Goal: Transaction & Acquisition: Purchase product/service

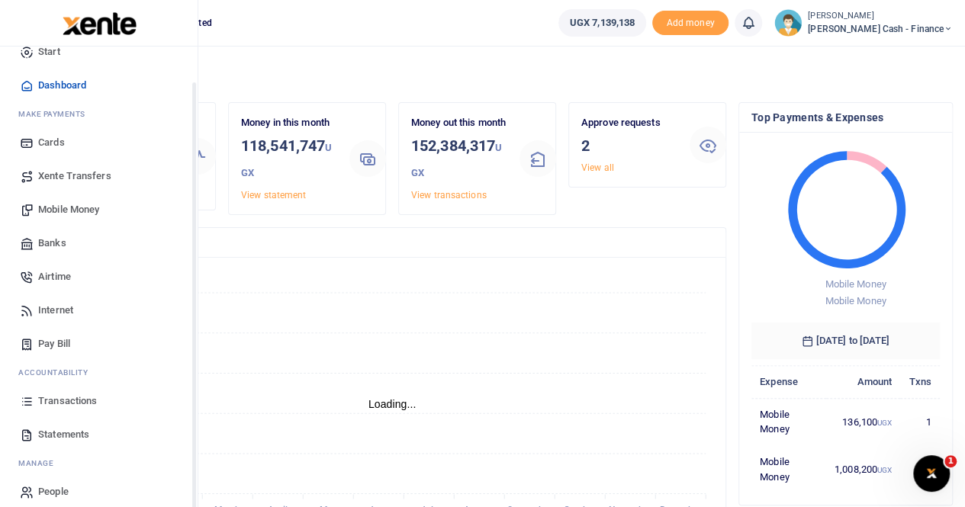
scroll to position [37, 0]
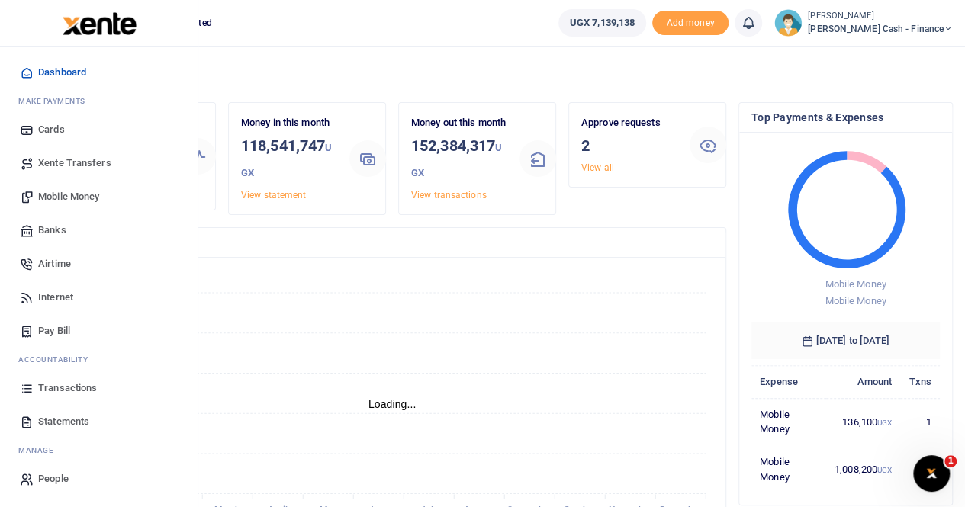
click at [66, 414] on span "Statements" at bounding box center [63, 421] width 51 height 15
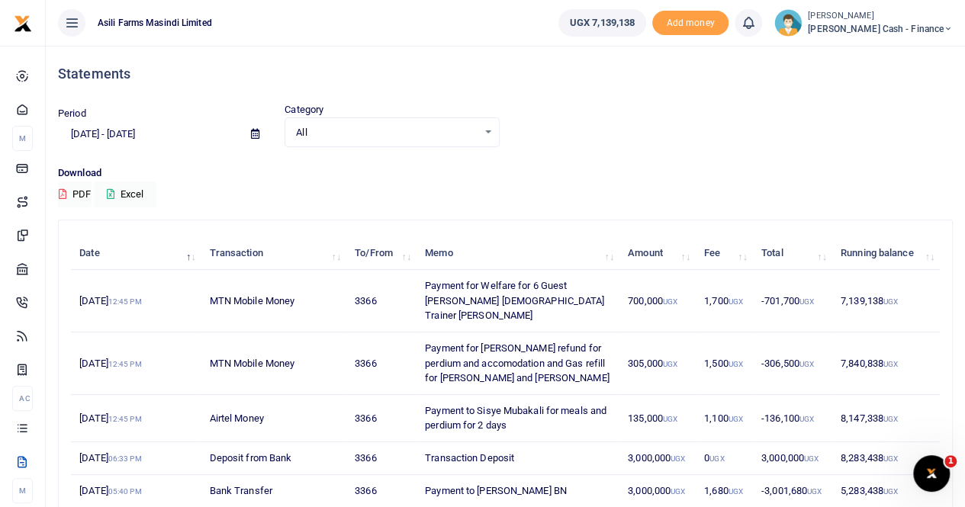
click at [255, 136] on icon at bounding box center [255, 134] width 8 height 10
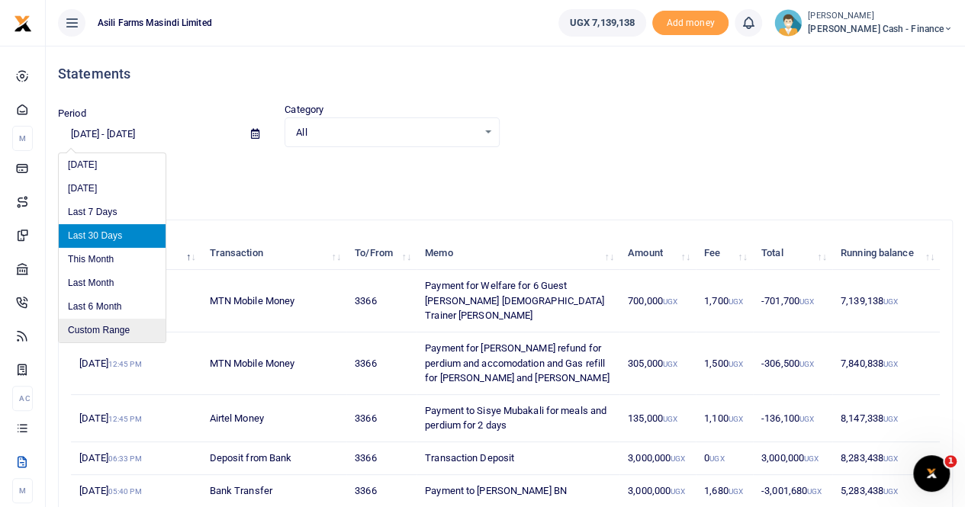
click at [108, 332] on li "Custom Range" at bounding box center [112, 331] width 107 height 24
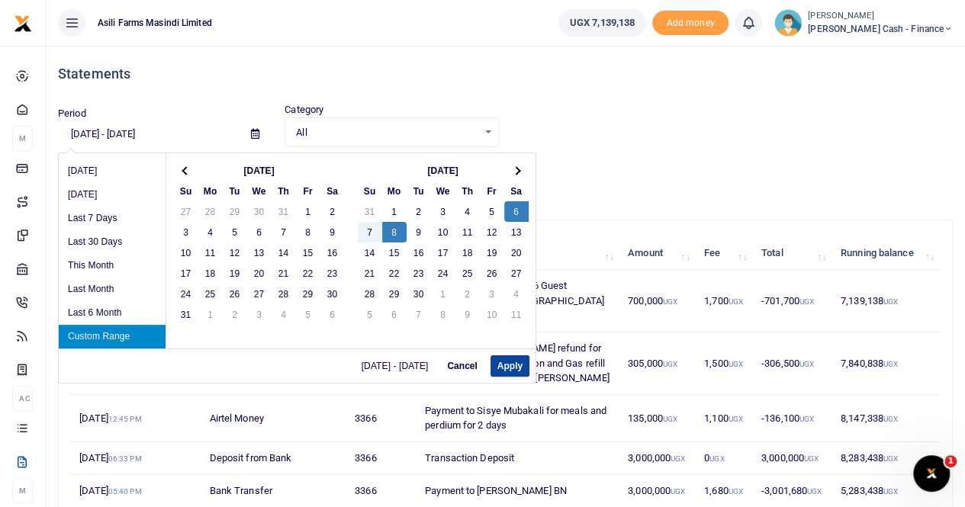
click at [508, 365] on button "Apply" at bounding box center [509, 365] width 39 height 21
type input "[DATE] - [DATE]"
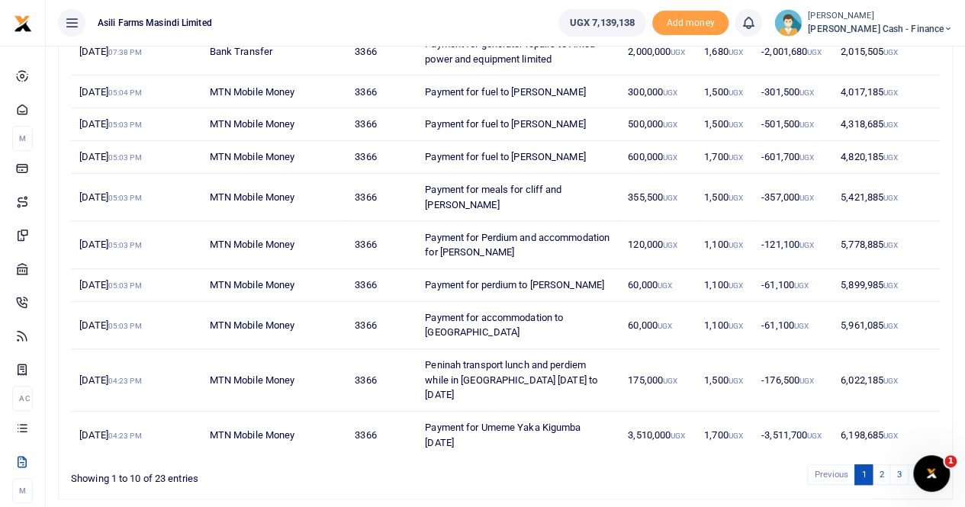
scroll to position [249, 0]
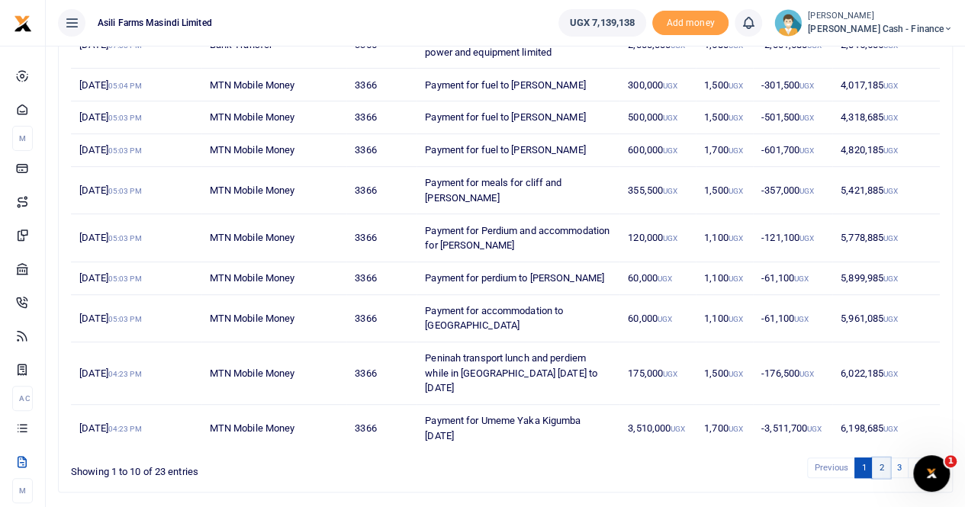
click at [883, 458] on link "2" at bounding box center [881, 468] width 18 height 21
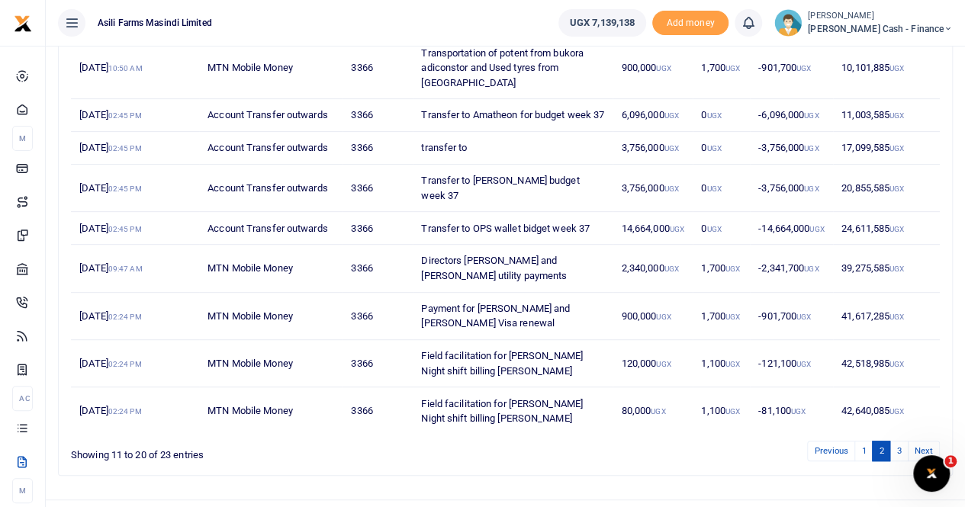
scroll to position [308, 0]
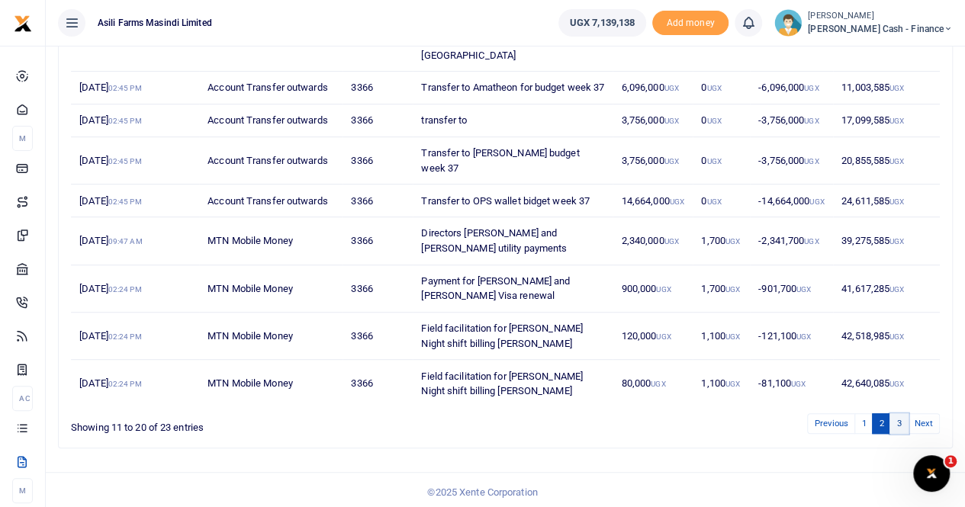
click at [897, 419] on link "3" at bounding box center [898, 423] width 18 height 21
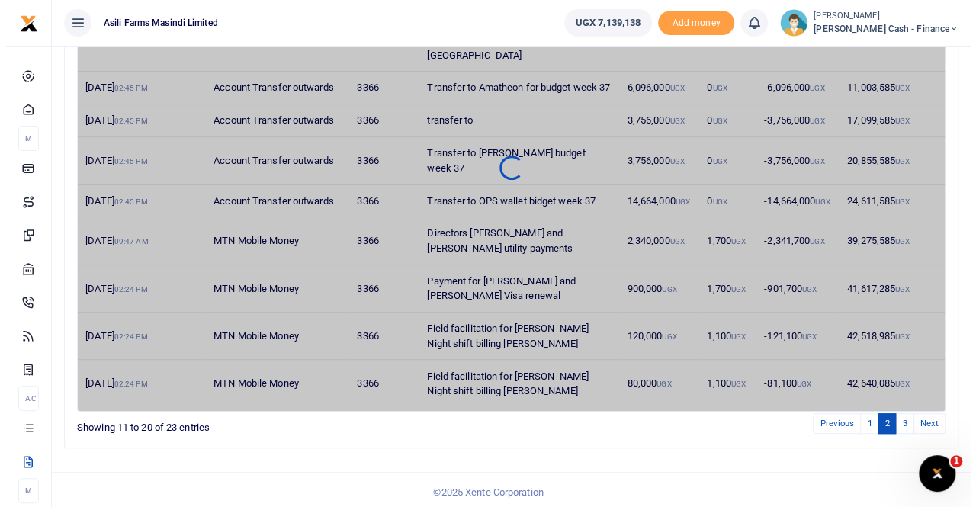
scroll to position [0, 0]
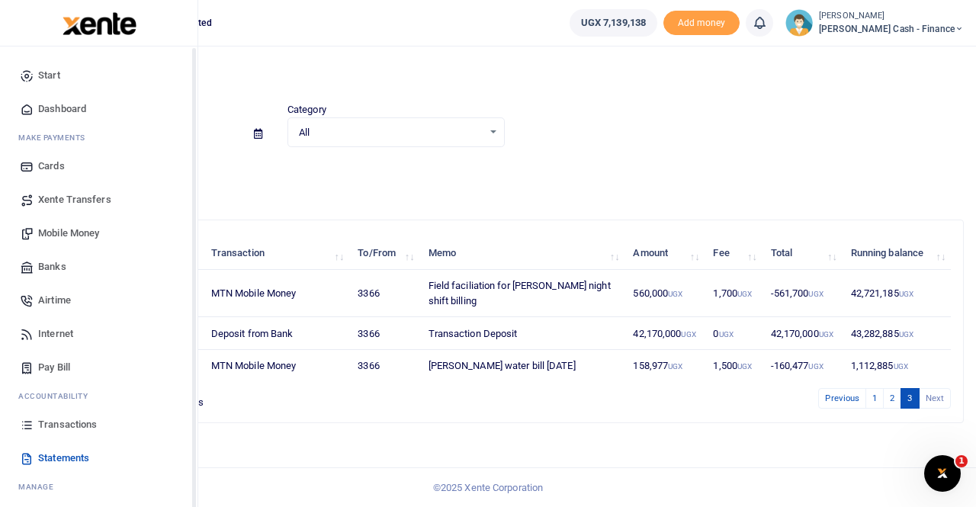
click at [56, 423] on span "Transactions" at bounding box center [67, 424] width 59 height 15
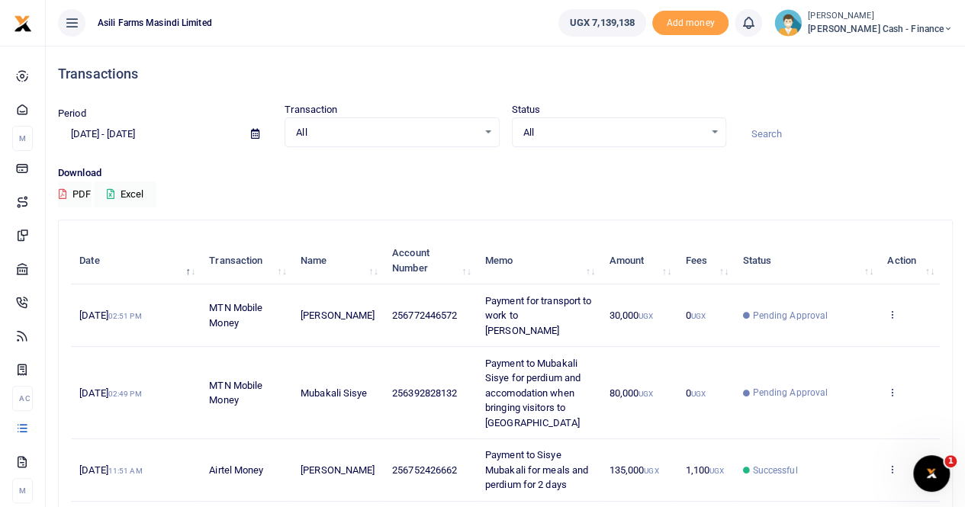
click at [254, 132] on icon at bounding box center [255, 134] width 8 height 10
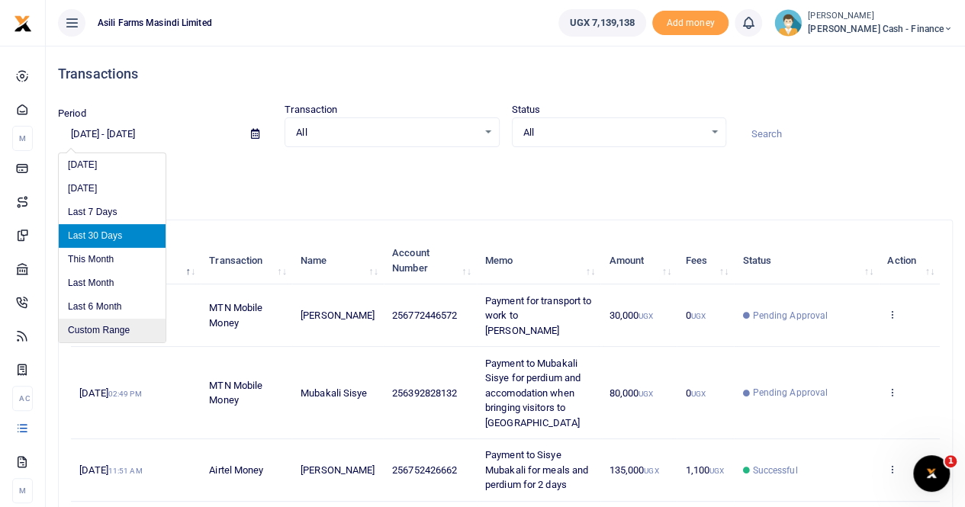
click at [98, 328] on li "Custom Range" at bounding box center [112, 331] width 107 height 24
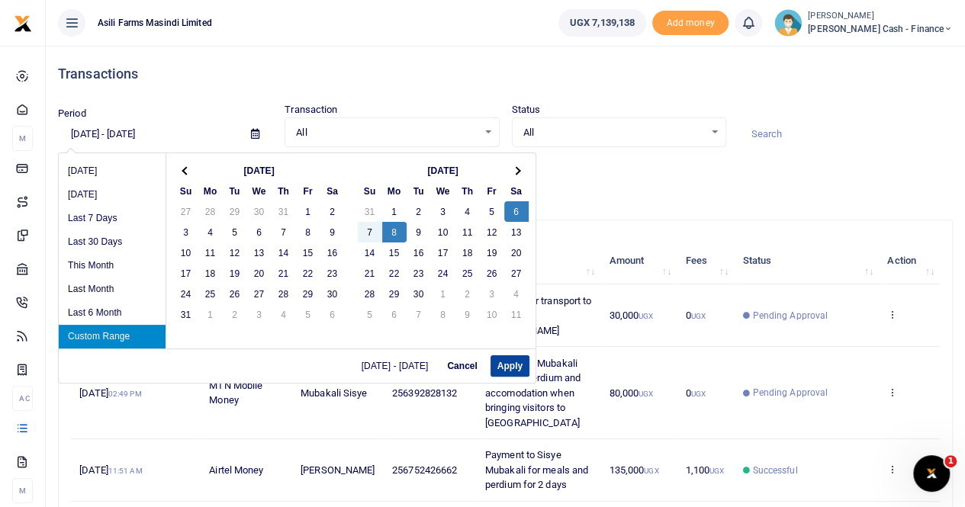
click at [505, 361] on button "Apply" at bounding box center [509, 365] width 39 height 21
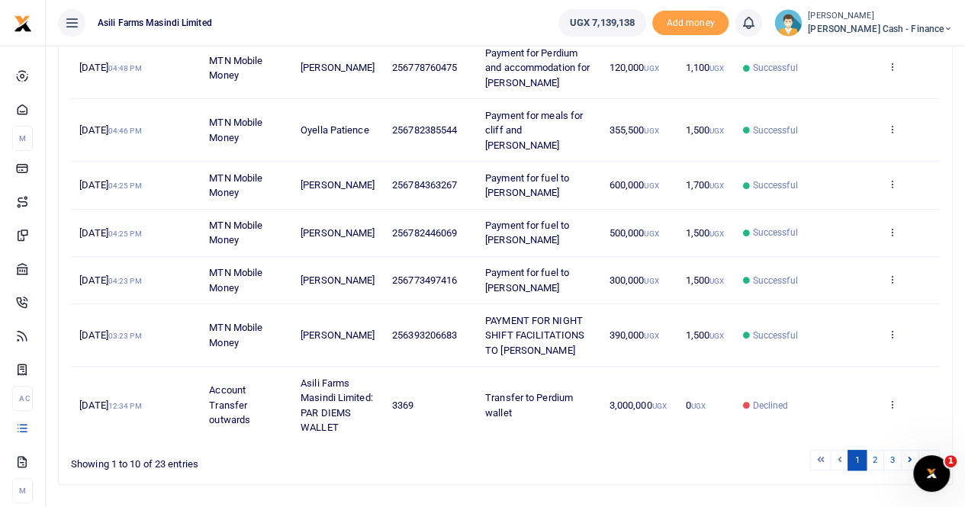
scroll to position [442, 0]
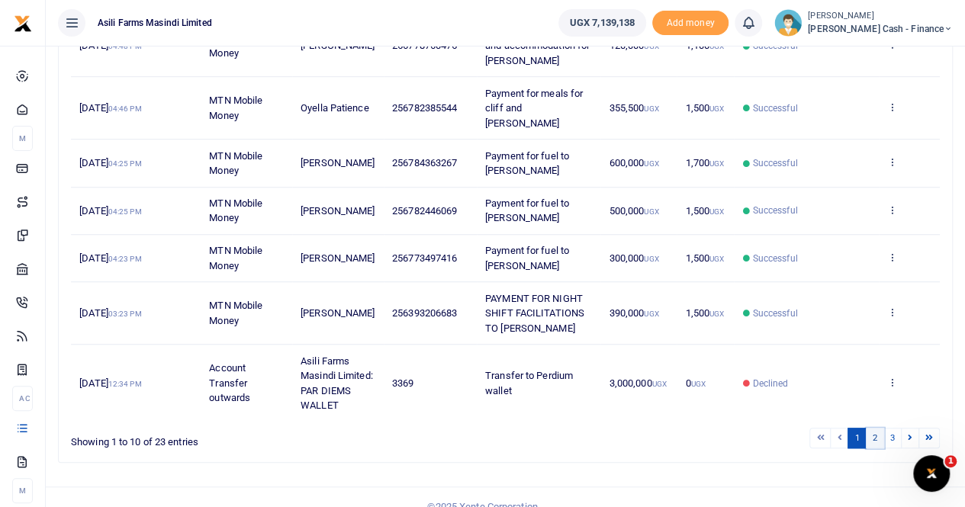
click at [871, 428] on link "2" at bounding box center [875, 438] width 18 height 21
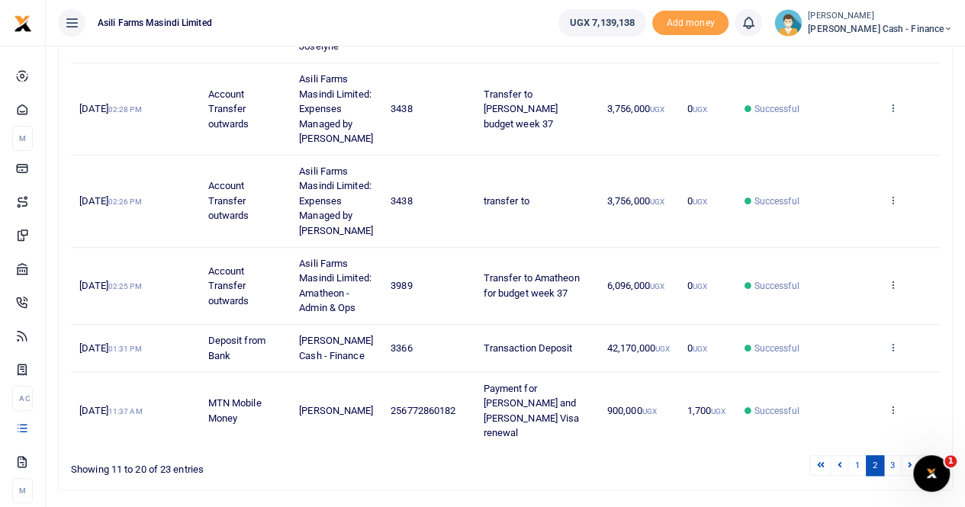
scroll to position [651, 0]
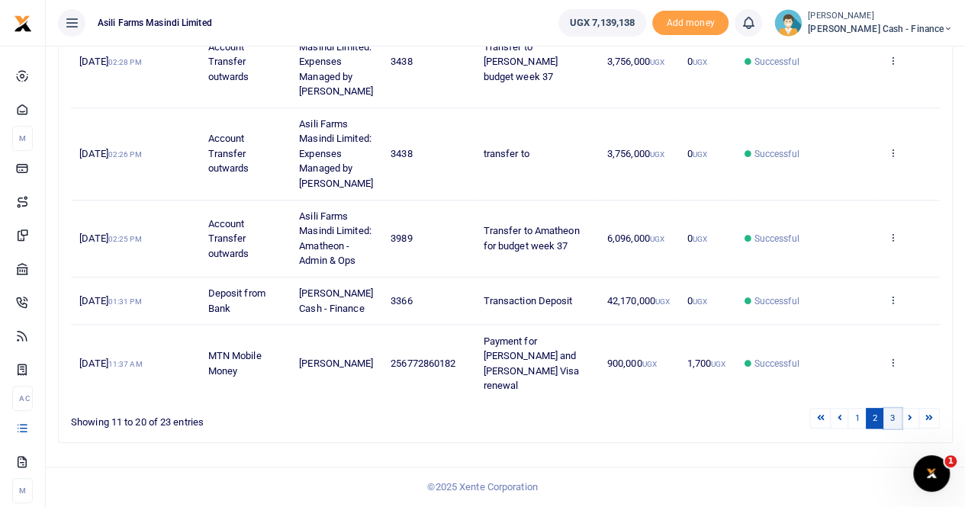
click at [891, 419] on link "3" at bounding box center [892, 418] width 18 height 21
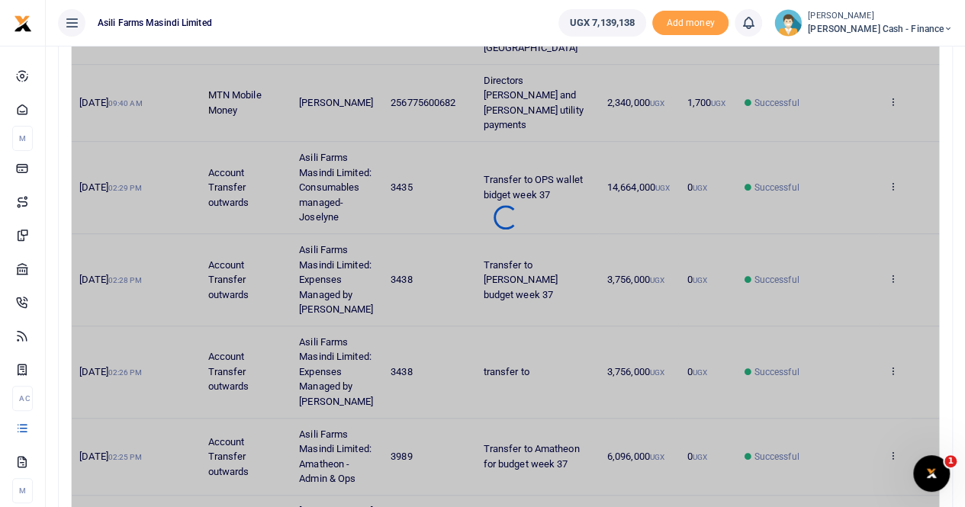
scroll to position [66, 0]
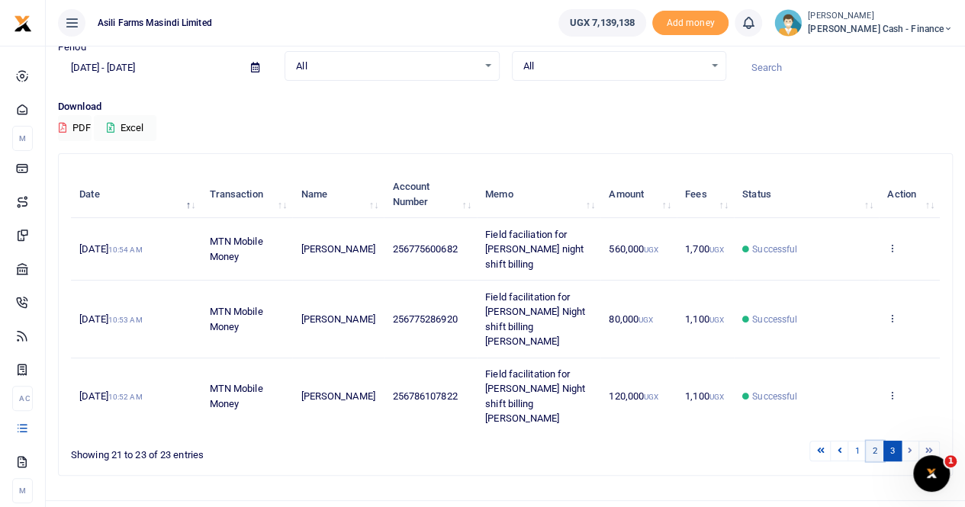
click at [873, 441] on link "2" at bounding box center [875, 451] width 18 height 21
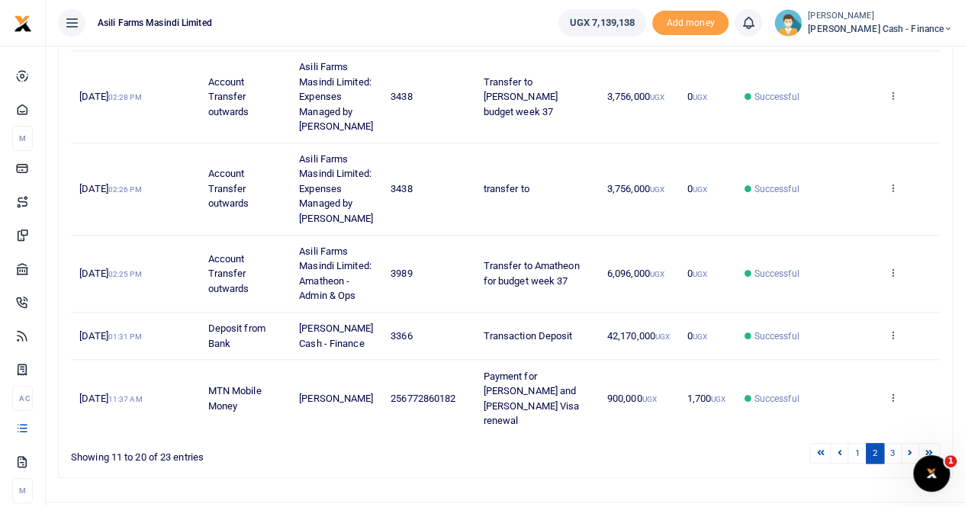
scroll to position [651, 0]
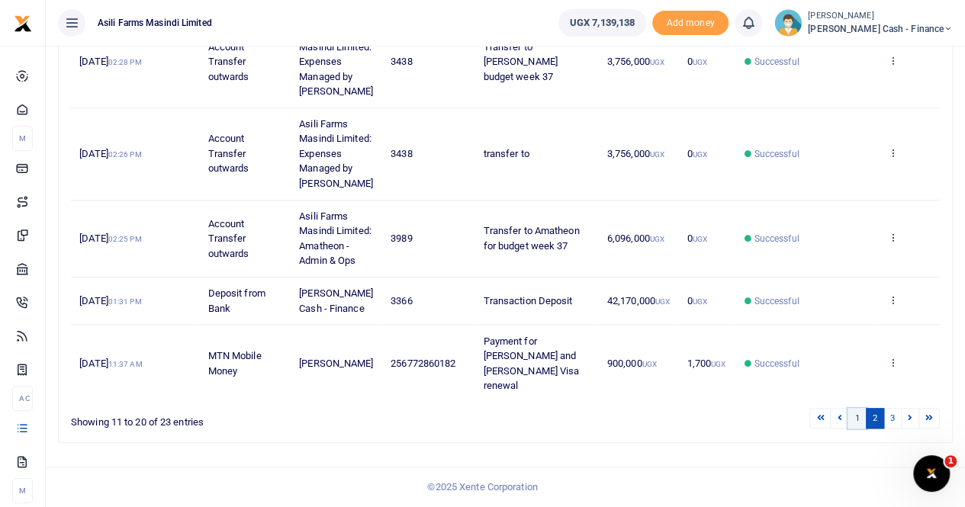
click at [856, 420] on link "1" at bounding box center [856, 418] width 18 height 21
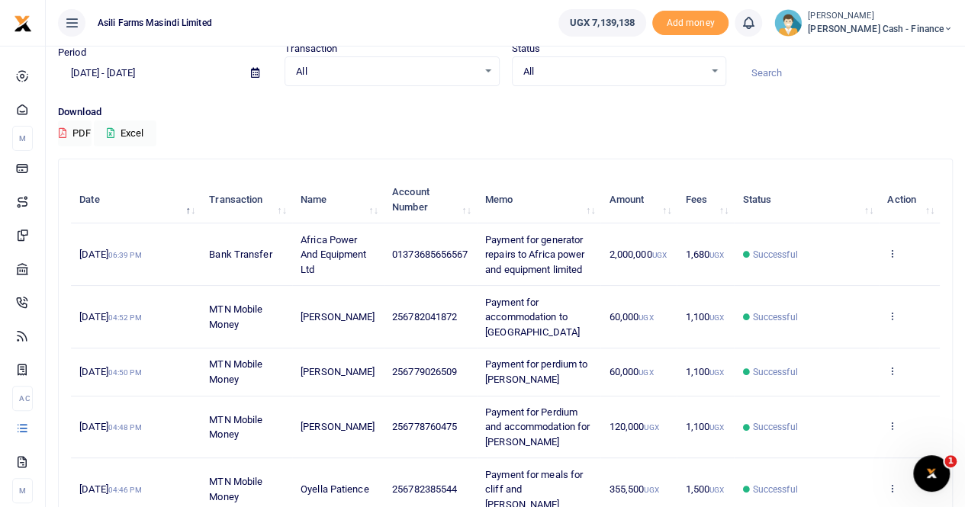
scroll to position [0, 0]
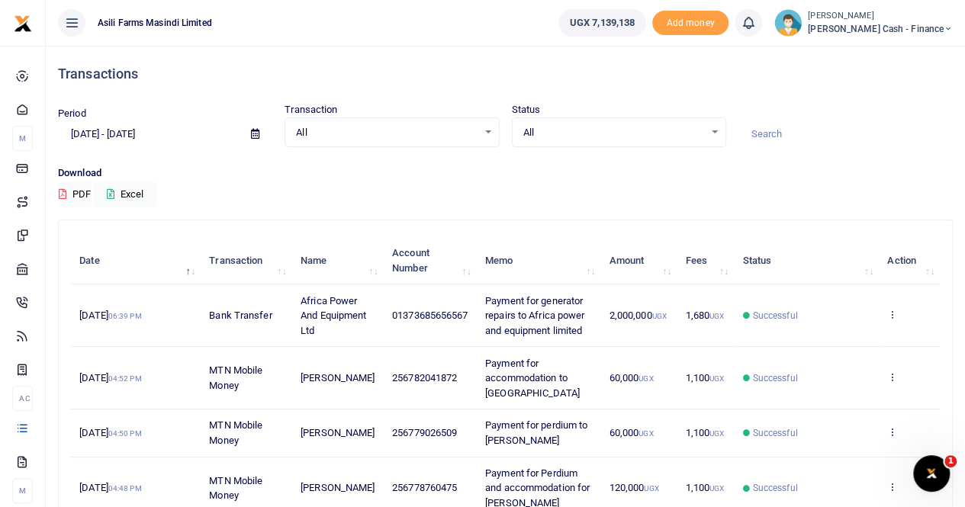
click at [253, 133] on icon at bounding box center [255, 134] width 8 height 10
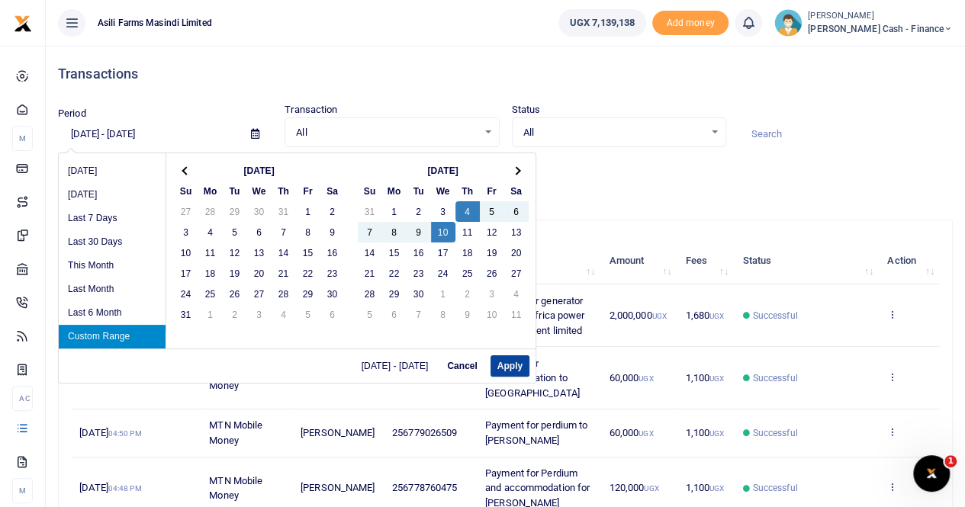
click at [509, 364] on button "Apply" at bounding box center [509, 365] width 39 height 21
type input "09/04/2025 - 09/10/2025"
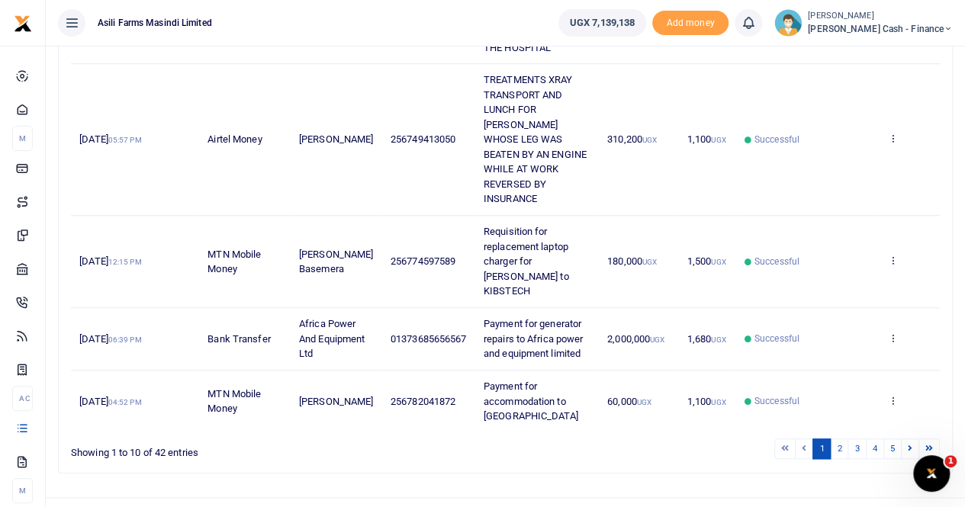
scroll to position [621, 0]
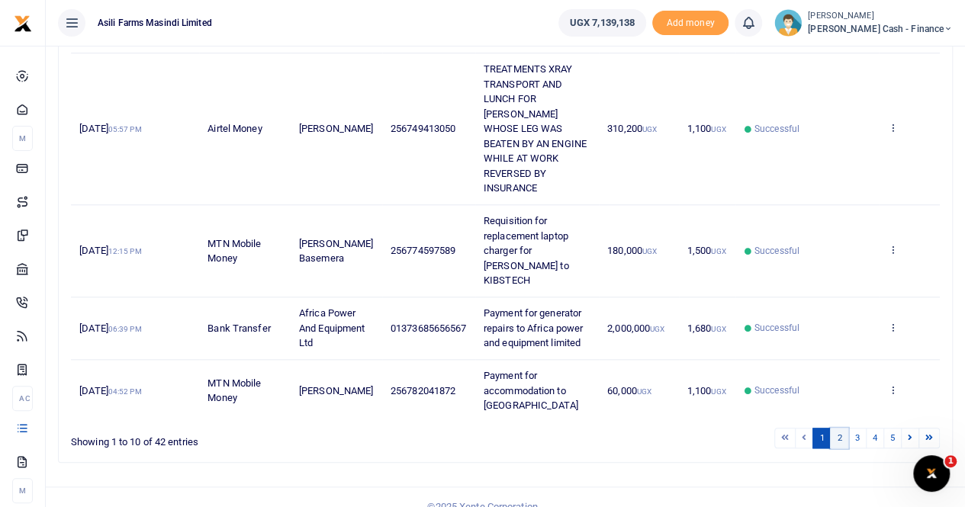
click at [839, 428] on link "2" at bounding box center [839, 438] width 18 height 21
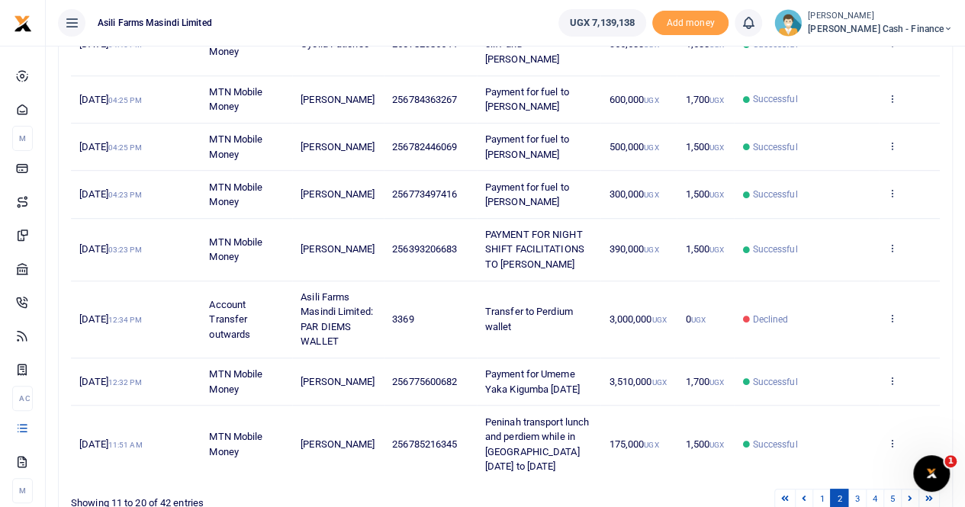
scroll to position [458, 0]
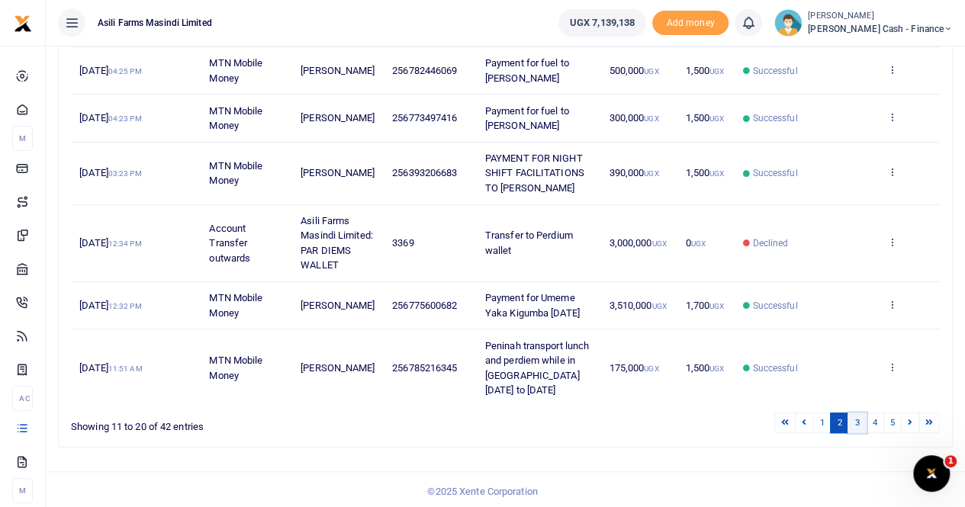
click at [857, 417] on link "3" at bounding box center [856, 423] width 18 height 21
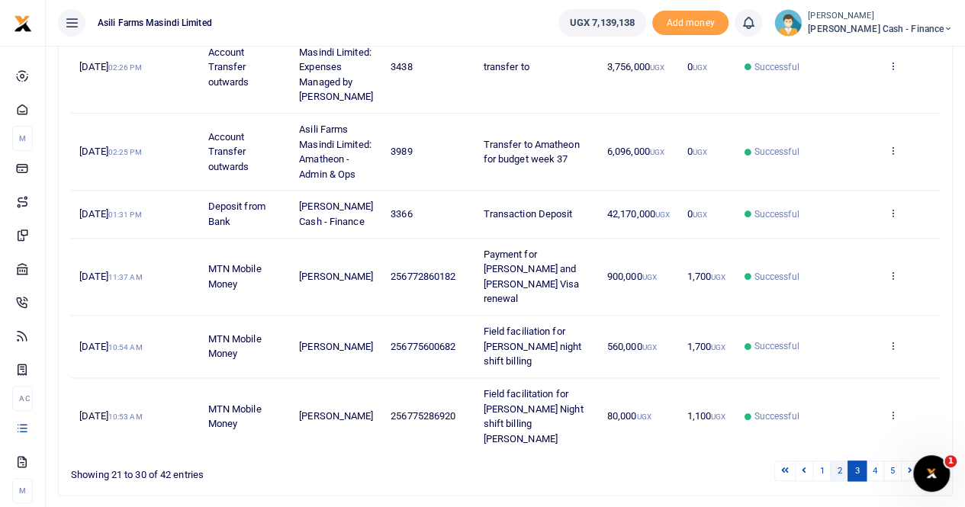
scroll to position [636, 0]
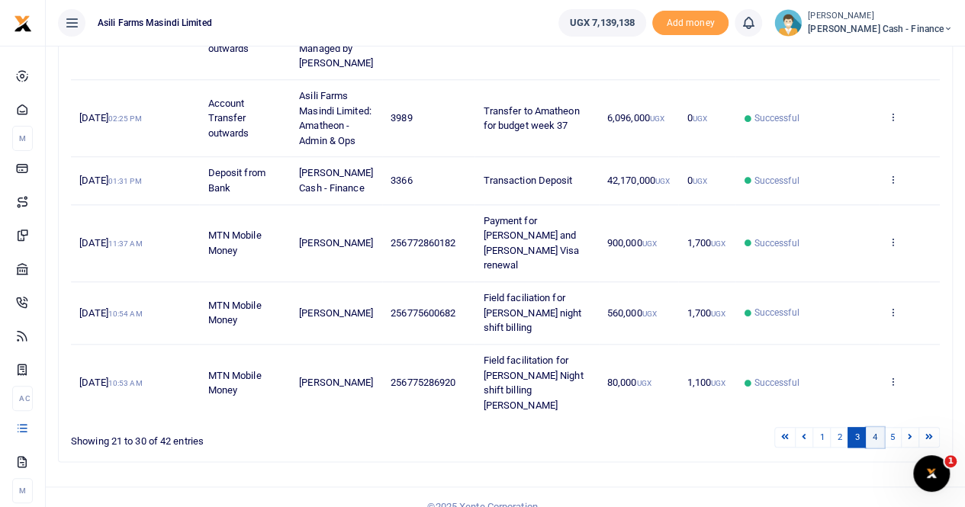
click at [881, 427] on link "4" at bounding box center [875, 437] width 18 height 21
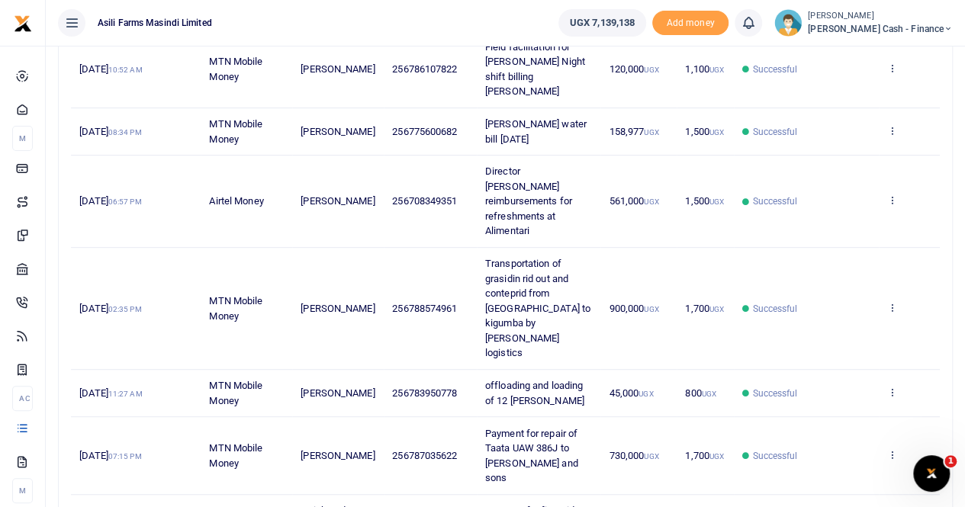
scroll to position [153, 0]
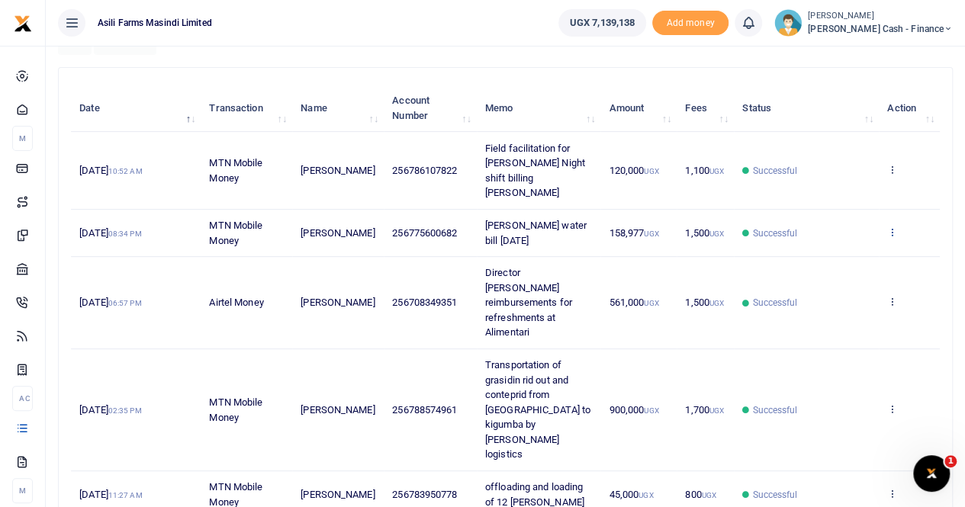
click at [891, 227] on icon at bounding box center [892, 232] width 10 height 11
click at [822, 246] on link "View details" at bounding box center [837, 242] width 121 height 21
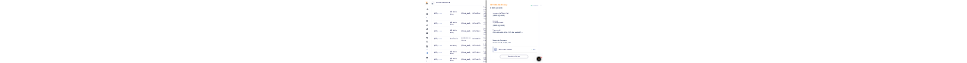
scroll to position [0, 0]
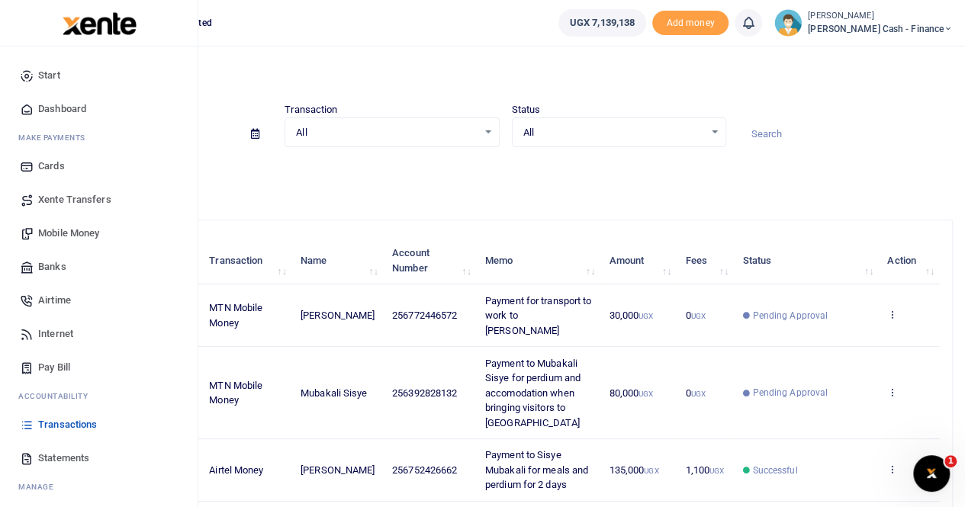
click at [71, 232] on span "Mobile Money" at bounding box center [68, 233] width 61 height 15
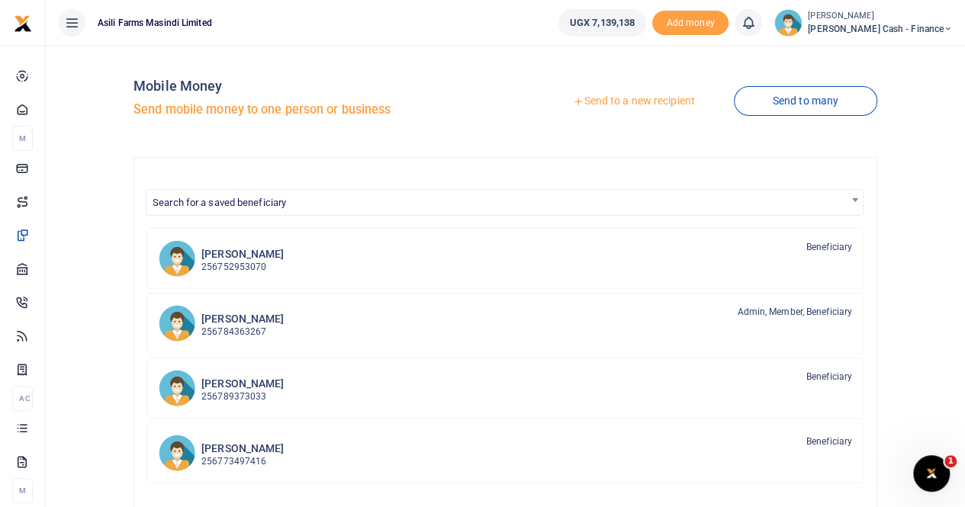
click at [618, 103] on link "Send to a new recipient" at bounding box center [633, 101] width 199 height 27
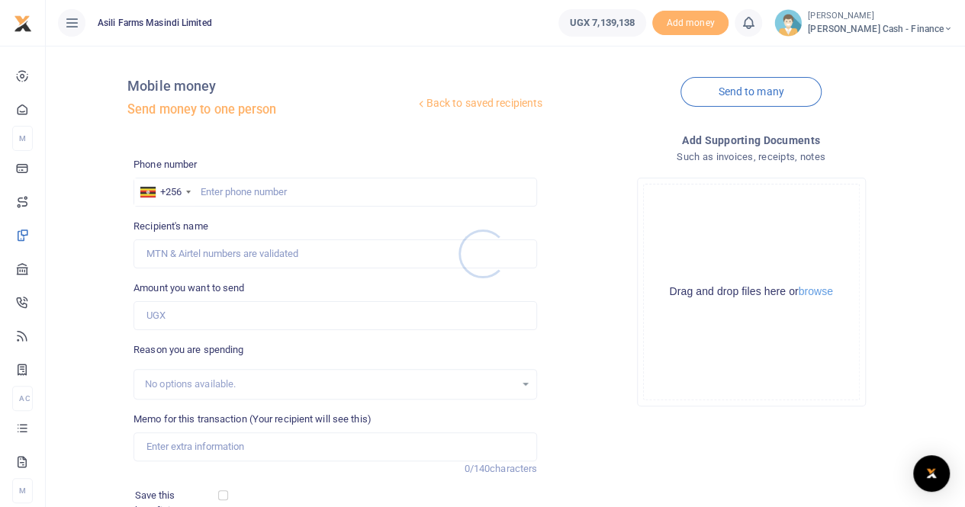
click at [244, 189] on div at bounding box center [482, 253] width 965 height 507
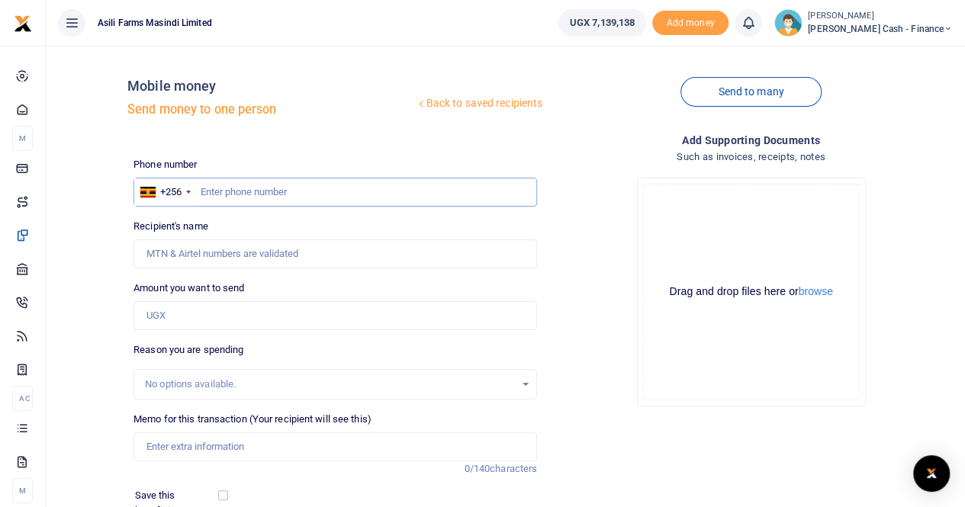
click at [243, 187] on input "text" at bounding box center [335, 192] width 404 height 29
type input "0787556232"
type input "[PERSON_NAME]"
type input "0787556232"
click at [183, 309] on input "Amount you want to send" at bounding box center [335, 315] width 404 height 29
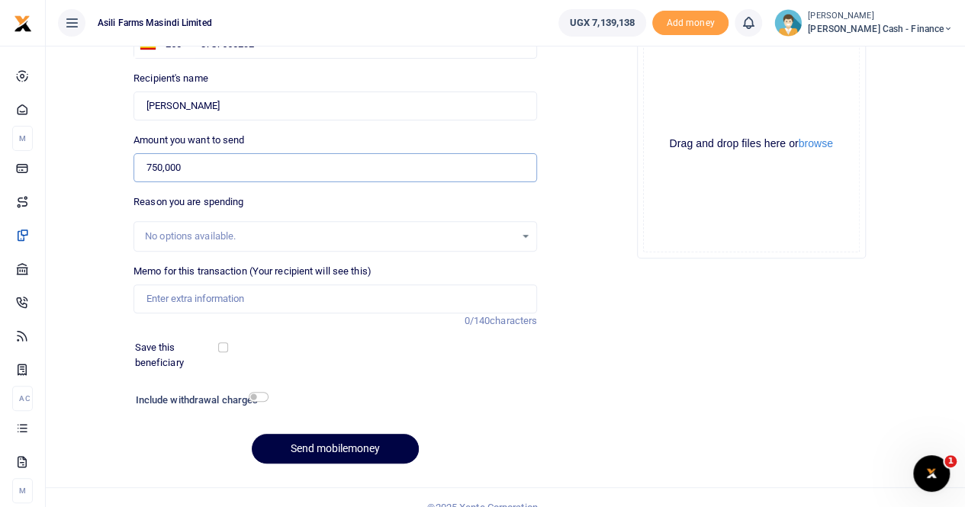
scroll to position [166, 0]
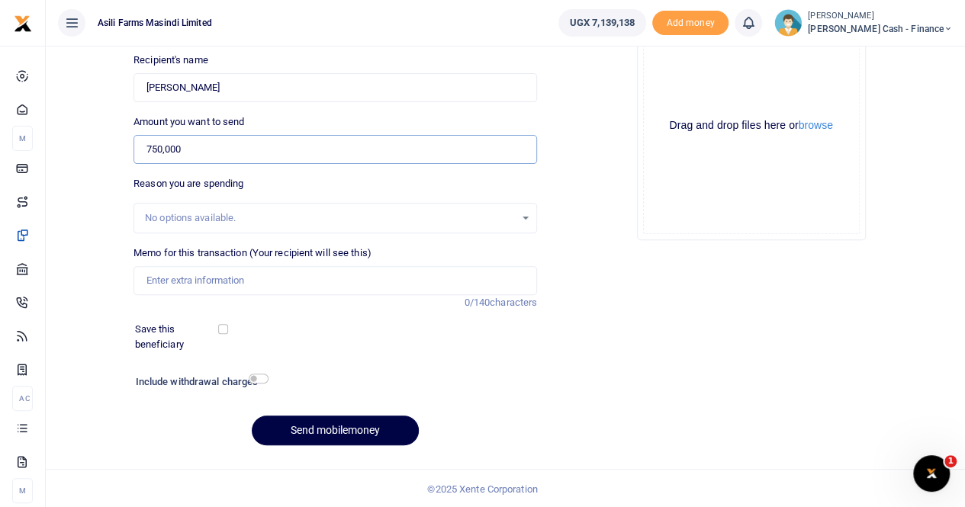
type input "750,000"
click at [177, 284] on input "Memo for this transaction (Your recipient will see this)" at bounding box center [335, 280] width 404 height 29
click at [328, 279] on input "payment to Kyengo Auto glass Ltd for" at bounding box center [335, 280] width 404 height 29
paste input "Front wind screen repair"
click at [820, 125] on button "browse" at bounding box center [816, 125] width 34 height 11
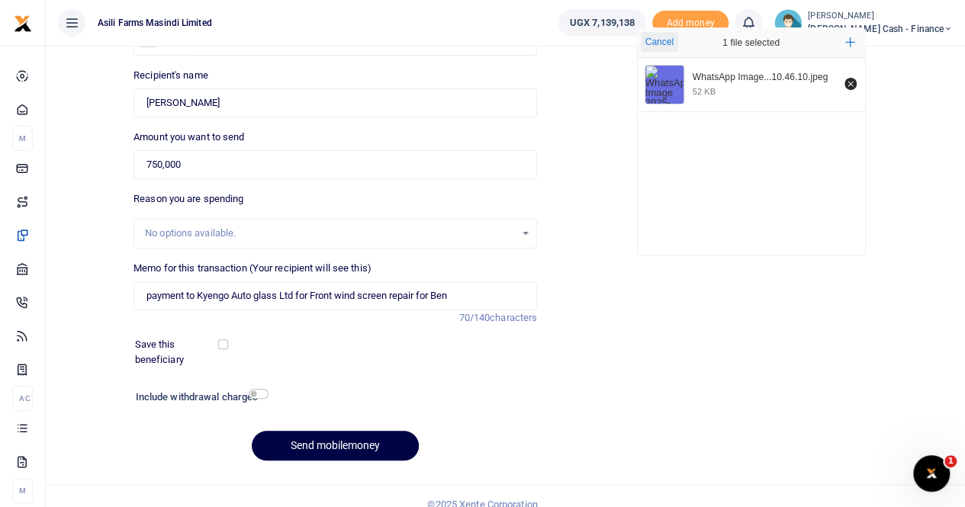
scroll to position [153, 0]
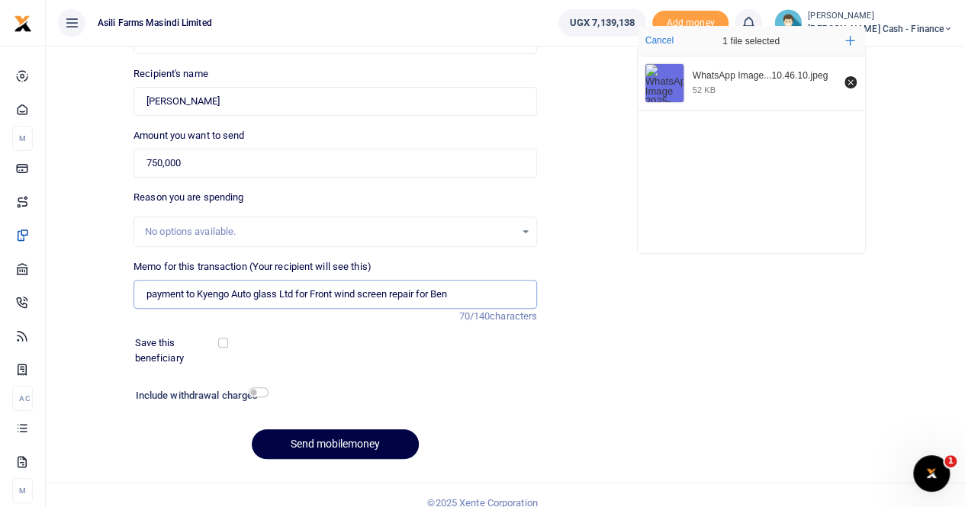
click at [150, 293] on input "payment to Kyengo Auto glass Ltd for Front wind screen repair for Ben" at bounding box center [335, 294] width 404 height 29
click at [485, 291] on input "Payment to Kyengo Auto glass Ltd for Front wind screen repair for Ben" at bounding box center [335, 294] width 404 height 29
drag, startPoint x: 188, startPoint y: 291, endPoint x: 297, endPoint y: 292, distance: 109.9
click at [297, 292] on input "Payment to Kyengo Auto glass Ltd for Front wind screen repair for Ben" at bounding box center [335, 294] width 404 height 29
click at [473, 294] on input "Payment to Kyengo Auto glass Ltd for Front wind screen repair for Ben" at bounding box center [335, 294] width 404 height 29
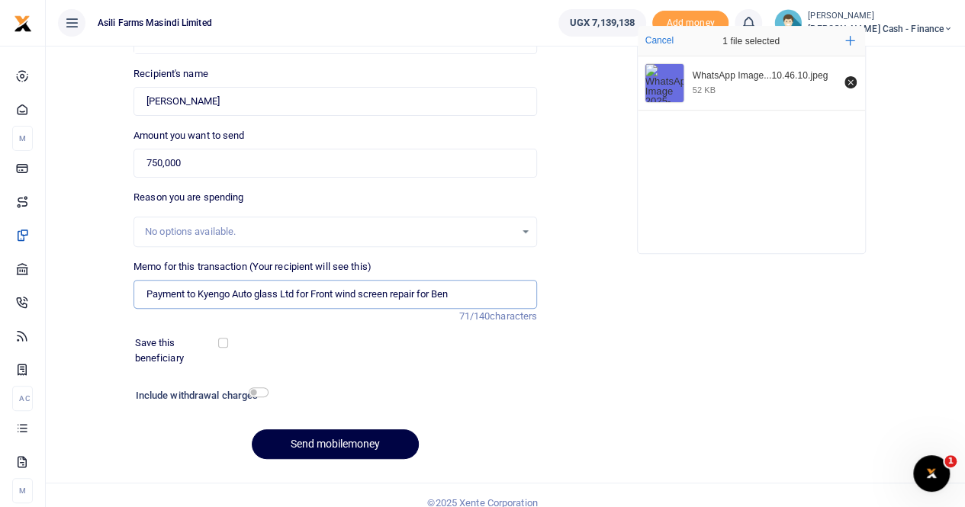
paste input "to Kyengo Auto glass Ltd"
drag, startPoint x: 251, startPoint y: 292, endPoint x: 188, endPoint y: 295, distance: 63.4
click at [188, 295] on input "Payment to Kyengo Auto glass Ltd for Front wind screen repair for Ben to Kyengo…" at bounding box center [335, 294] width 404 height 29
click at [466, 296] on input "Payment for Front wind screen repair for Ben to Kyengo Auto glass Ltd" at bounding box center [335, 294] width 404 height 29
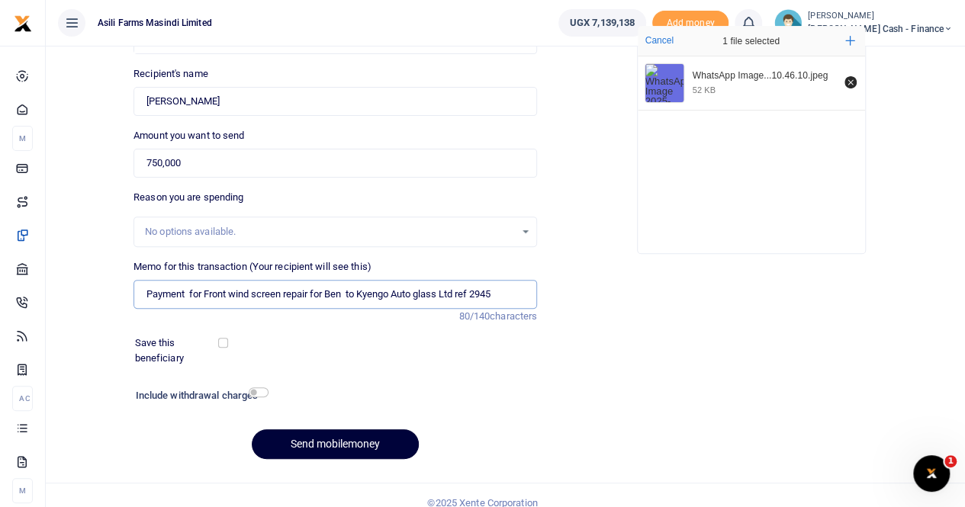
type input "Payment for Front wind screen repair for Ben to Kyengo Auto glass Ltd ref 2945"
click at [314, 445] on button "Send mobilemoney" at bounding box center [335, 444] width 167 height 30
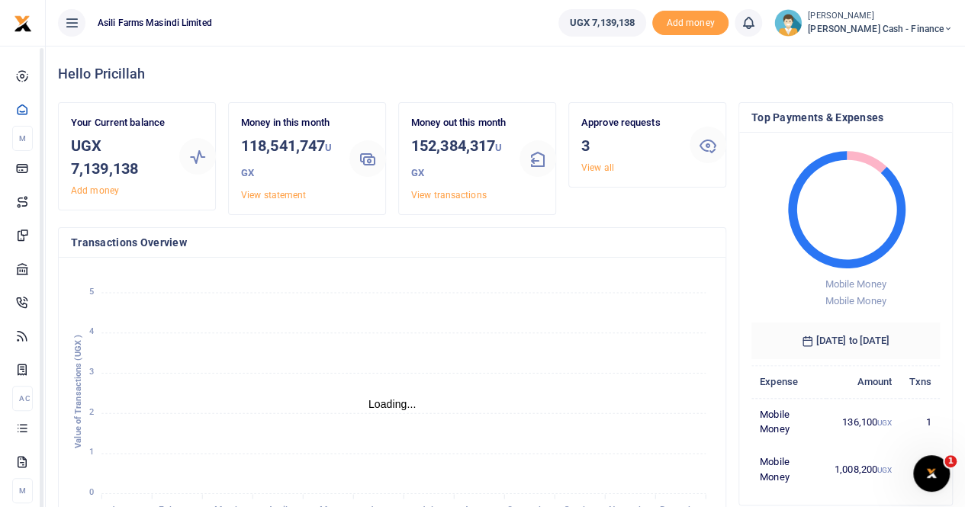
scroll to position [12, 12]
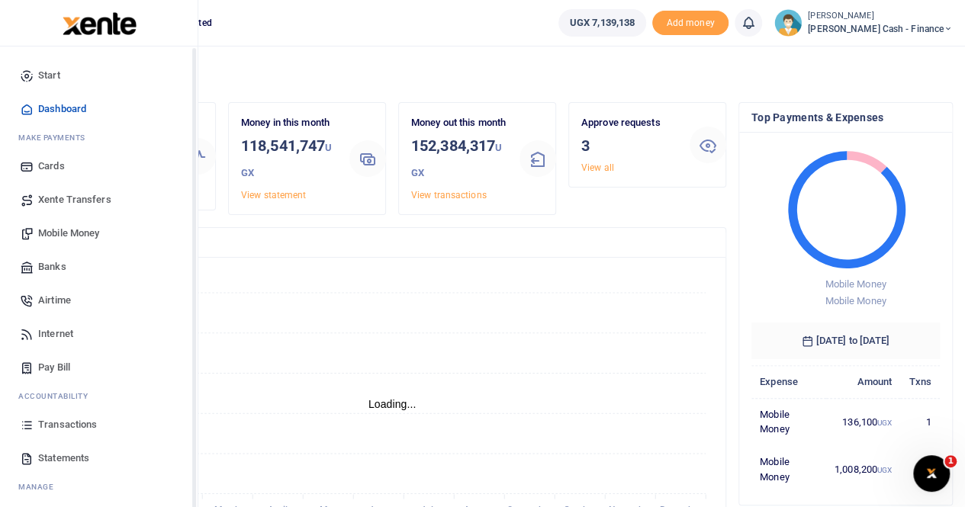
click at [60, 62] on span "Transactions" at bounding box center [67, 424] width 59 height 15
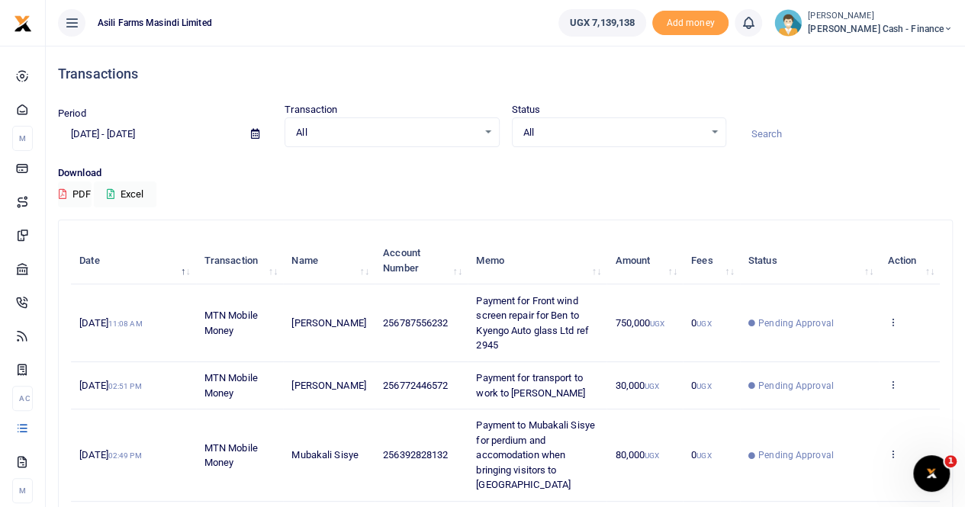
click at [256, 132] on icon at bounding box center [255, 134] width 8 height 10
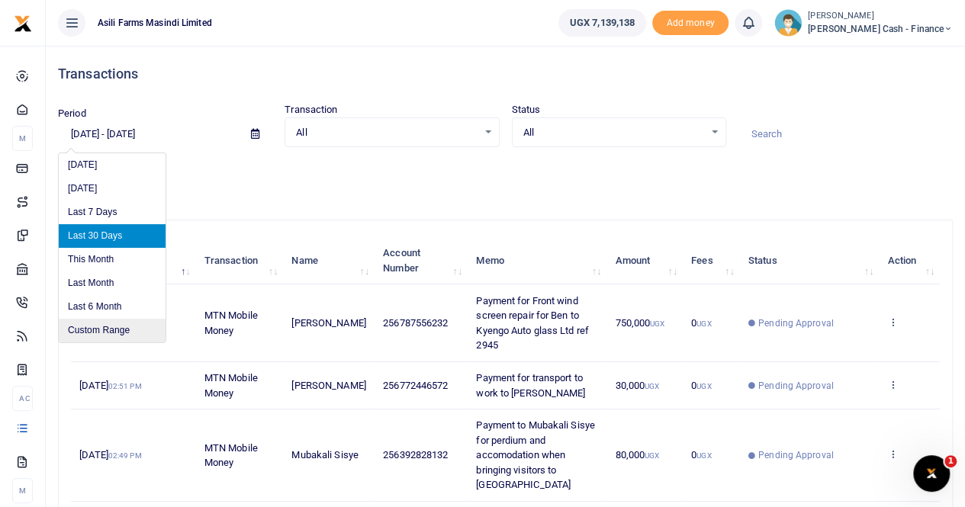
click at [102, 326] on li "Custom Range" at bounding box center [112, 331] width 107 height 24
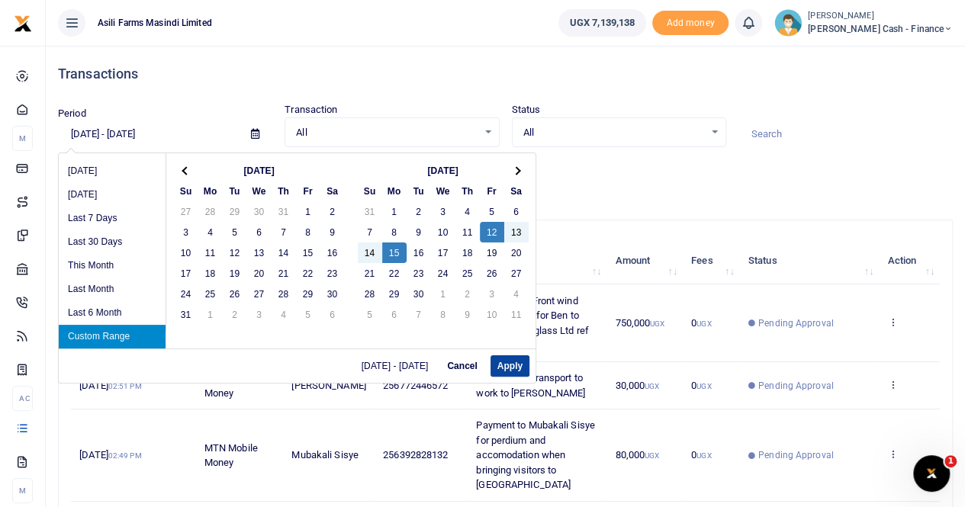
click at [494, 364] on button "Apply" at bounding box center [509, 365] width 39 height 21
type input "09/12/2025 - 09/15/2025"
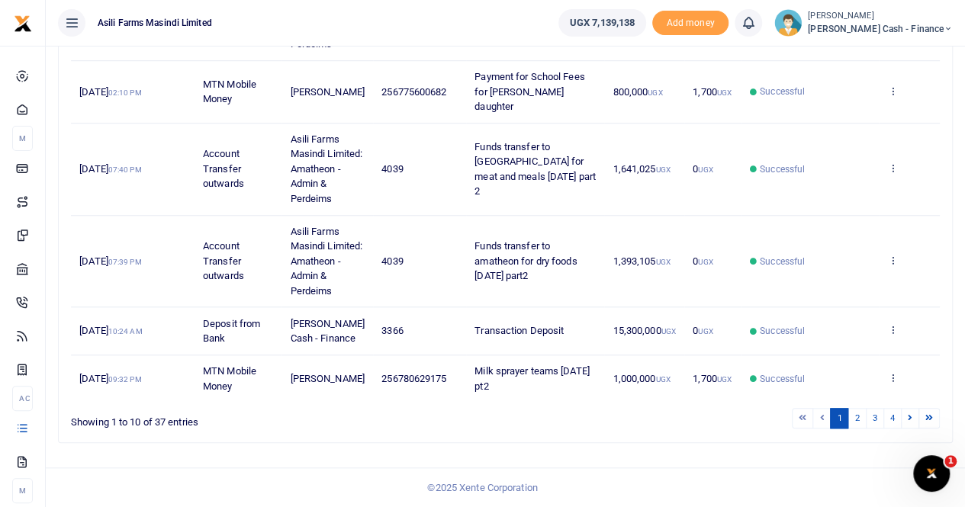
scroll to position [591, 0]
click at [854, 419] on link "2" at bounding box center [856, 418] width 18 height 21
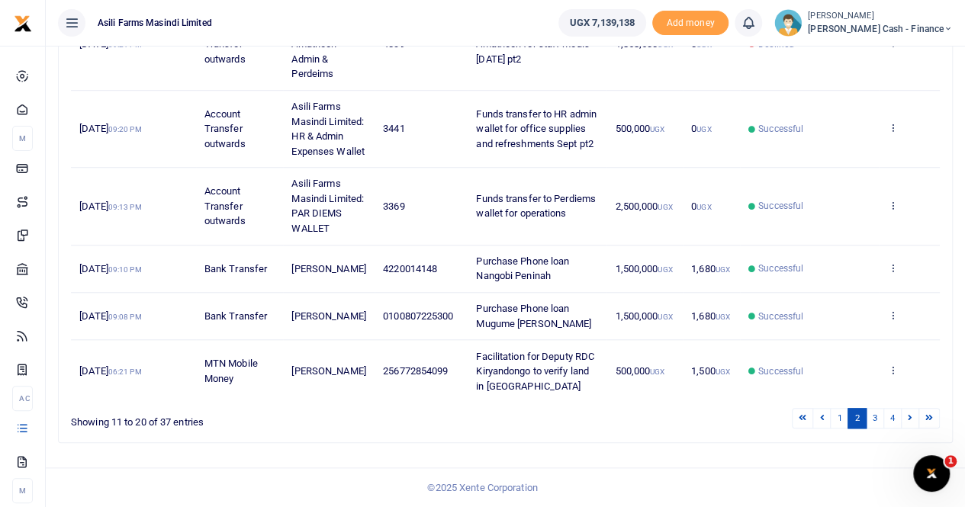
scroll to position [680, 0]
click at [876, 416] on link "3" at bounding box center [875, 418] width 18 height 21
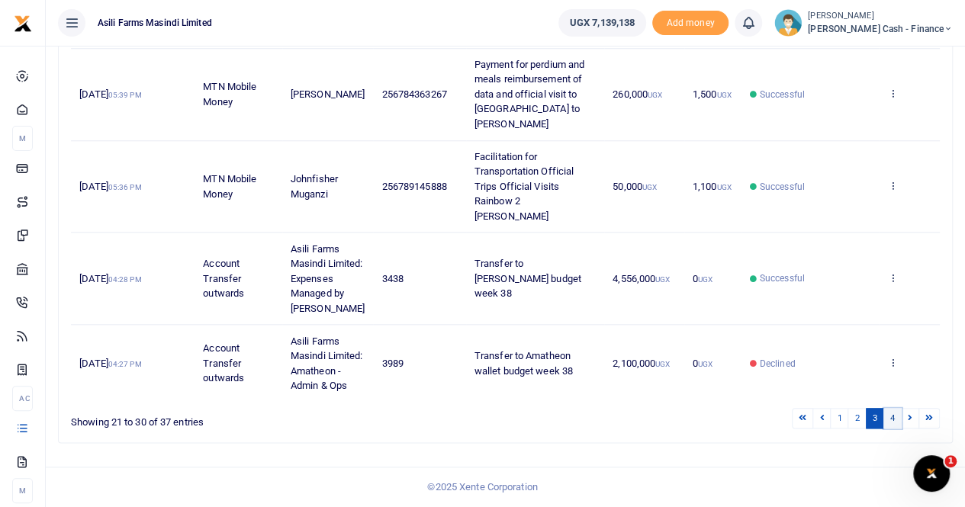
click at [892, 419] on link "4" at bounding box center [892, 418] width 18 height 21
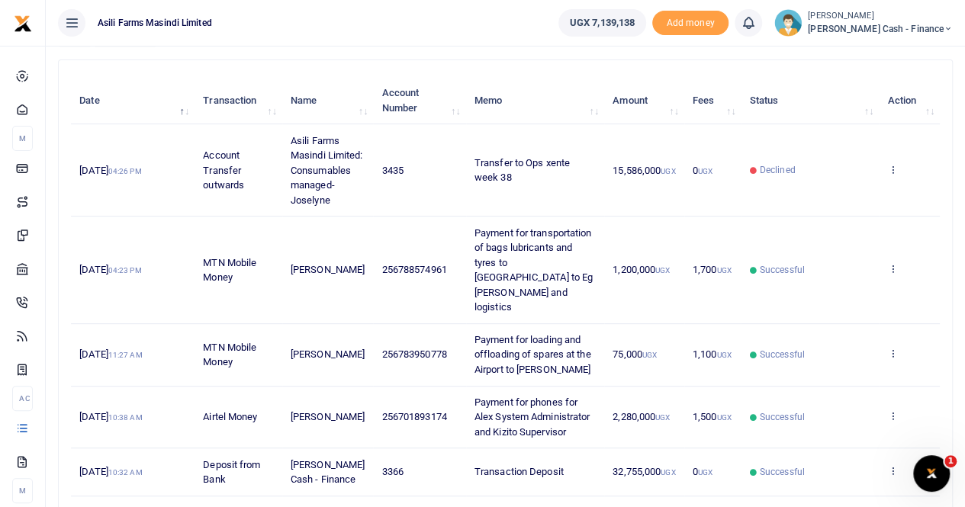
scroll to position [146, 0]
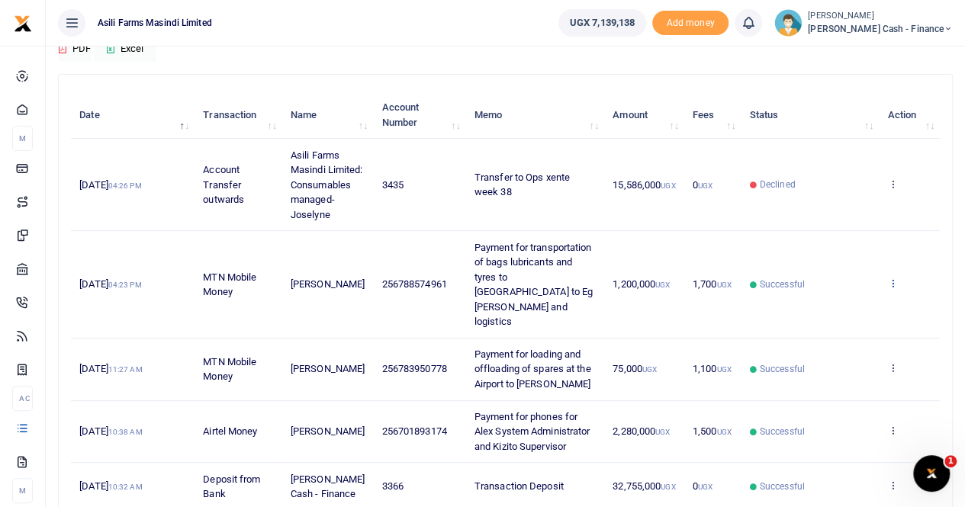
click at [892, 278] on icon at bounding box center [892, 283] width 10 height 11
click at [833, 310] on link "View details" at bounding box center [837, 308] width 121 height 21
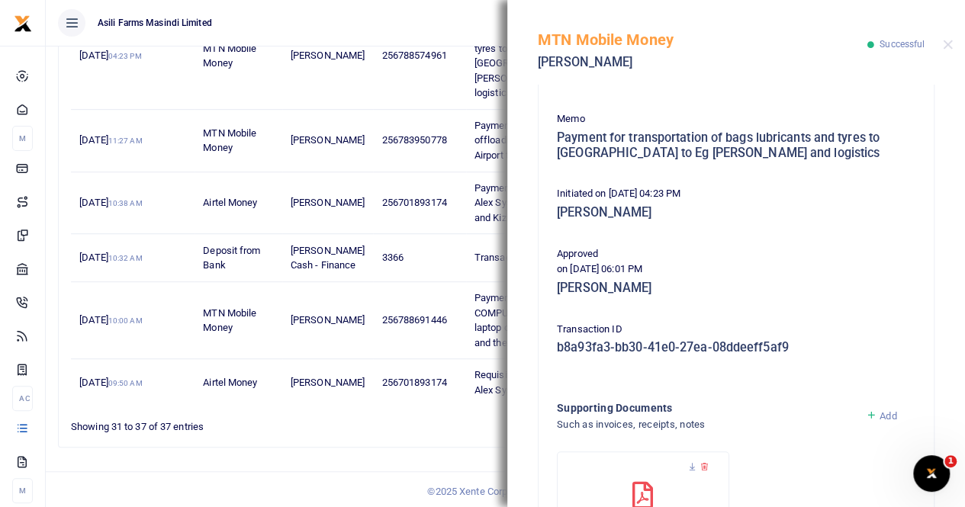
scroll to position [305, 0]
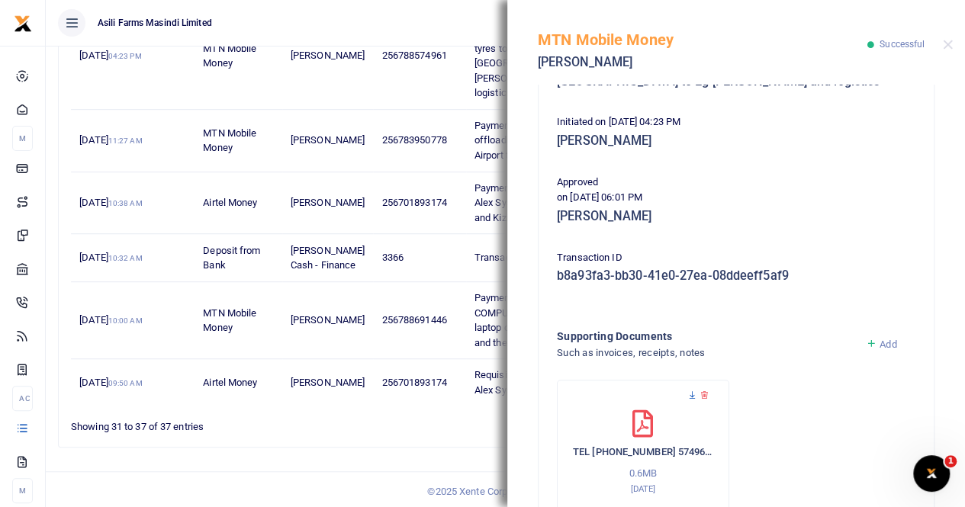
click at [692, 394] on icon at bounding box center [692, 396] width 10 height 10
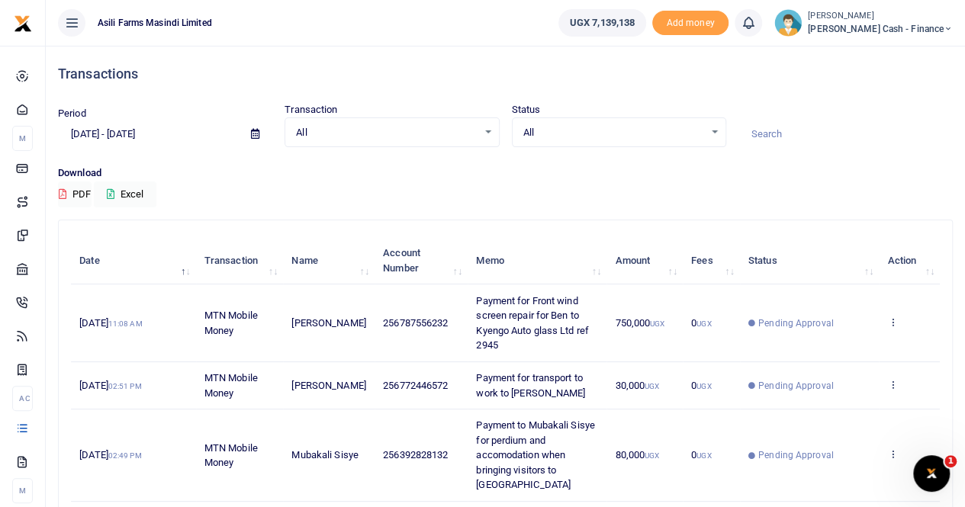
click at [257, 132] on icon at bounding box center [255, 134] width 8 height 10
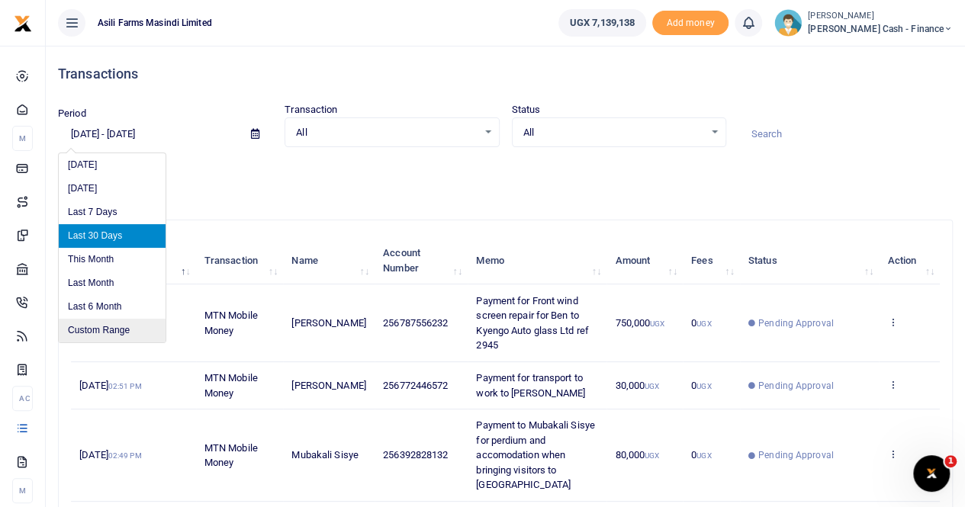
click at [108, 330] on li "Custom Range" at bounding box center [112, 331] width 107 height 24
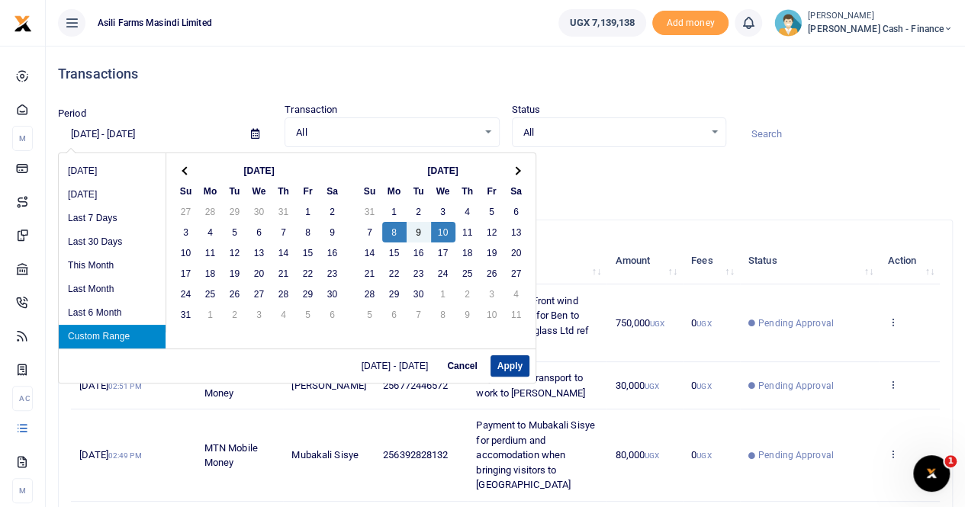
click at [513, 365] on button "Apply" at bounding box center [509, 365] width 39 height 21
type input "[DATE] - [DATE]"
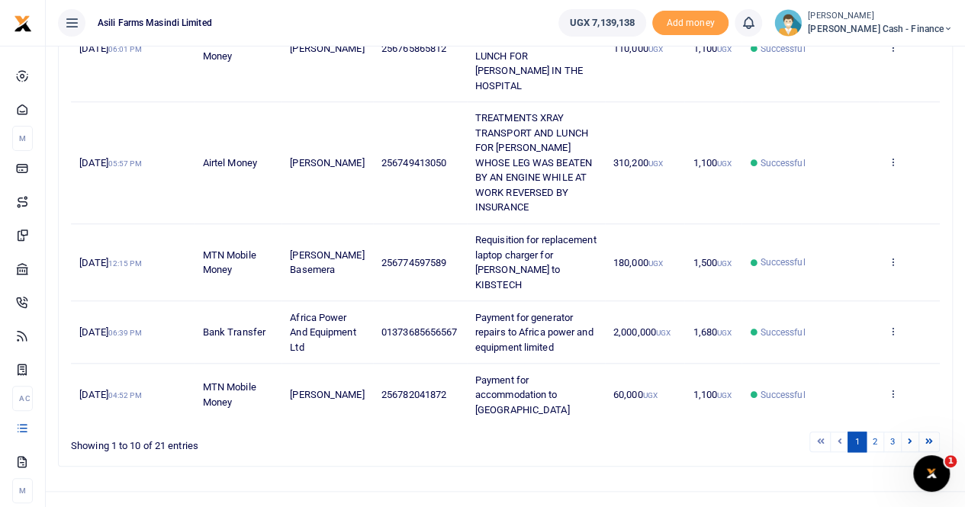
scroll to position [591, 0]
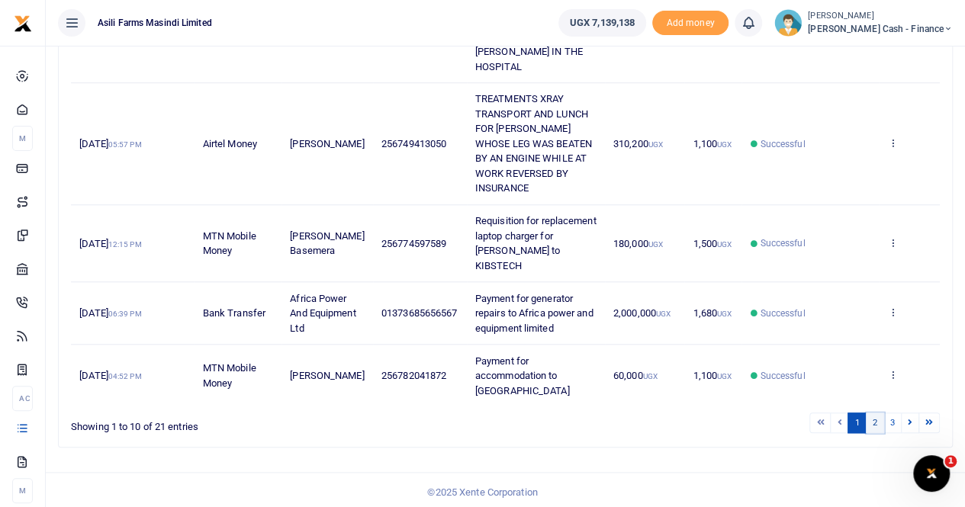
click at [875, 418] on link "2" at bounding box center [875, 423] width 18 height 21
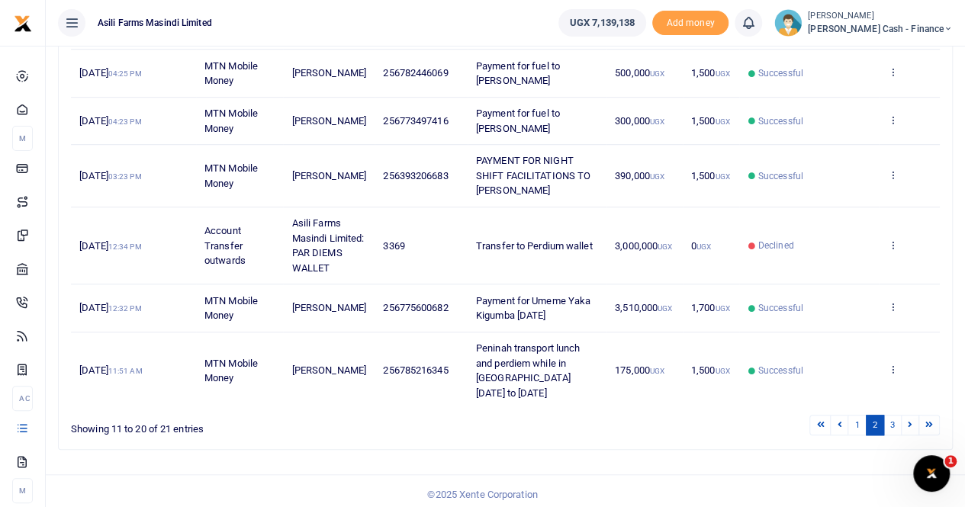
scroll to position [442, 0]
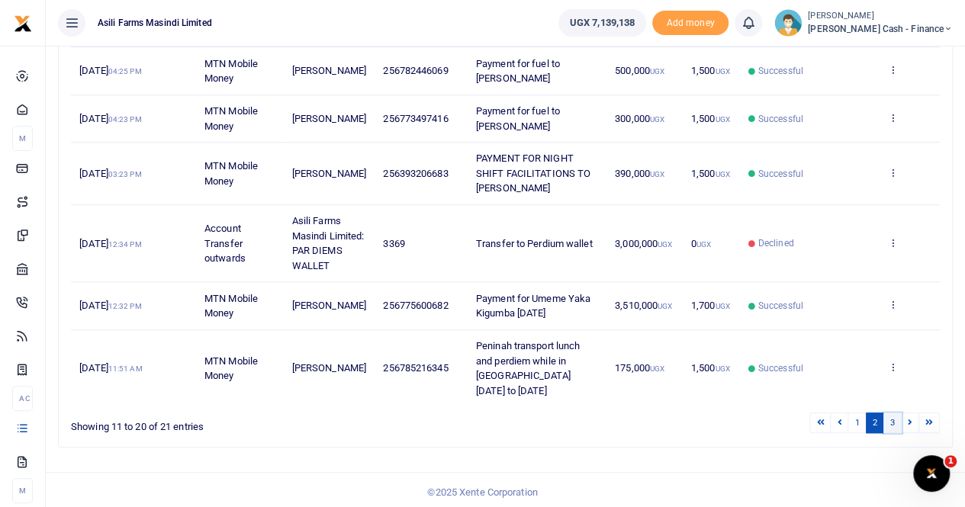
click at [892, 420] on link "3" at bounding box center [892, 423] width 18 height 21
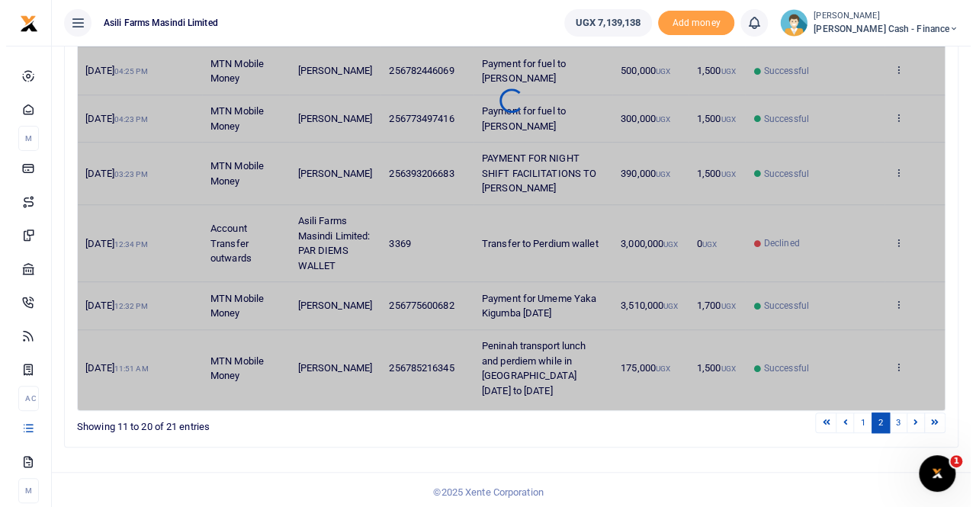
scroll to position [0, 0]
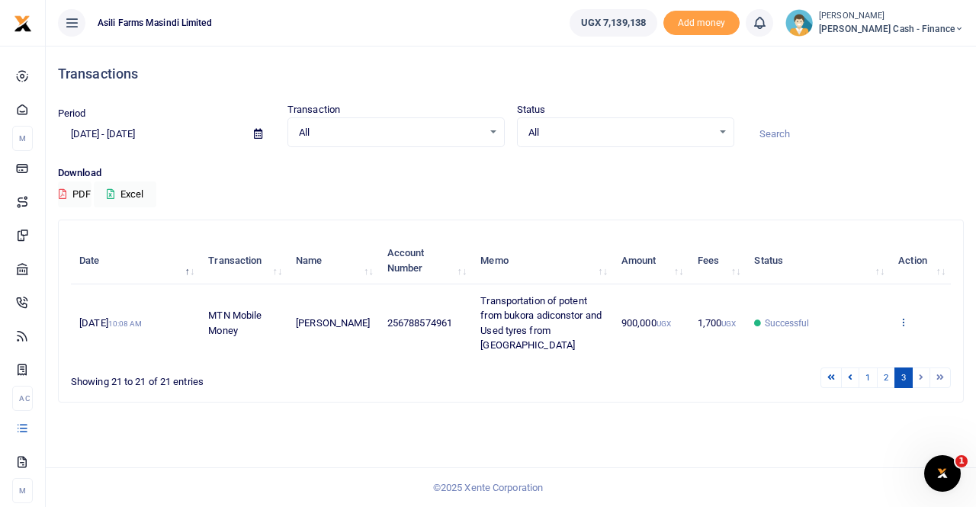
click at [905, 317] on icon at bounding box center [904, 322] width 10 height 11
click at [848, 261] on link "View details" at bounding box center [848, 271] width 121 height 21
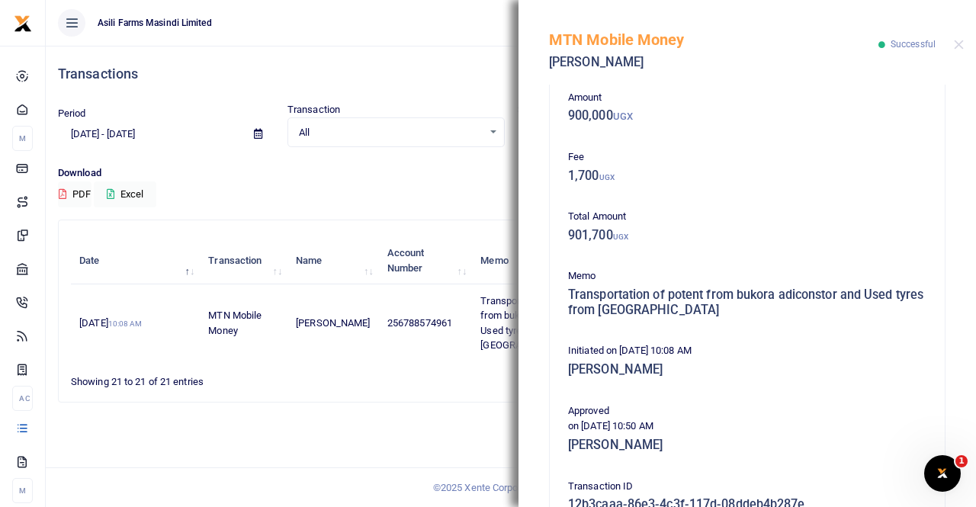
scroll to position [458, 0]
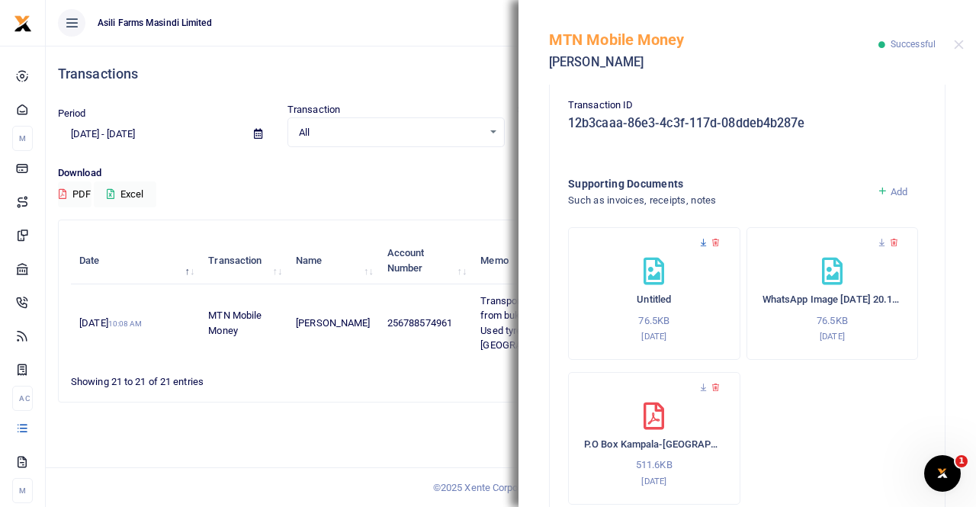
click at [702, 240] on icon at bounding box center [704, 243] width 10 height 10
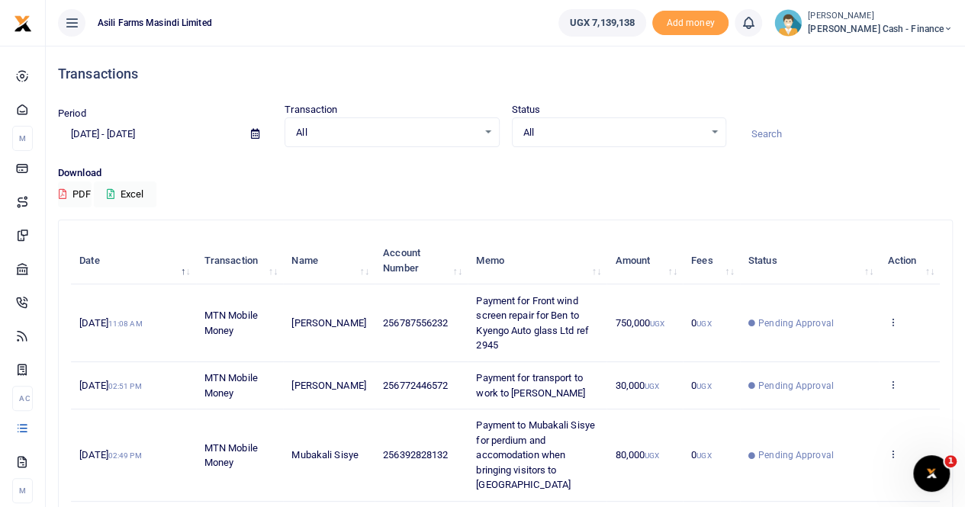
click at [258, 134] on icon at bounding box center [255, 134] width 8 height 10
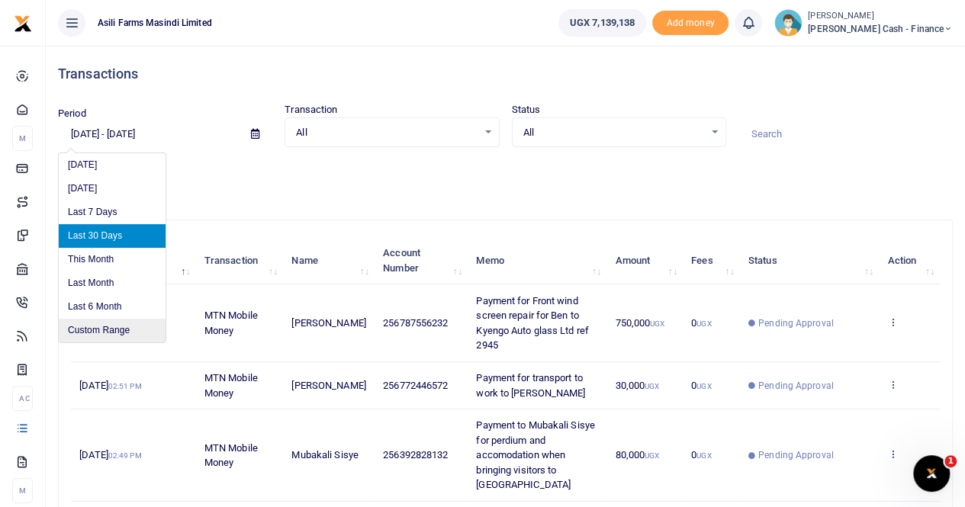
click at [99, 329] on li "Custom Range" at bounding box center [112, 331] width 107 height 24
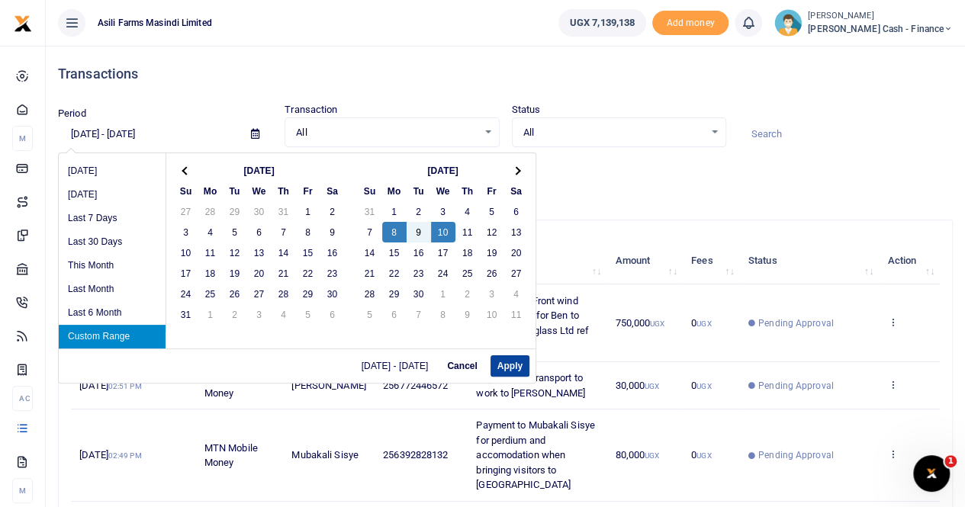
click at [510, 365] on button "Apply" at bounding box center [509, 365] width 39 height 21
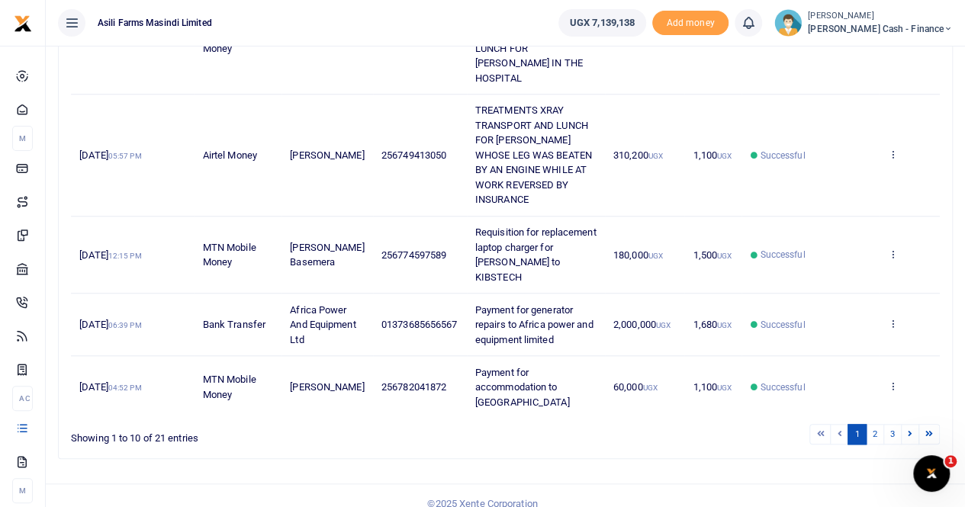
scroll to position [591, 0]
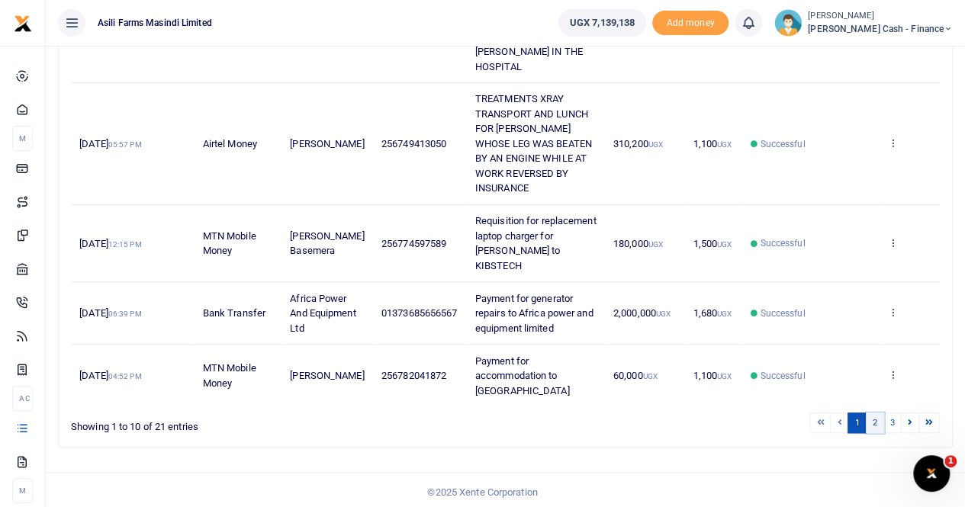
click at [879, 418] on link "2" at bounding box center [875, 423] width 18 height 21
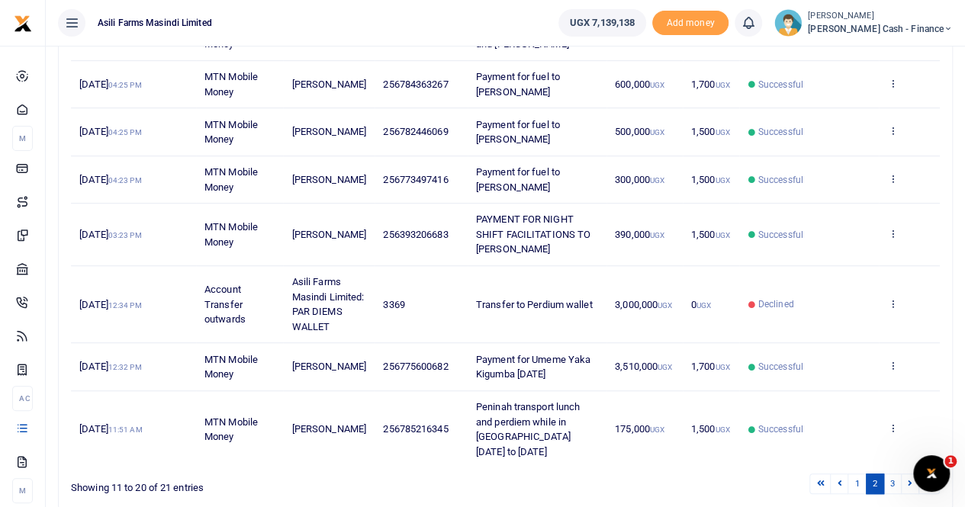
scroll to position [442, 0]
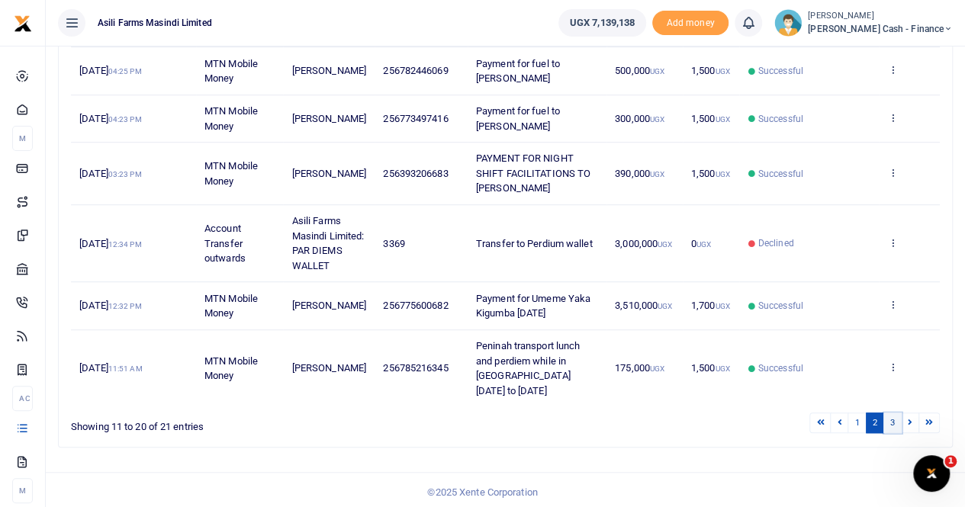
click at [891, 417] on link "3" at bounding box center [892, 423] width 18 height 21
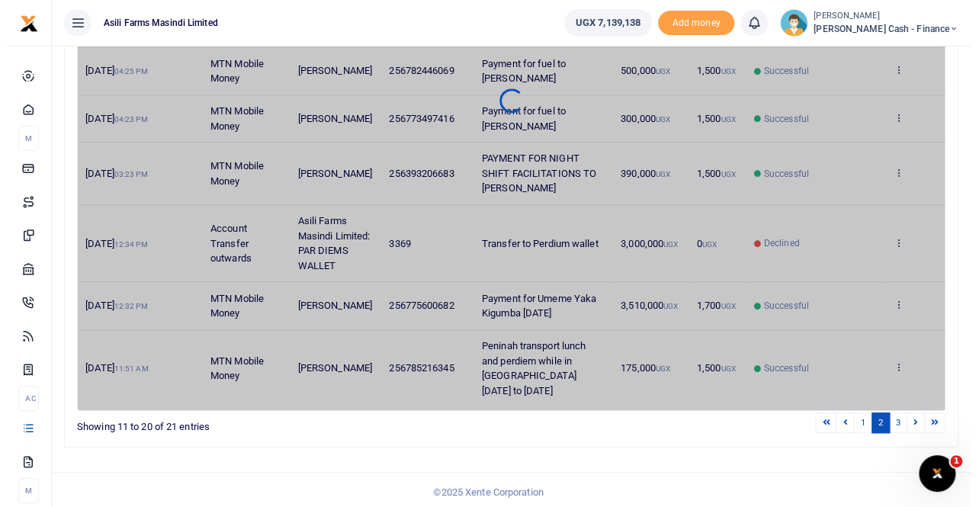
scroll to position [0, 0]
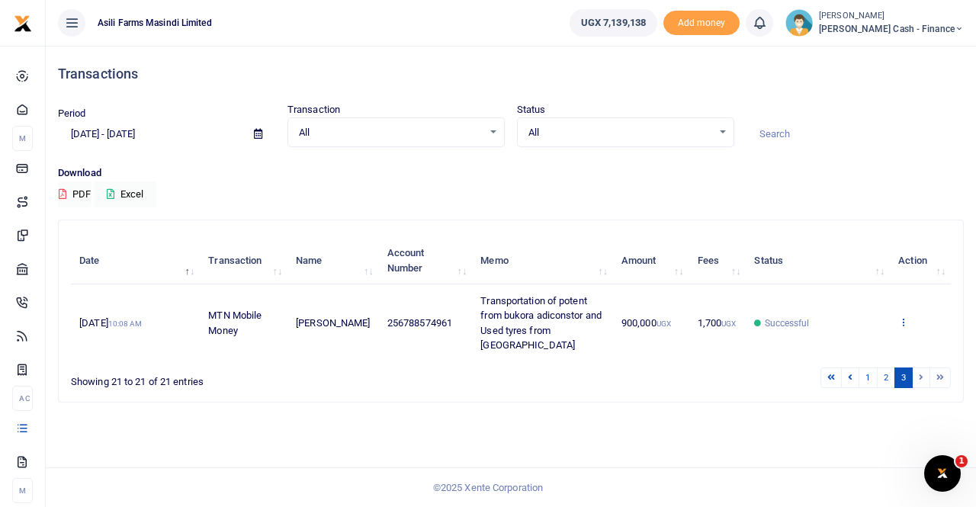
click at [904, 317] on icon at bounding box center [904, 322] width 10 height 11
click at [831, 261] on link "View details" at bounding box center [848, 271] width 121 height 21
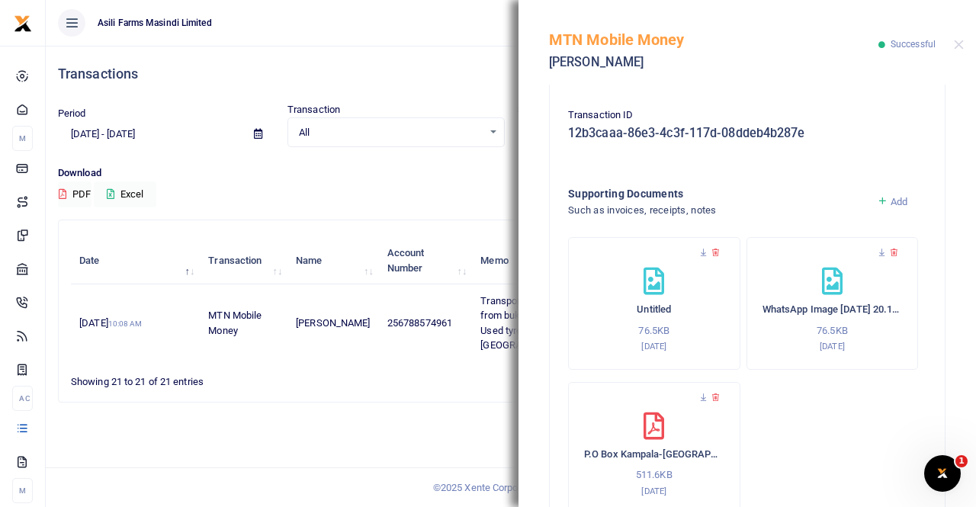
scroll to position [526, 0]
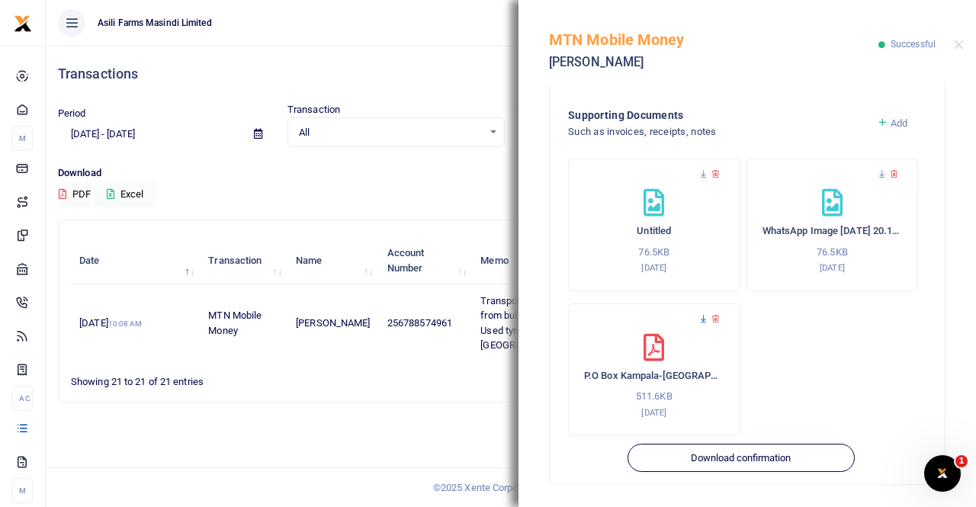
click at [701, 314] on icon at bounding box center [704, 319] width 10 height 10
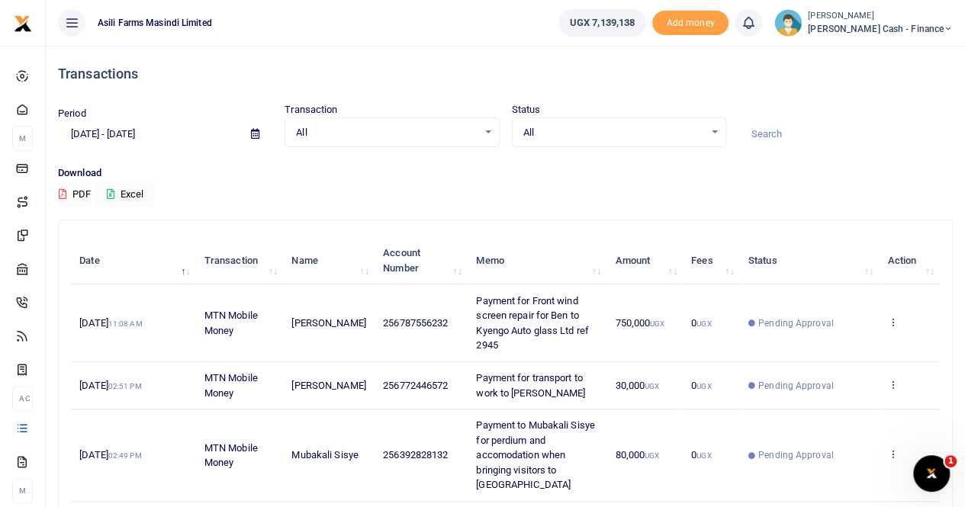
click at [259, 132] on icon at bounding box center [255, 134] width 8 height 10
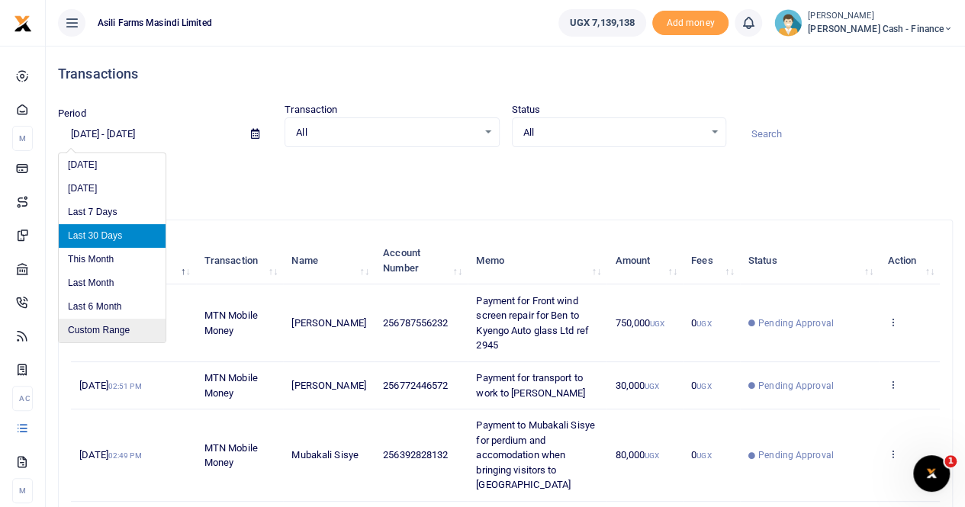
click at [100, 328] on li "Custom Range" at bounding box center [112, 331] width 107 height 24
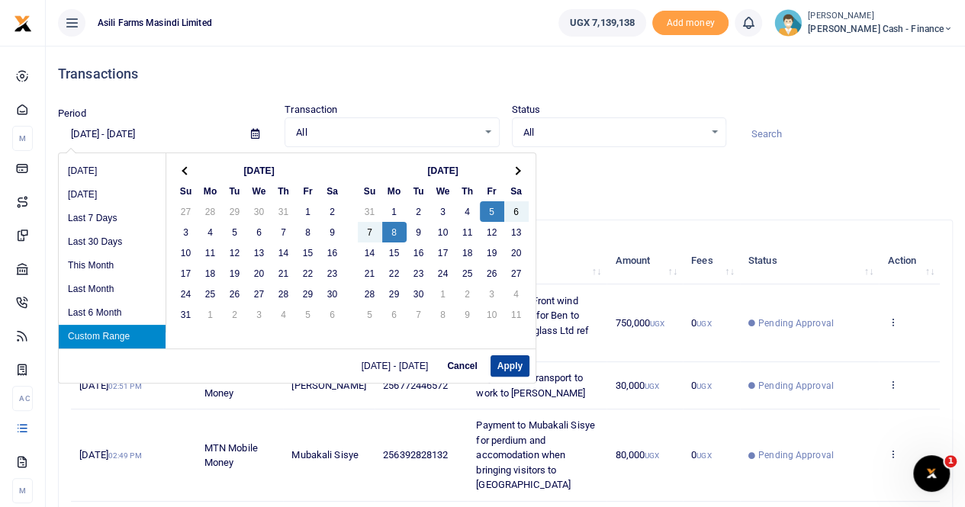
click at [499, 365] on button "Apply" at bounding box center [509, 365] width 39 height 21
type input "09/05/2025 - 09/08/2025"
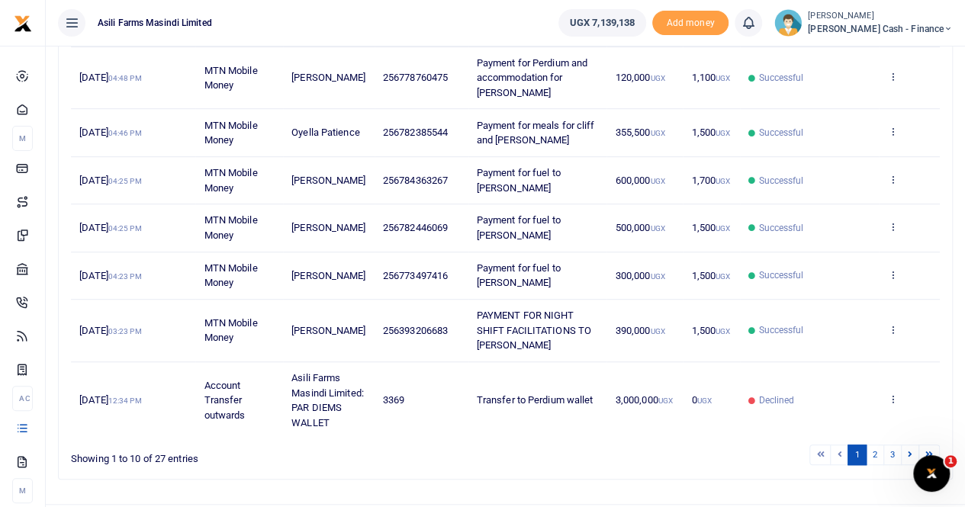
scroll to position [442, 0]
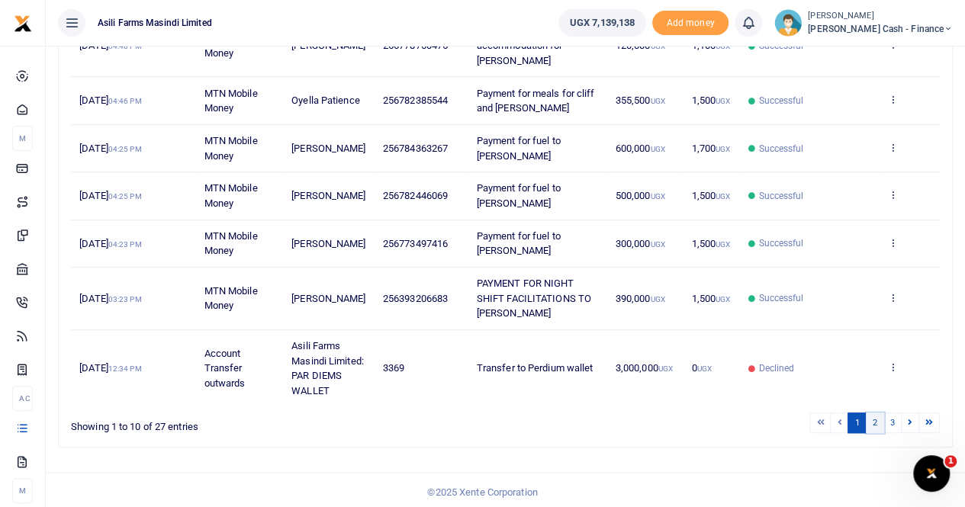
click at [876, 415] on link "2" at bounding box center [875, 423] width 18 height 21
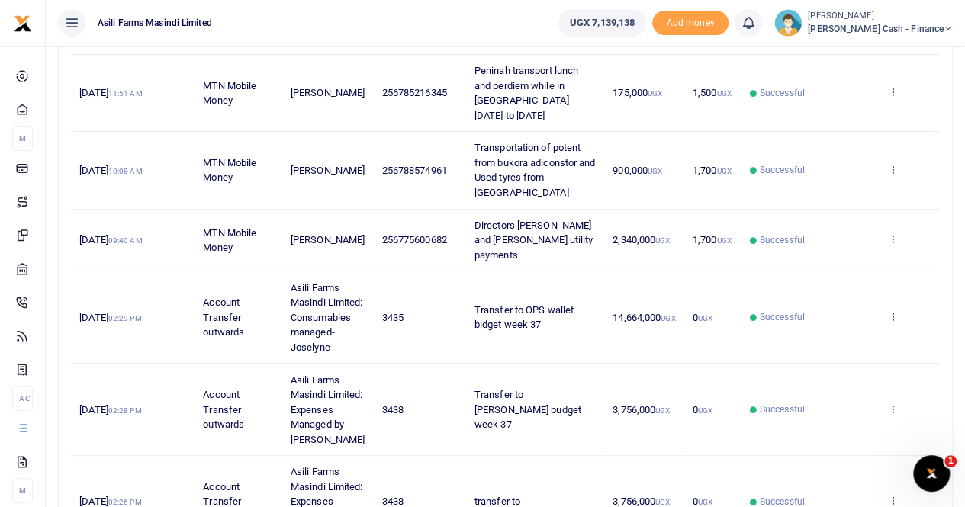
scroll to position [255, 0]
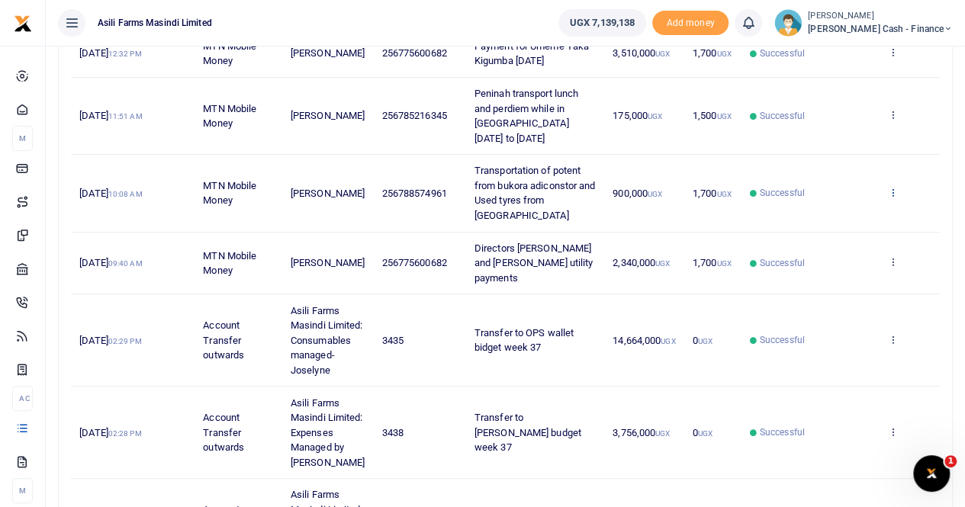
click at [892, 188] on icon at bounding box center [892, 192] width 10 height 11
click at [851, 214] on link "View details" at bounding box center [837, 217] width 121 height 21
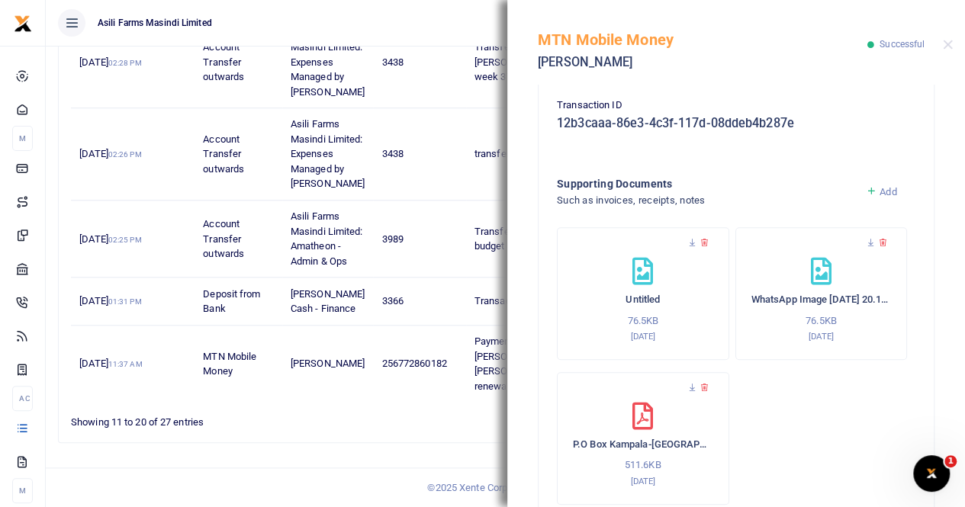
scroll to position [526, 0]
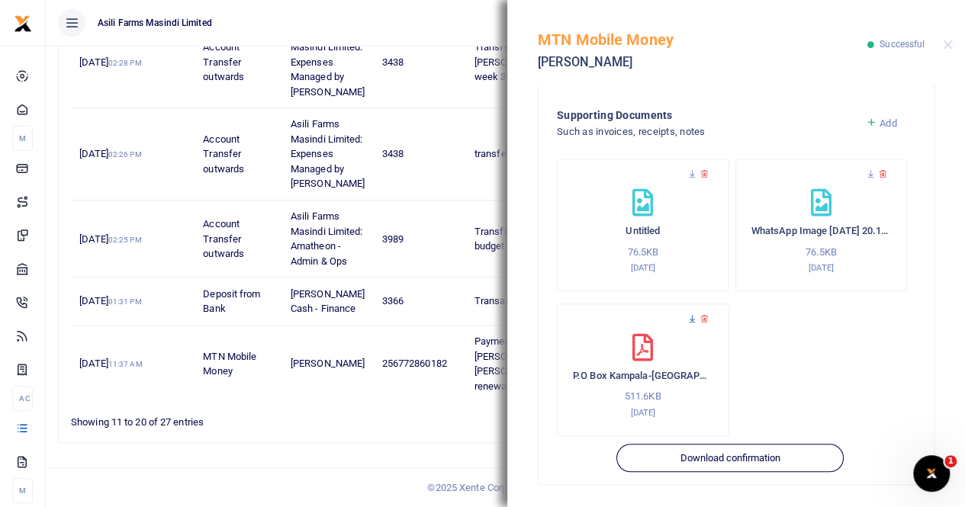
click at [691, 314] on icon at bounding box center [692, 319] width 10 height 10
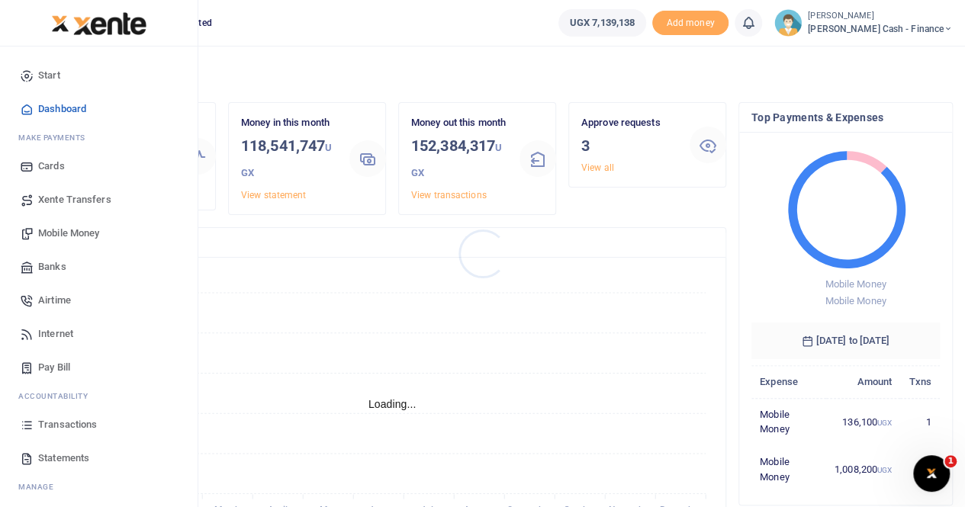
scroll to position [12, 12]
click at [80, 231] on span "Mobile Money" at bounding box center [68, 233] width 61 height 15
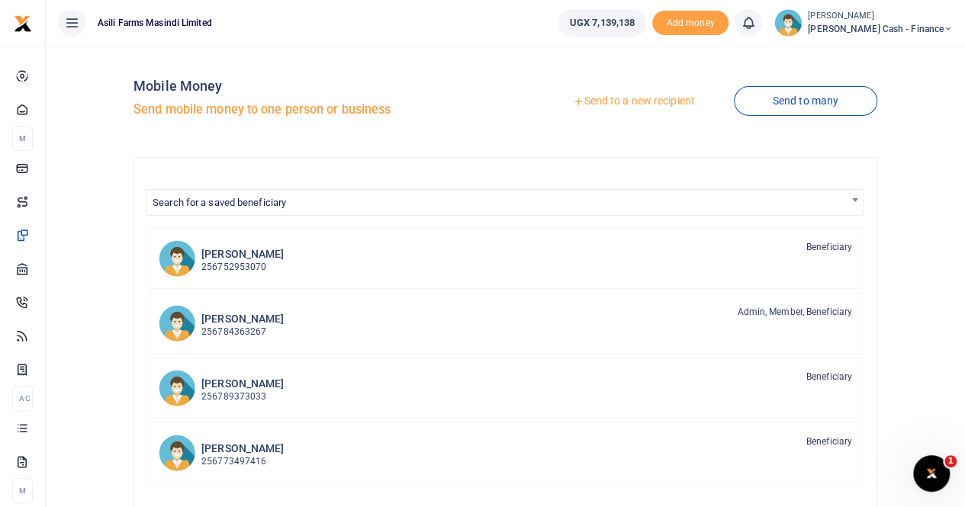
click at [604, 100] on link "Send to a new recipient" at bounding box center [633, 101] width 199 height 27
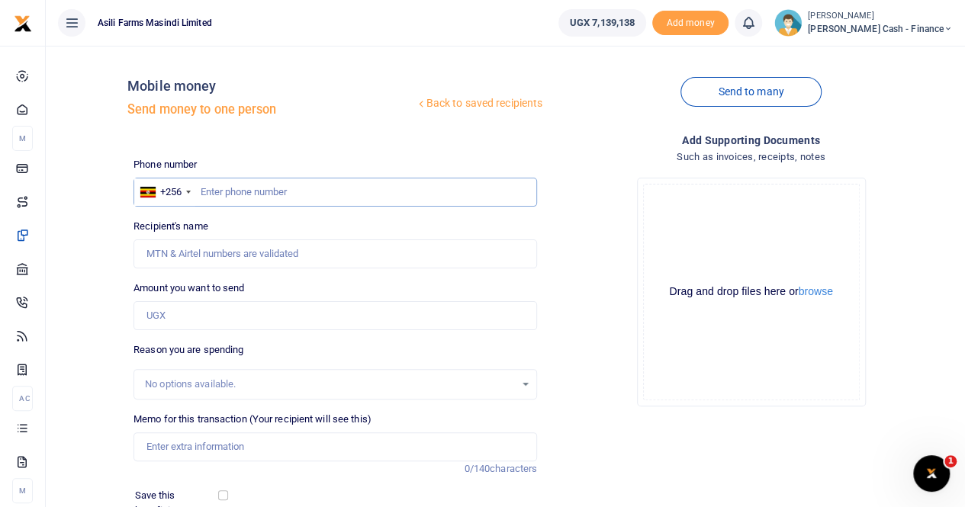
click at [212, 188] on input "text" at bounding box center [335, 192] width 404 height 29
paste input "775 600682"
click at [220, 194] on input "775 600682" at bounding box center [335, 192] width 404 height 29
type input "775600682"
type input "Constantine Dusenge"
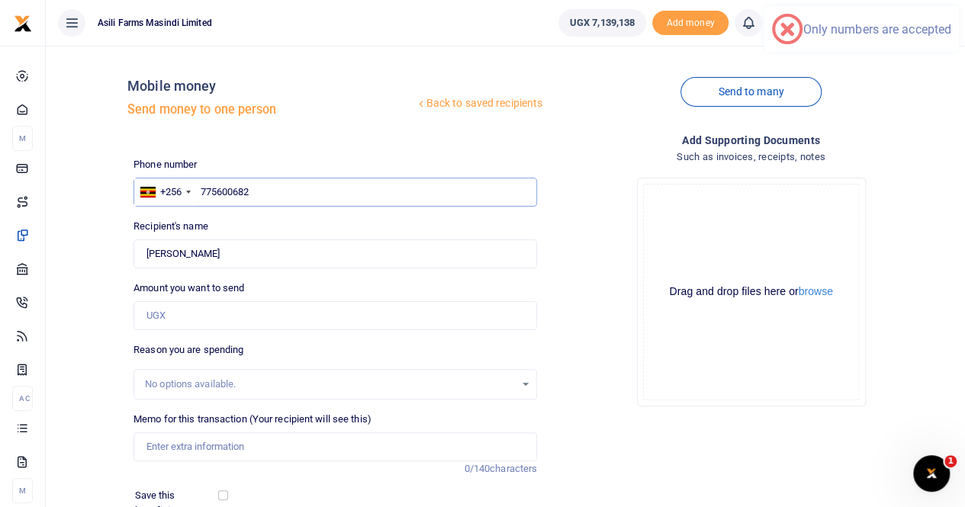
type input "775600682"
click at [169, 314] on input "Amount you want to send" at bounding box center [335, 315] width 404 height 29
click at [165, 314] on input "Amount you want to send" at bounding box center [335, 315] width 404 height 29
paste input "21912"
type input "21,912"
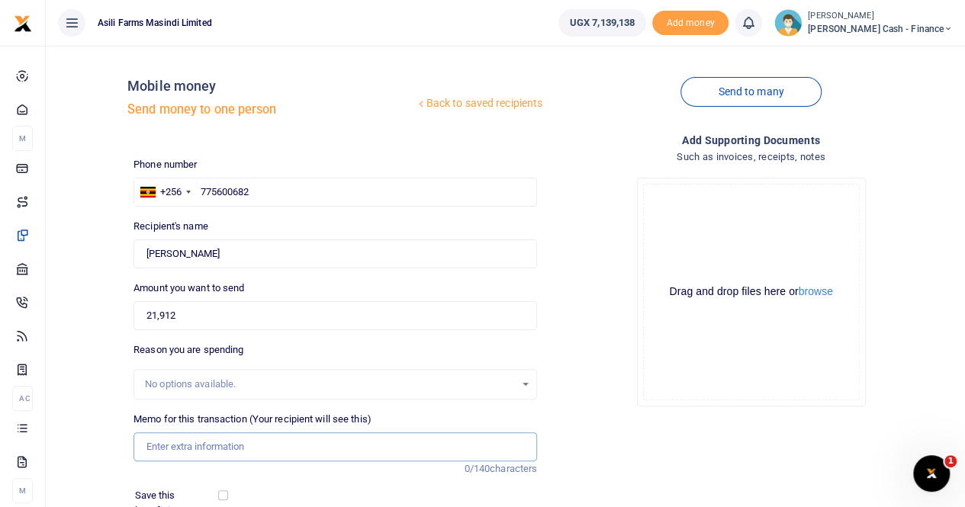
click at [180, 445] on input "Memo for this transaction (Your recipient will see this)" at bounding box center [335, 447] width 404 height 29
click at [214, 443] on input "Payement for" at bounding box center [335, 447] width 404 height 29
paste input "assessment for mungbean inoculant trials"
click at [206, 446] on input "Payement for assessment for mungbean inoculant trials" at bounding box center [335, 447] width 404 height 29
click at [415, 443] on input "Payement for assessment for mungbean inoculant trials" at bounding box center [335, 447] width 404 height 29
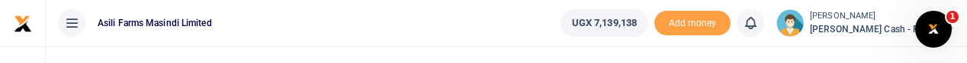
type input "Payement for assessment for mungbean inoculant trials to URA"
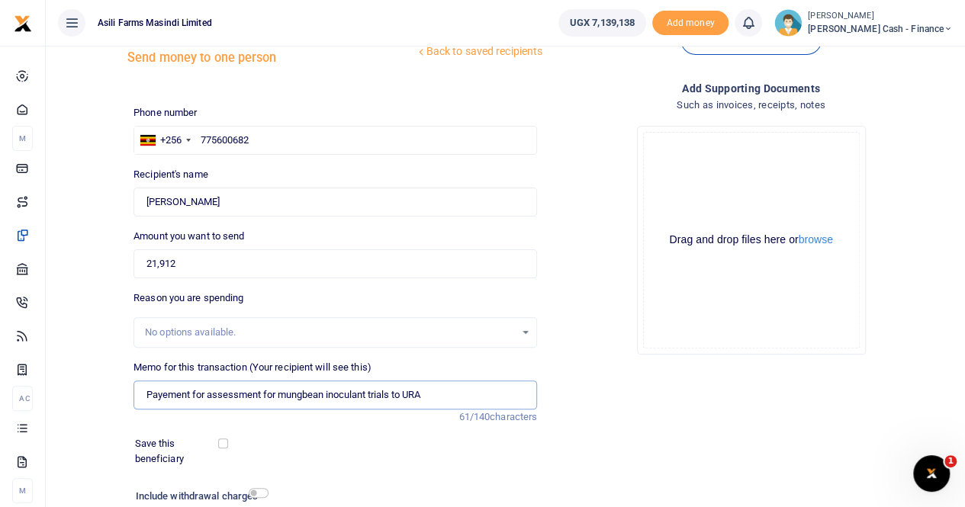
scroll to position [76, 0]
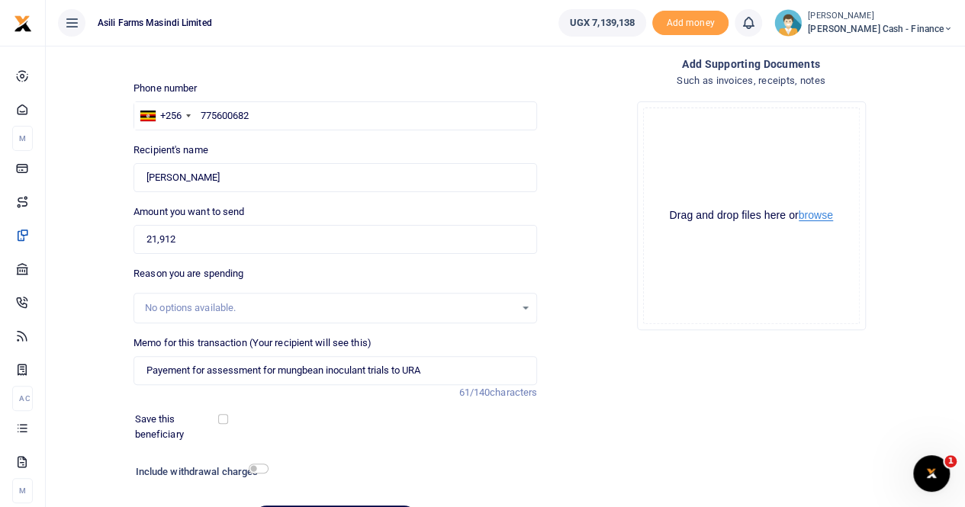
click at [818, 216] on button "browse" at bounding box center [816, 215] width 34 height 11
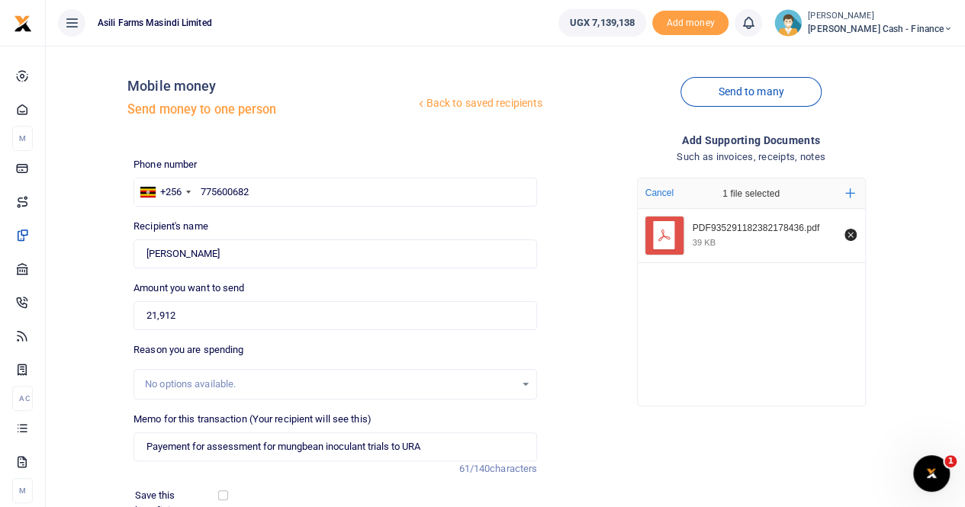
drag, startPoint x: 549, startPoint y: 120, endPoint x: 574, endPoint y: 216, distance: 99.4
click at [550, 121] on div "Send to many" at bounding box center [751, 101] width 416 height 87
drag, startPoint x: 198, startPoint y: 320, endPoint x: 108, endPoint y: 320, distance: 90.0
click at [108, 320] on div "Back to saved recipients Mobile money Send money to one person Send to many Pho…" at bounding box center [505, 341] width 907 height 566
paste input "22412"
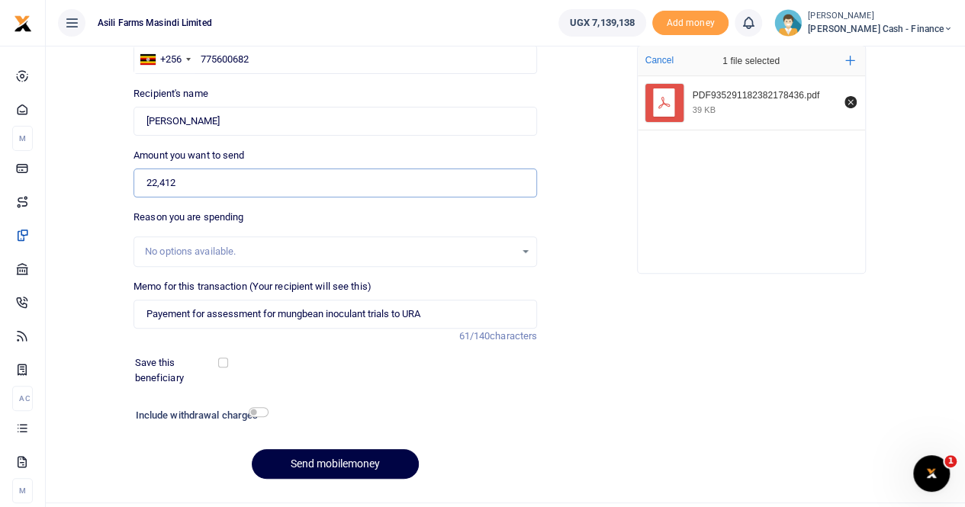
scroll to position [76, 0]
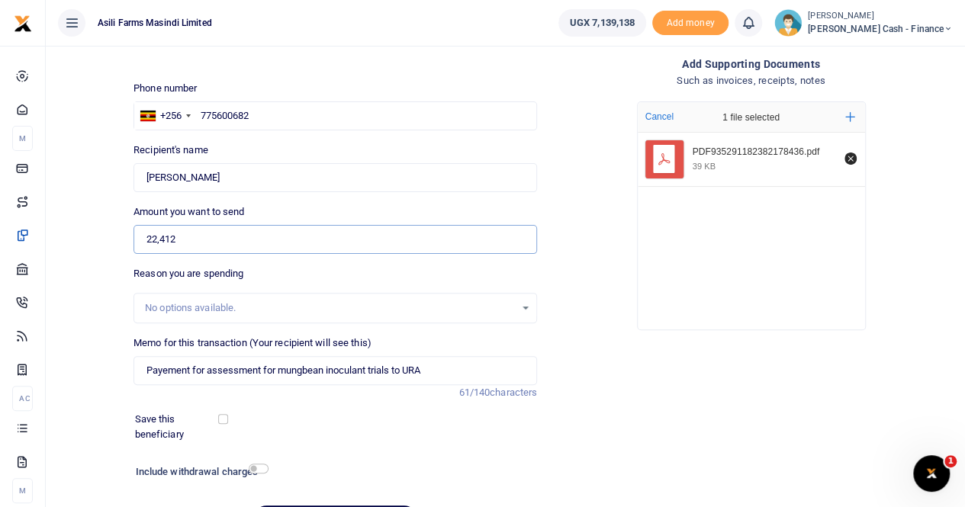
type input "22,412"
click at [197, 115] on input "775600682" at bounding box center [335, 115] width 404 height 29
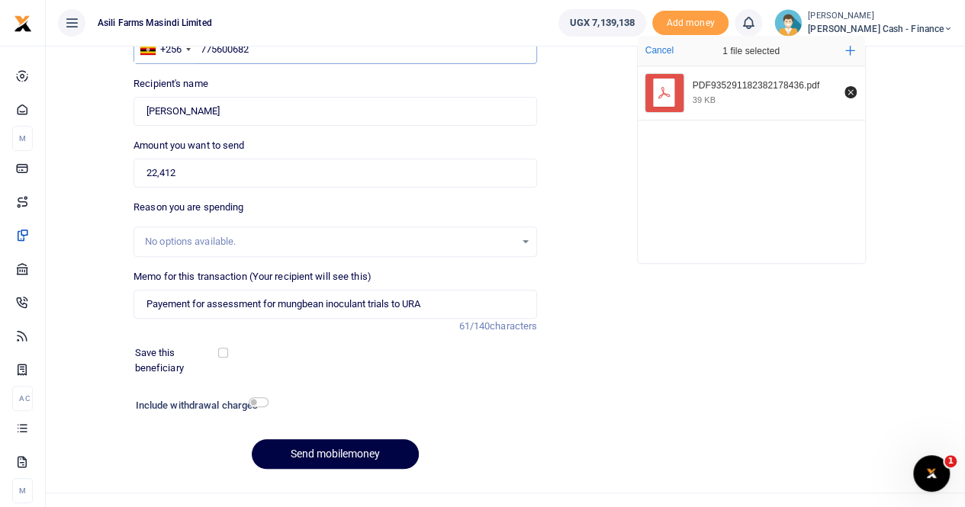
scroll to position [166, 0]
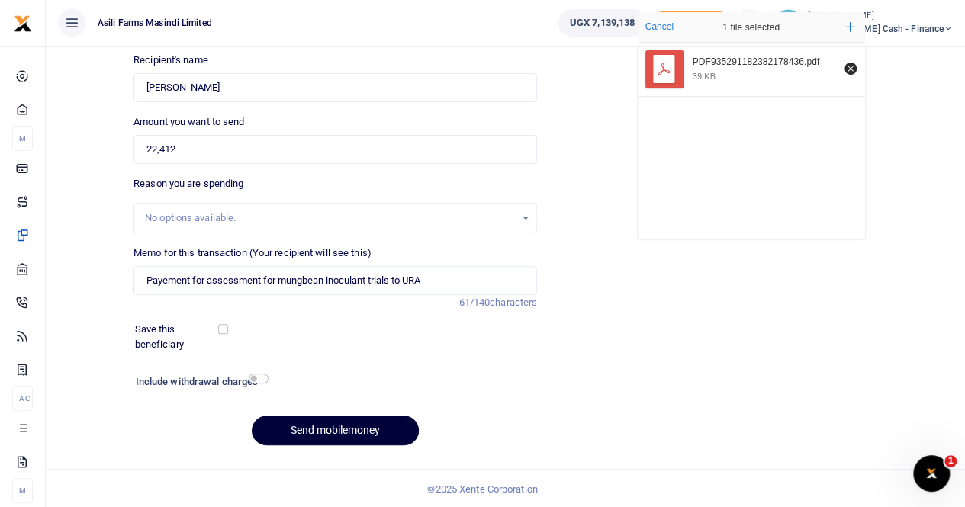
click at [322, 428] on button "Send mobilemoney" at bounding box center [335, 431] width 167 height 30
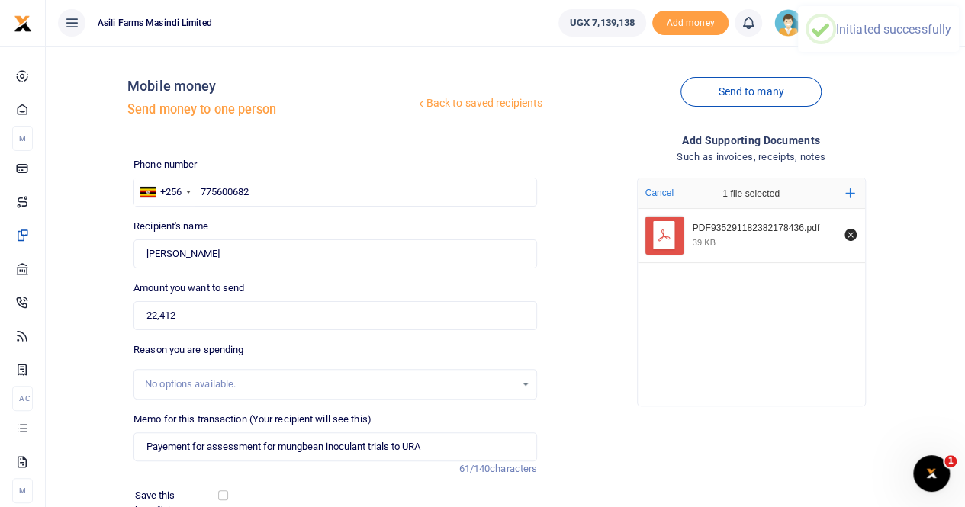
scroll to position [78, 0]
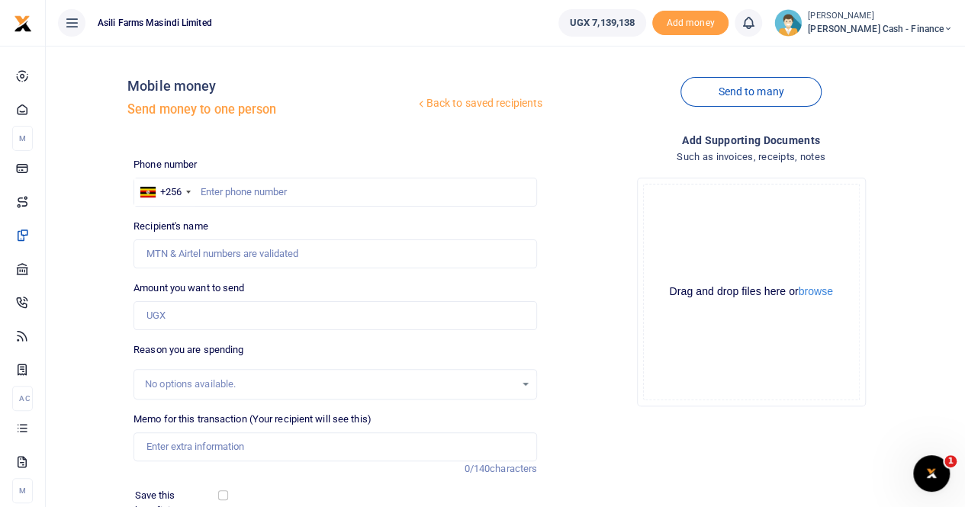
click at [539, 131] on div "Back to saved recipients Mobile money Send money to one person" at bounding box center [335, 101] width 416 height 87
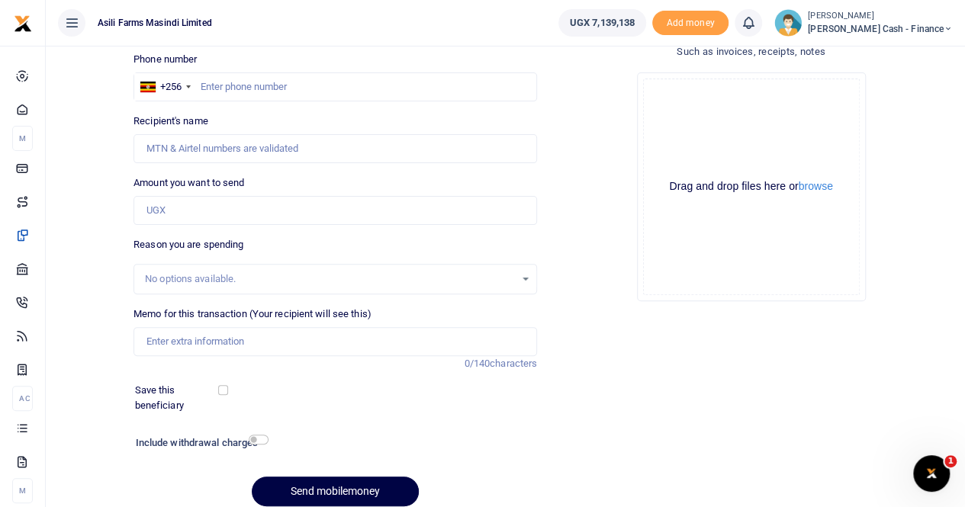
scroll to position [166, 0]
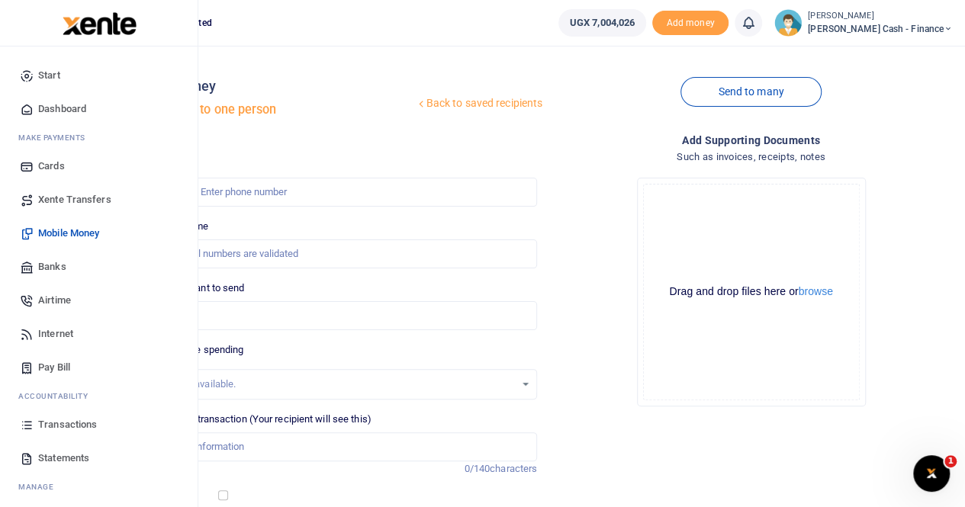
click at [94, 425] on span "Transactions" at bounding box center [67, 424] width 59 height 15
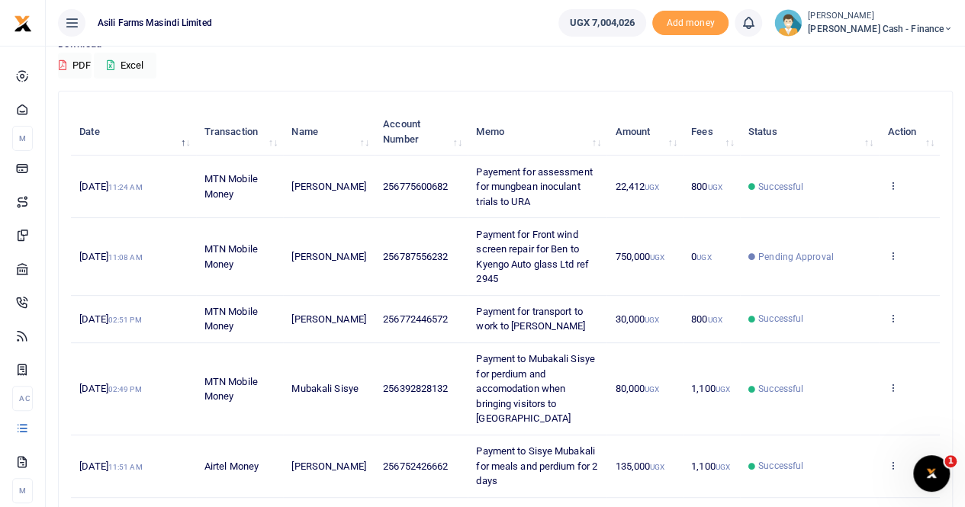
scroll to position [153, 0]
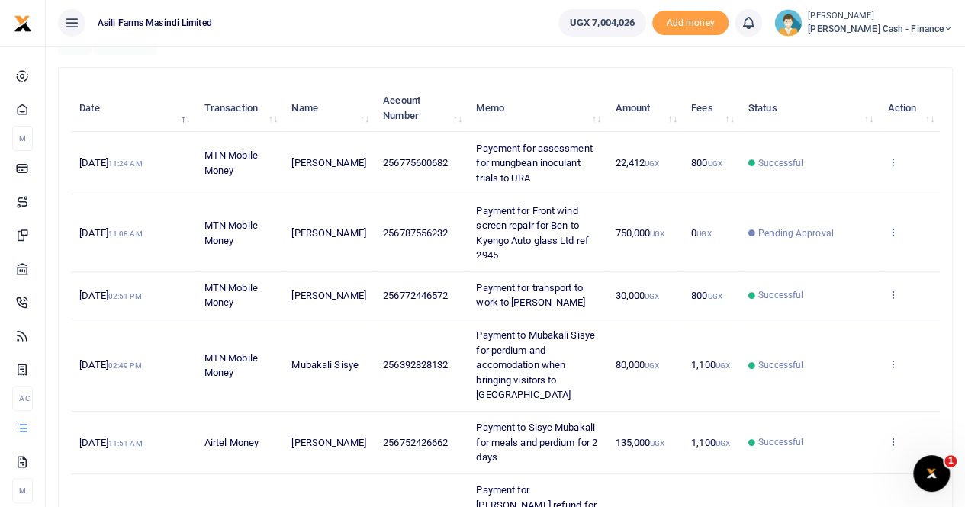
click at [890, 229] on icon at bounding box center [892, 232] width 10 height 11
click at [828, 254] on link "View details" at bounding box center [837, 256] width 121 height 21
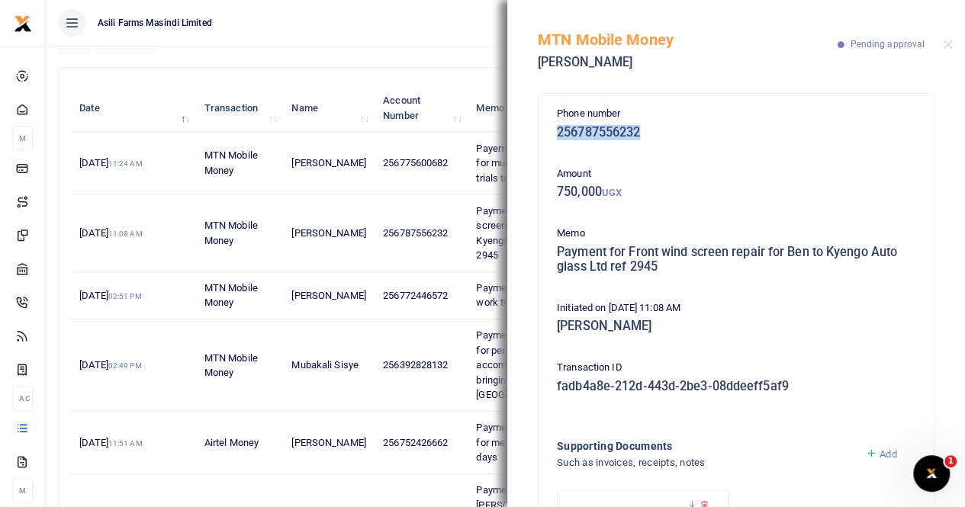
drag, startPoint x: 558, startPoint y: 134, endPoint x: 653, endPoint y: 134, distance: 94.6
click at [653, 134] on h5 "256787556232" at bounding box center [736, 132] width 359 height 15
click at [558, 249] on h5 "Payment for Front wind screen repair for Ben to Kyengo Auto glass Ltd ref 2945" at bounding box center [736, 260] width 359 height 30
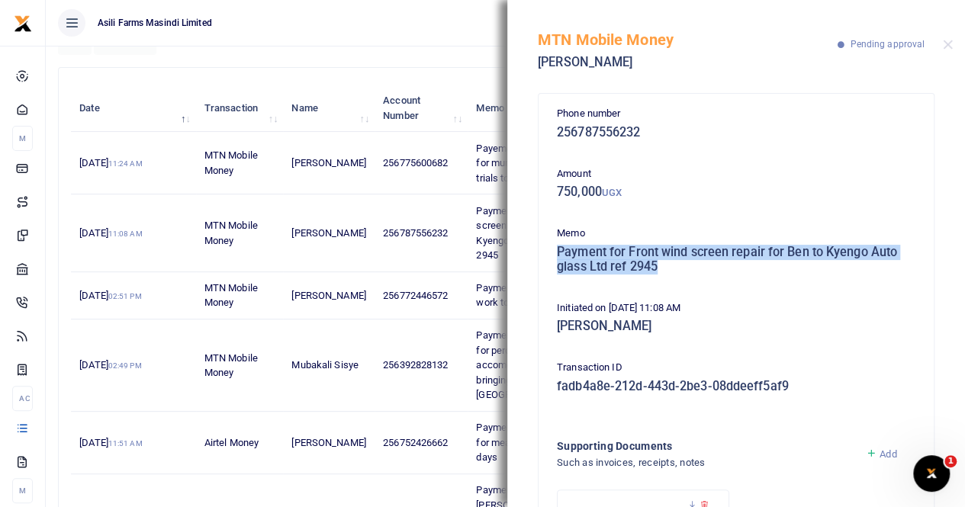
drag, startPoint x: 558, startPoint y: 250, endPoint x: 685, endPoint y: 272, distance: 129.2
click at [685, 272] on h5 "Payment for Front wind screen repair for Ben to Kyengo Auto glass Ltd ref 2945" at bounding box center [736, 260] width 359 height 30
copy h5 "Payment for Front wind screen repair for Ben to Kyengo Auto glass Ltd ref 2945"
click at [945, 43] on button "Close" at bounding box center [948, 45] width 10 height 10
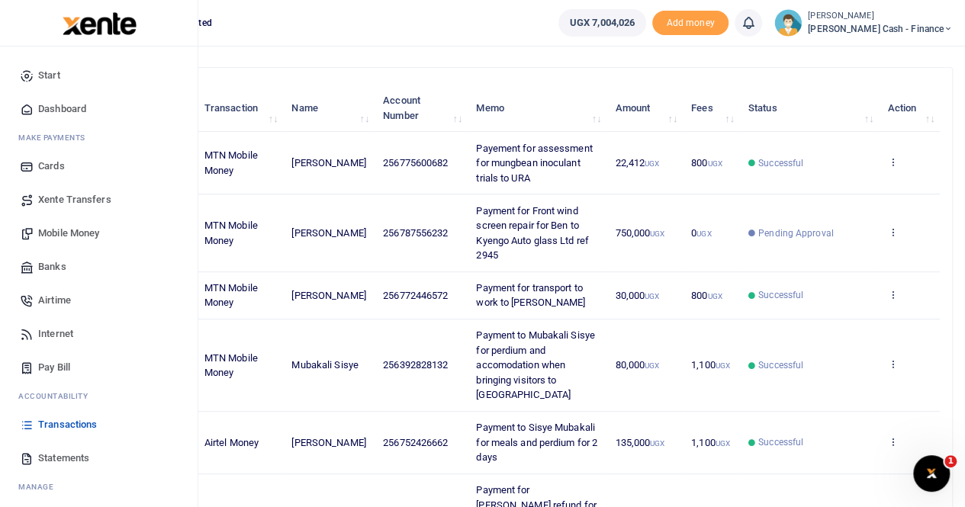
click at [75, 228] on span "Mobile Money" at bounding box center [68, 233] width 61 height 15
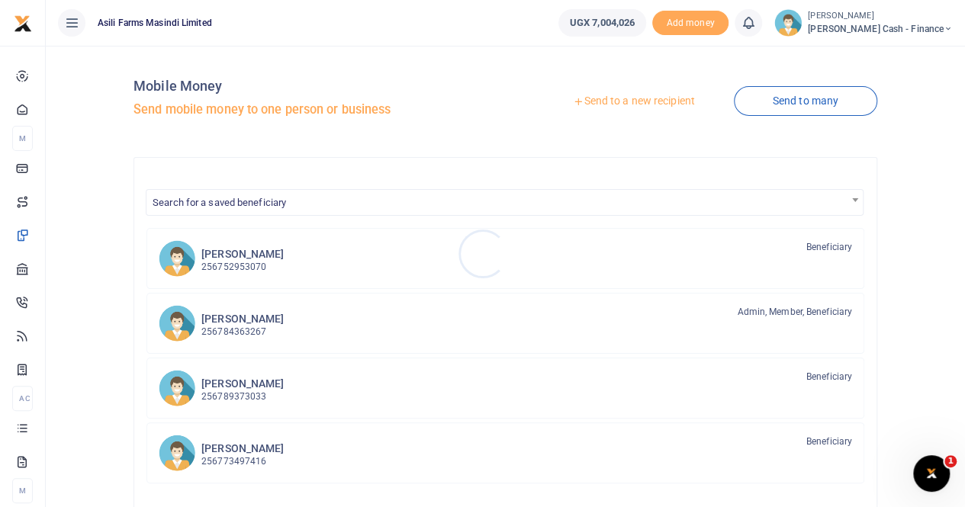
click at [616, 101] on div at bounding box center [482, 253] width 965 height 507
click at [616, 101] on link "Send to a new recipient" at bounding box center [633, 101] width 199 height 27
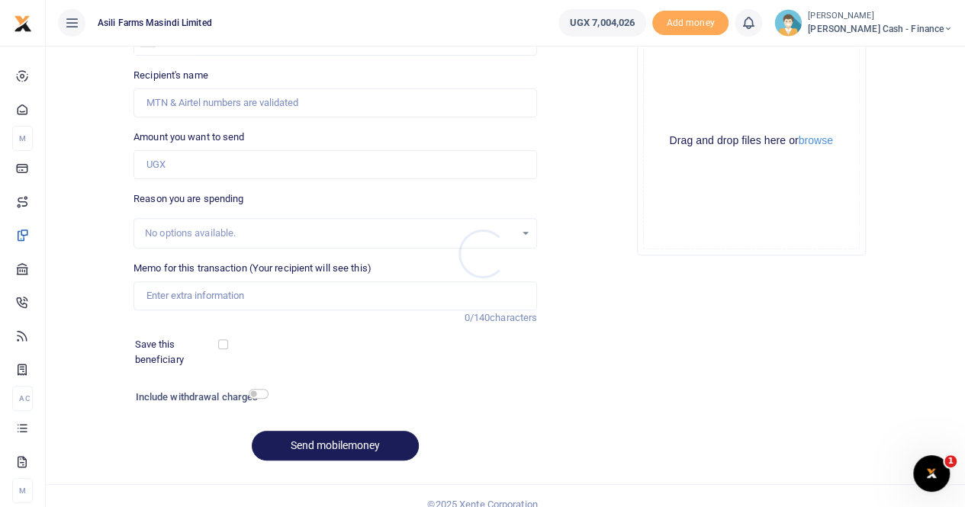
scroll to position [153, 0]
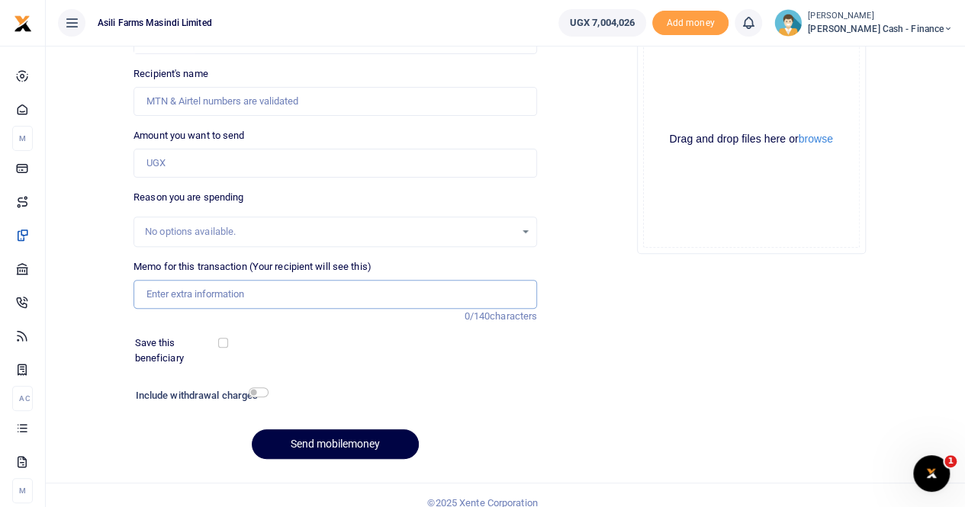
click at [171, 288] on input "Memo for this transaction (Your recipient will see this)" at bounding box center [335, 294] width 404 height 29
paste input "Payment for Front wind screen repair for Ben to Kyengo Auto glass Ltd ref 2945"
click at [388, 292] on input "Payment for Front wind screen repair for Ben to Kyengo Auto glass Ltd ref 2945" at bounding box center [335, 294] width 404 height 29
click at [437, 292] on input "Payment for Front wind screen repair for Ben to Kyengo Auto glass Ltd ref 2945" at bounding box center [335, 294] width 404 height 29
drag, startPoint x: 455, startPoint y: 294, endPoint x: 328, endPoint y: 294, distance: 126.6
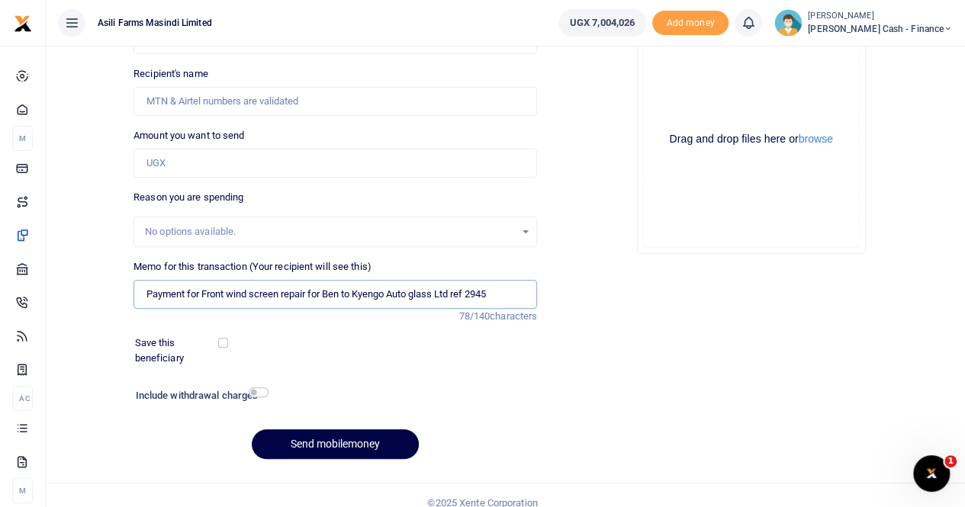
click at [325, 295] on input "Payment for Front wind screen repair for Ben to Kyengo Auto glass Ltd ref 2945" at bounding box center [335, 294] width 404 height 29
click at [410, 291] on input "Payment for Front wind screen repair UA030AT ref 2945" at bounding box center [335, 294] width 404 height 29
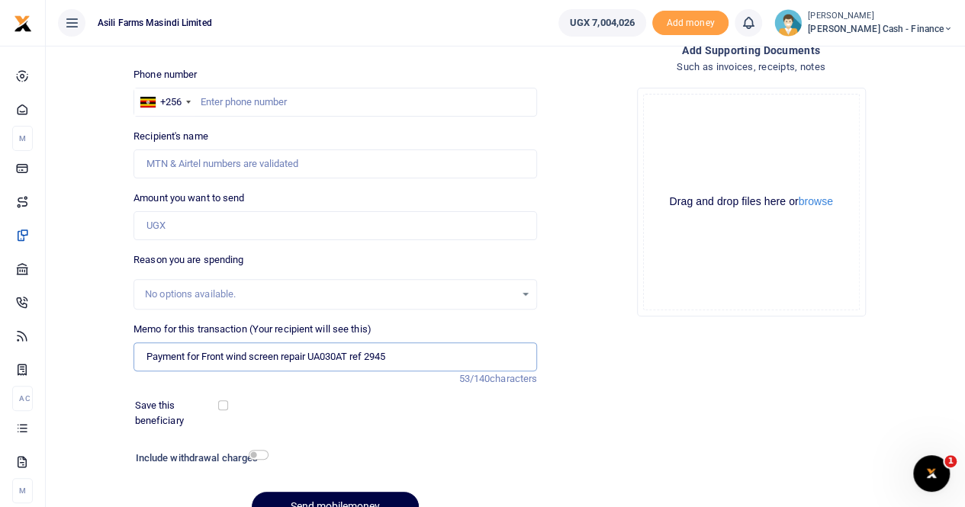
scroll to position [0, 0]
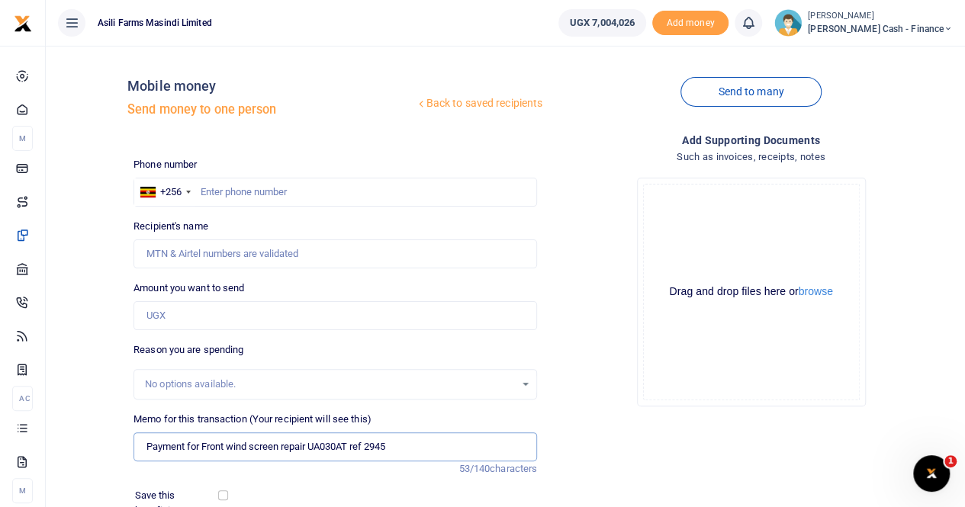
type input "Payment for Front wind screen repair UA030AT ref 2945"
click at [187, 250] on input "Recipient's name" at bounding box center [335, 254] width 404 height 29
type input "750000"
click at [186, 318] on input "Amount you want to send" at bounding box center [335, 315] width 404 height 29
click at [201, 243] on input "750000" at bounding box center [335, 254] width 404 height 29
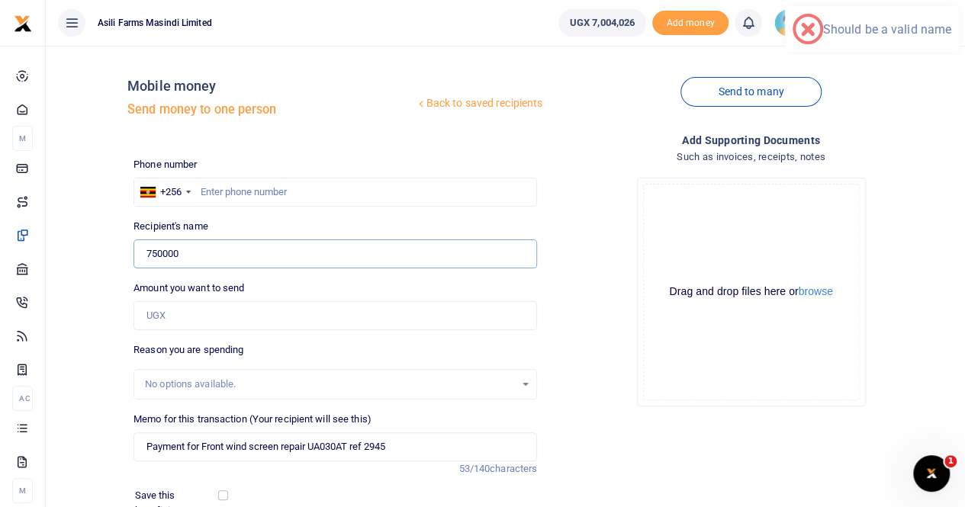
drag, startPoint x: 186, startPoint y: 249, endPoint x: 95, endPoint y: 252, distance: 91.6
click at [95, 252] on div "Back to saved recipients Mobile money Send money to one person Send to many Pho…" at bounding box center [505, 341] width 907 height 566
click at [182, 310] on input "Amount you want to send" at bounding box center [335, 315] width 404 height 29
paste input "750000"
type input "750,000"
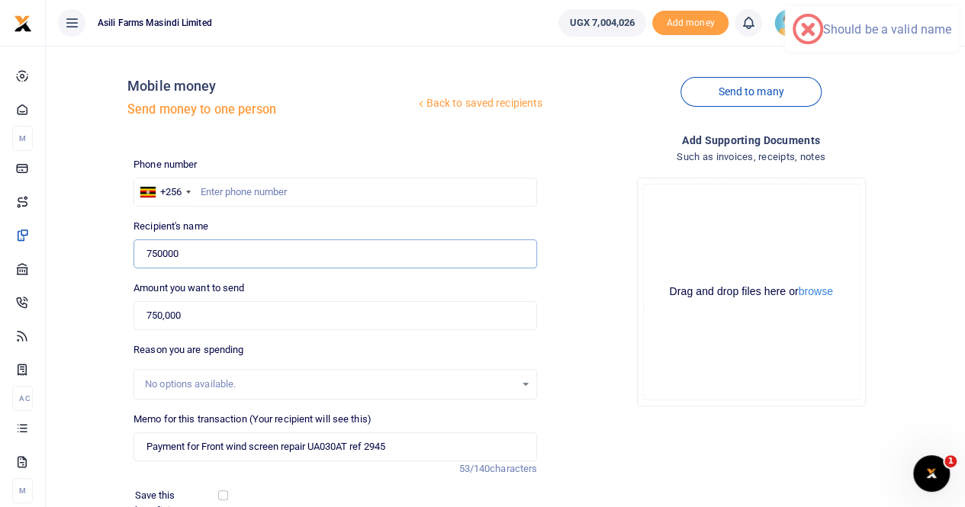
drag, startPoint x: 203, startPoint y: 250, endPoint x: 100, endPoint y: 257, distance: 103.2
click at [100, 257] on div "Back to saved recipients Mobile money Send money to one person Send to many Pho…" at bounding box center [505, 341] width 907 height 566
click at [211, 188] on input "text" at bounding box center [335, 192] width 404 height 29
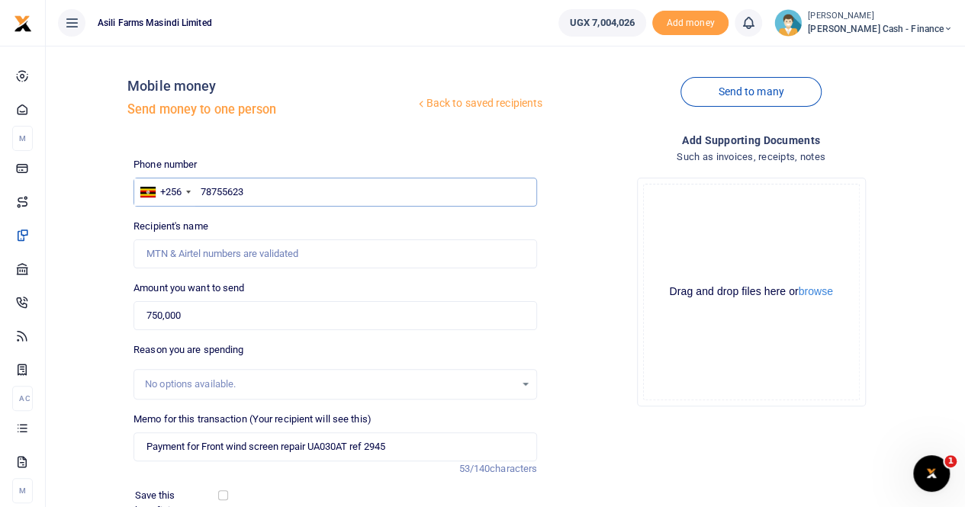
type input "787556232"
type input "Esther Zalwango"
type input "787556232"
click at [263, 256] on input "Found" at bounding box center [335, 254] width 404 height 29
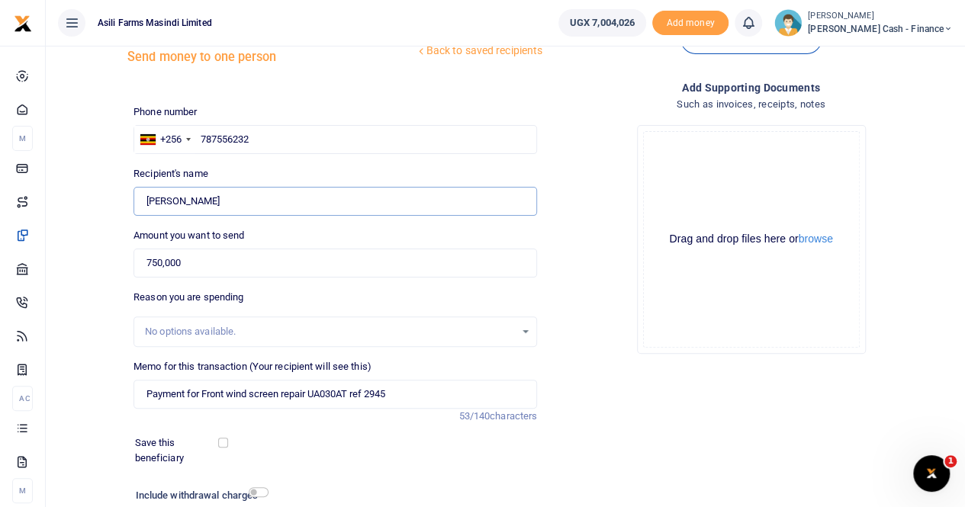
scroll to position [76, 0]
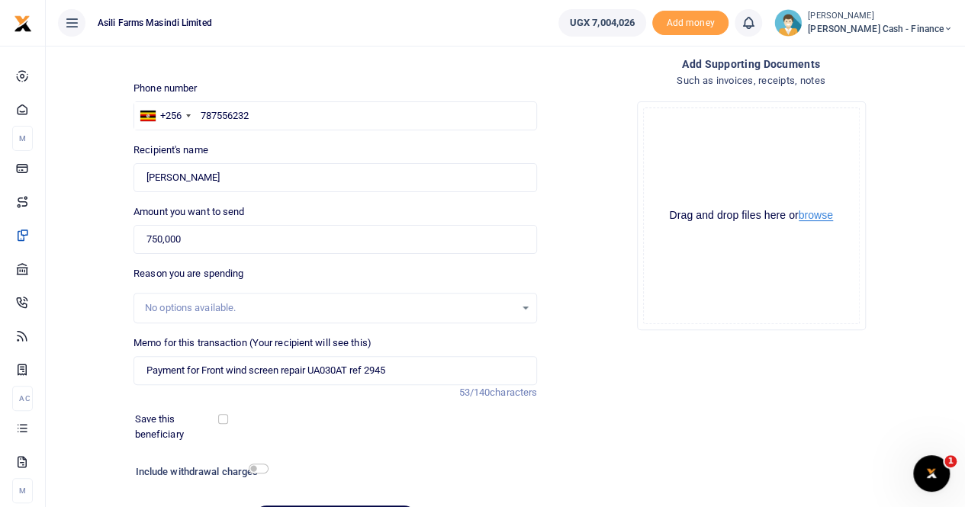
click at [825, 214] on button "browse" at bounding box center [816, 215] width 34 height 11
click at [815, 214] on button "browse" at bounding box center [816, 215] width 34 height 11
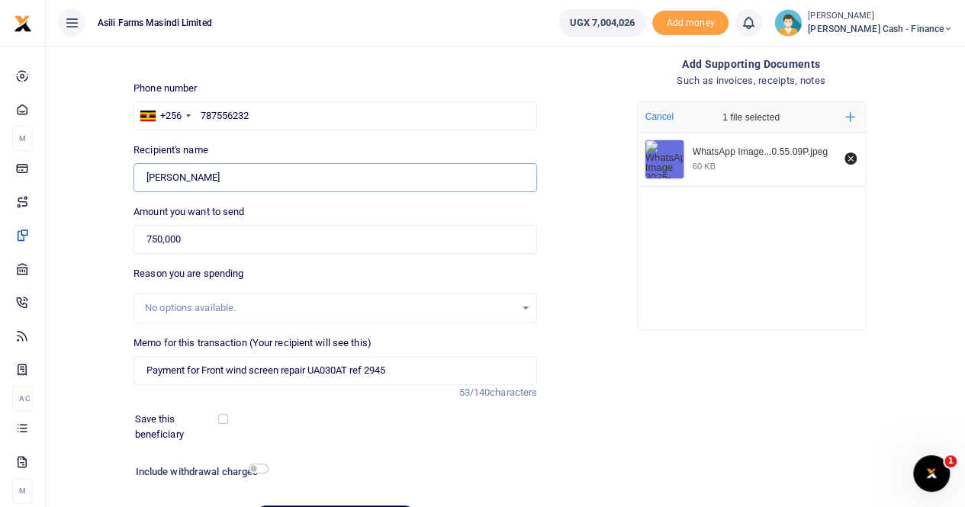
click at [264, 175] on input "Found" at bounding box center [335, 177] width 404 height 29
click at [201, 115] on input "787556232" at bounding box center [335, 115] width 404 height 29
click at [279, 108] on input "787556232" at bounding box center [335, 115] width 404 height 29
click at [326, 370] on input "Payment for Front wind screen repair UA030AT ref 2945" at bounding box center [335, 370] width 404 height 29
click at [305, 369] on input "Payment for Front wind screen repair UA 030AT ref 2945" at bounding box center [335, 370] width 404 height 29
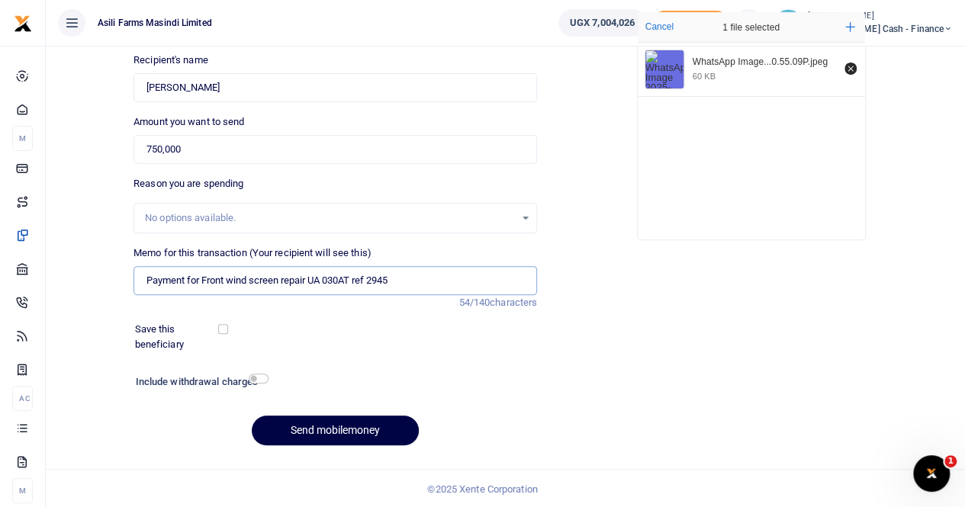
scroll to position [166, 0]
type input "Payment for Front wind screen repair UA 030AT ref 2945"
click at [323, 422] on button "Send mobilemoney" at bounding box center [335, 431] width 167 height 30
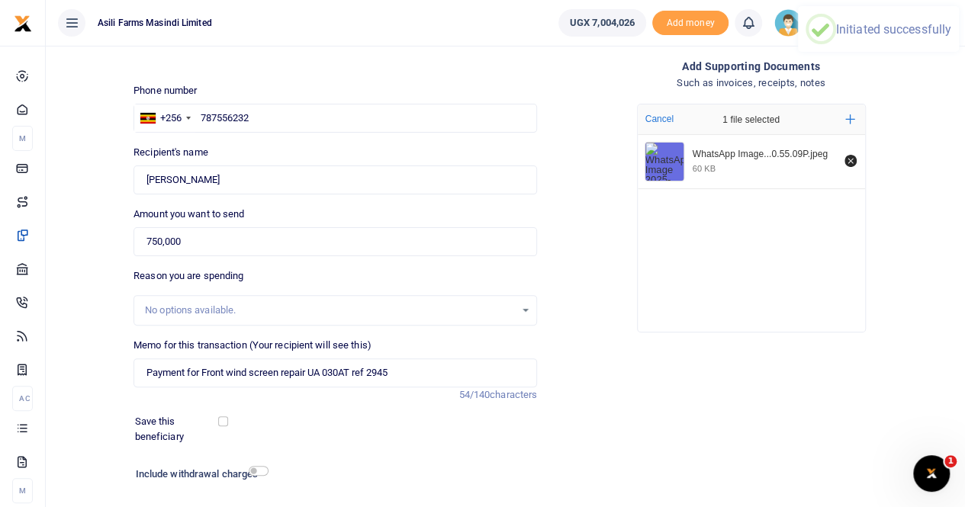
scroll to position [0, 0]
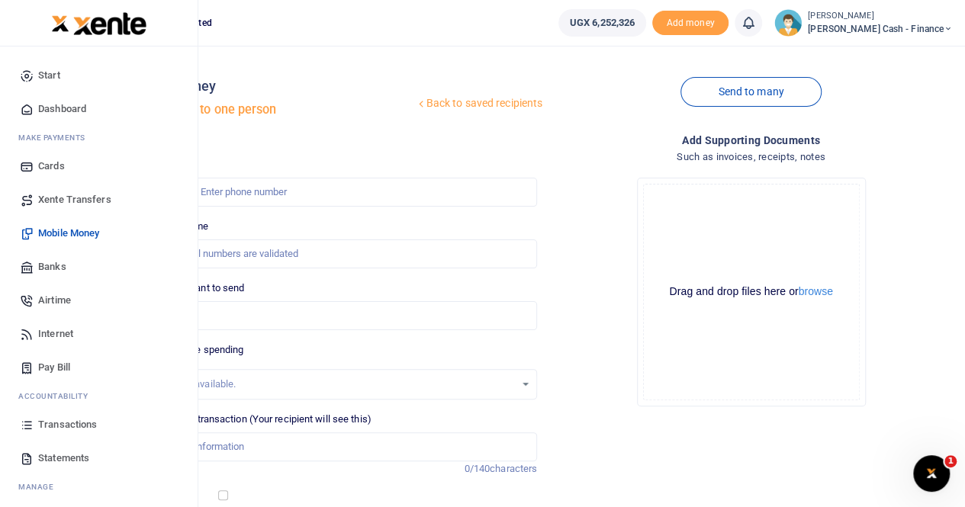
scroll to position [37, 0]
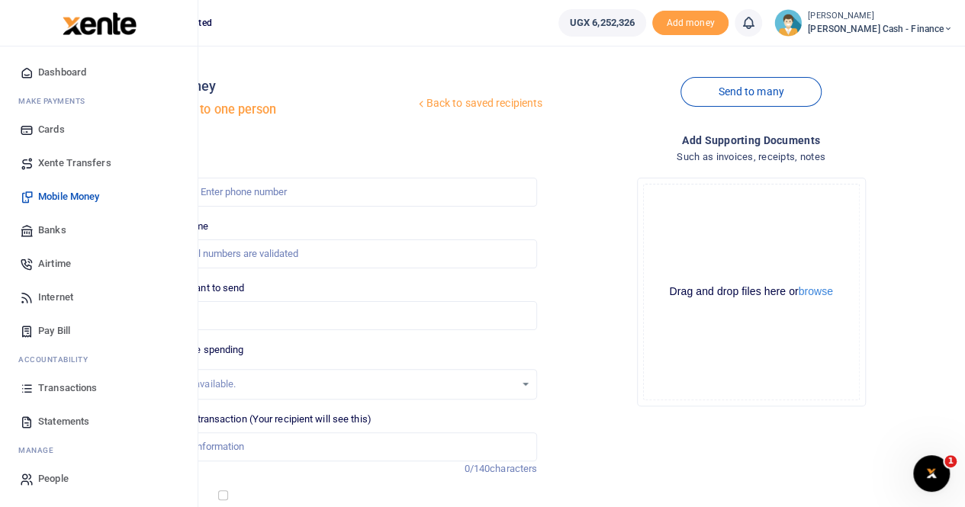
click at [52, 387] on span "Transactions" at bounding box center [67, 388] width 59 height 15
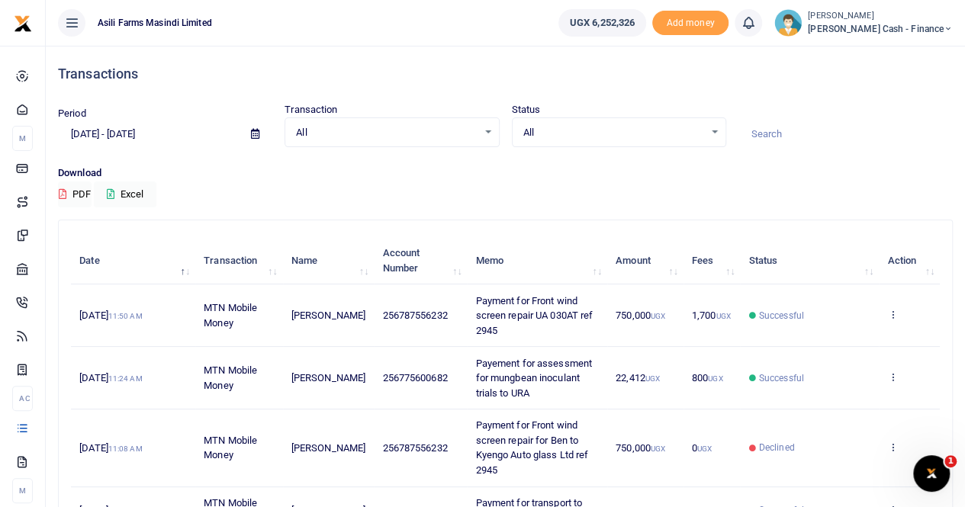
click at [258, 134] on icon at bounding box center [255, 134] width 8 height 10
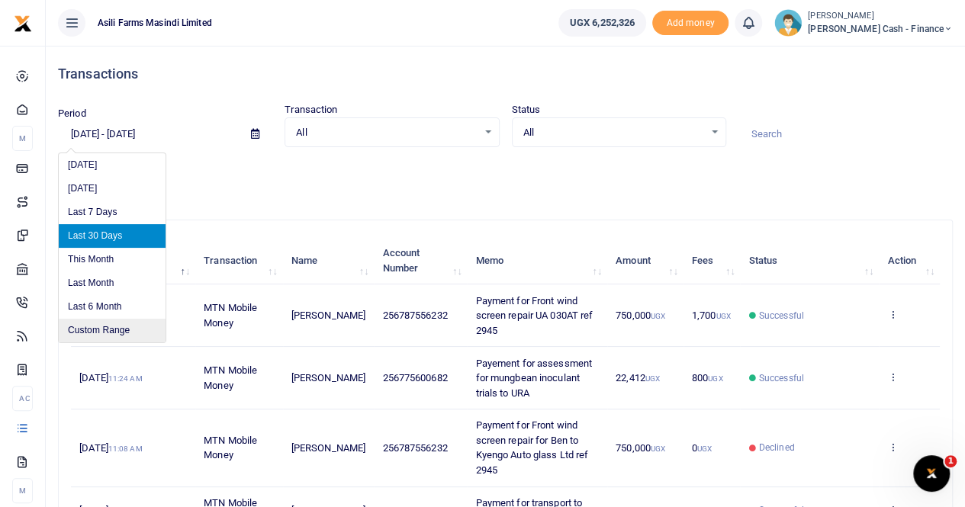
click at [108, 333] on li "Custom Range" at bounding box center [112, 331] width 107 height 24
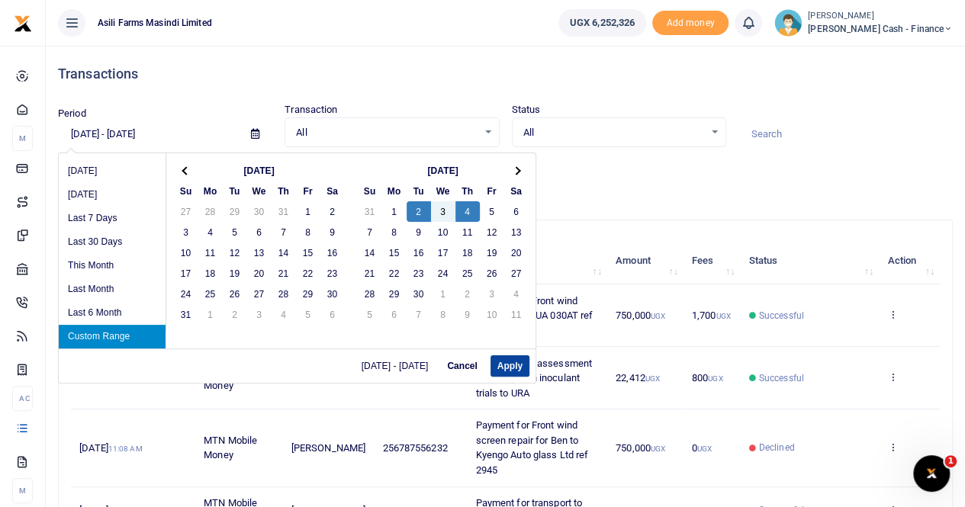
click at [499, 363] on button "Apply" at bounding box center [509, 365] width 39 height 21
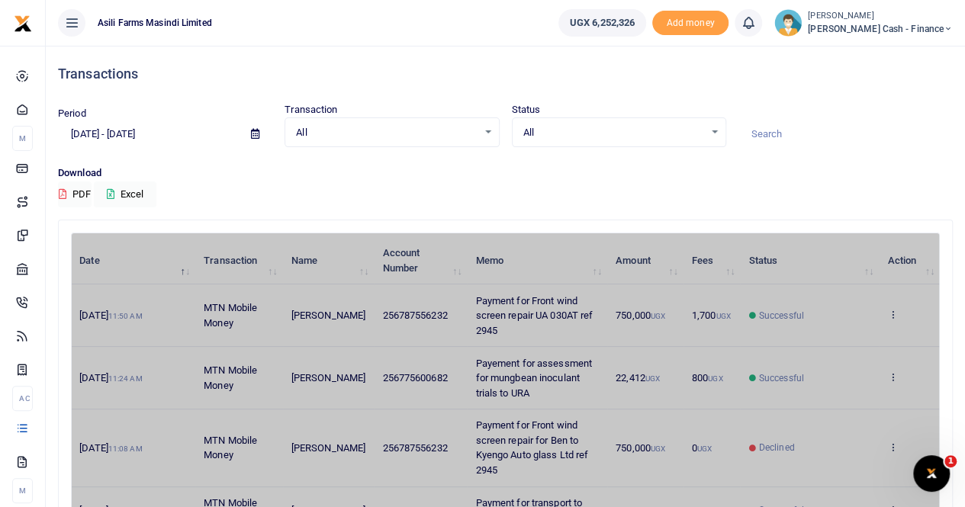
type input "09/02/2025 - 09/04/2025"
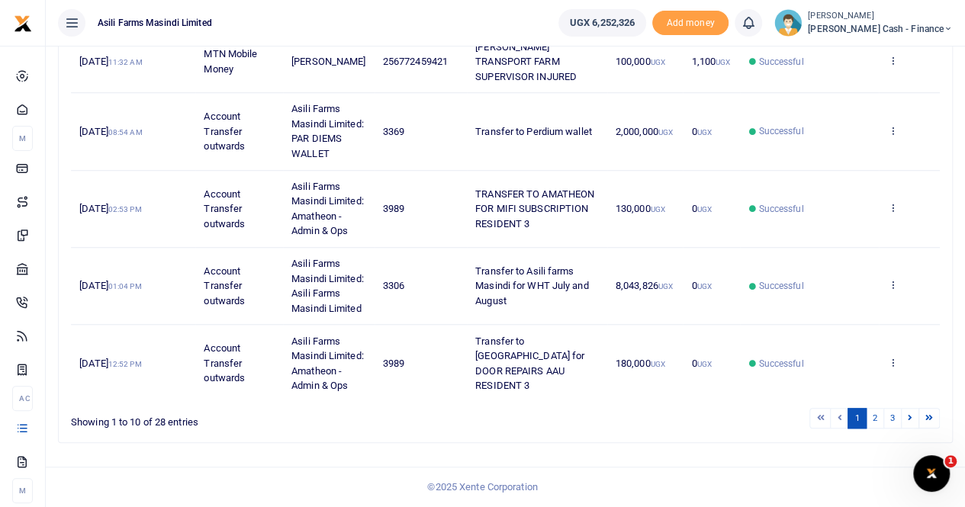
scroll to position [591, 0]
click at [878, 418] on link "2" at bounding box center [875, 418] width 18 height 21
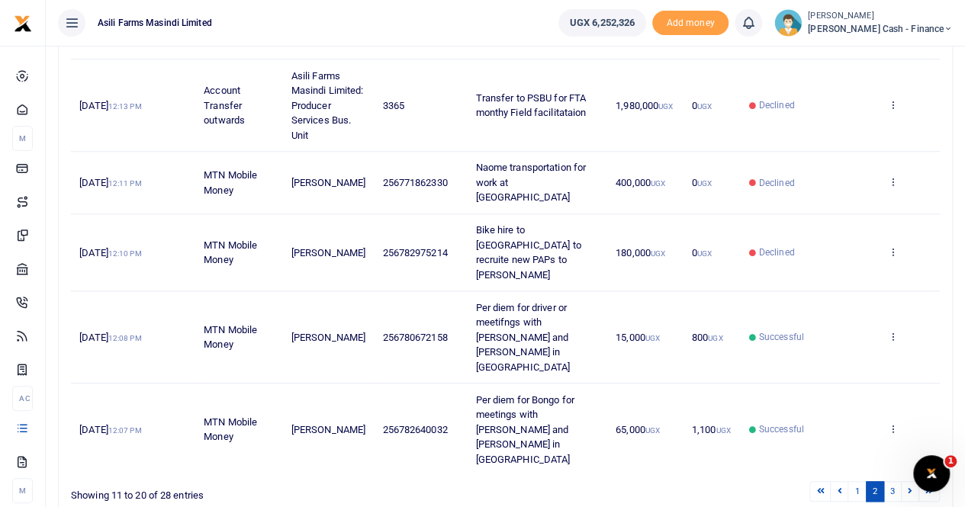
scroll to position [577, 0]
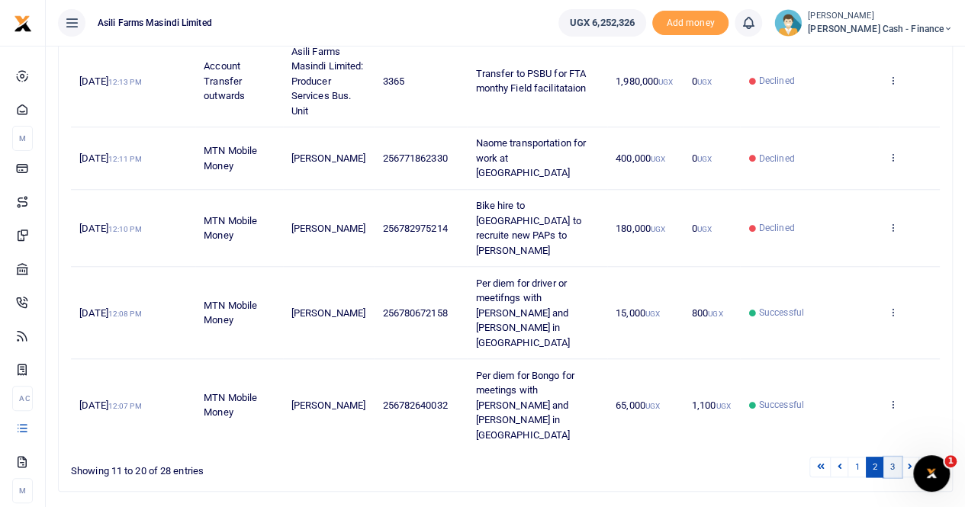
click at [892, 457] on link "3" at bounding box center [892, 467] width 18 height 21
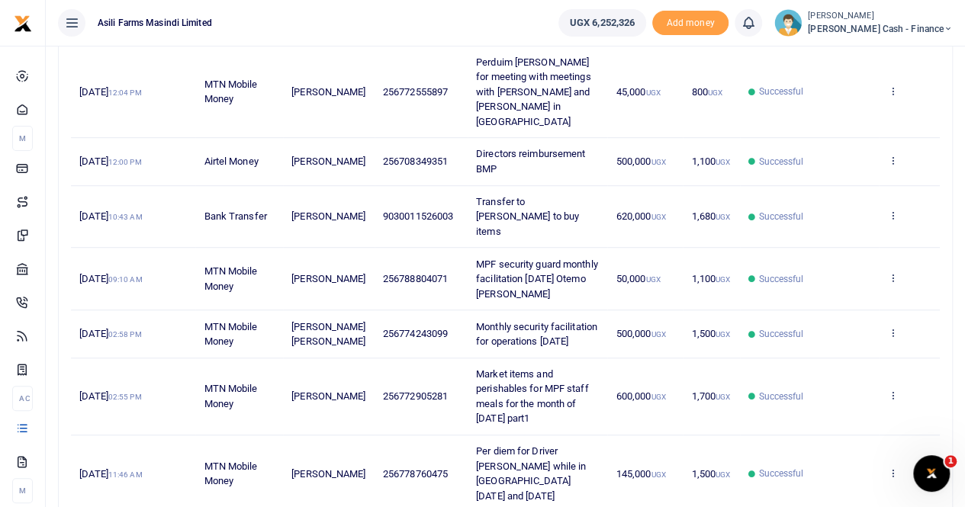
scroll to position [255, 0]
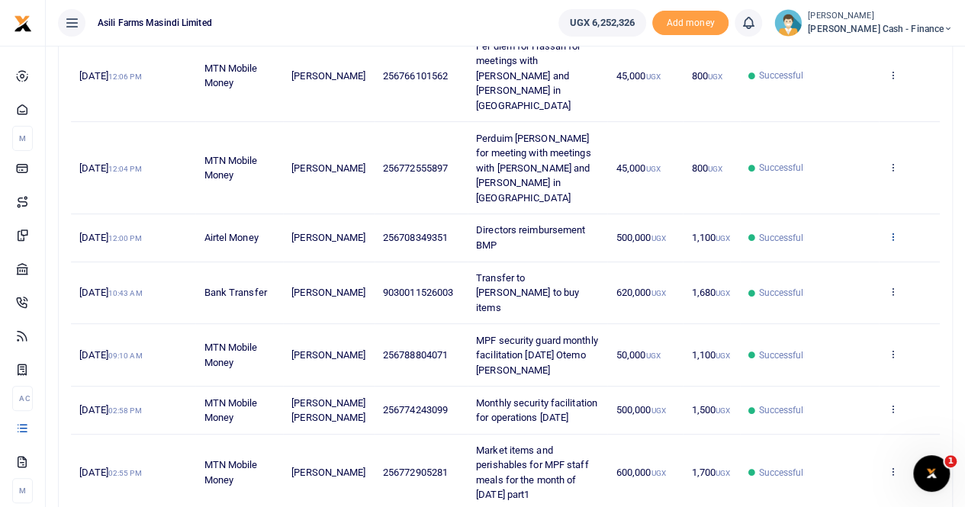
click at [891, 231] on icon at bounding box center [892, 236] width 10 height 11
click at [856, 223] on link "View details" at bounding box center [837, 224] width 121 height 21
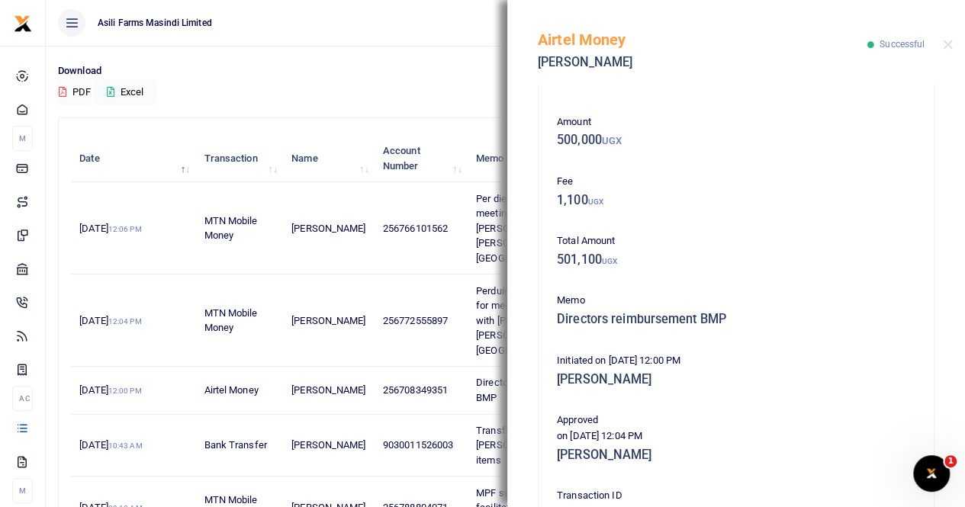
scroll to position [153, 0]
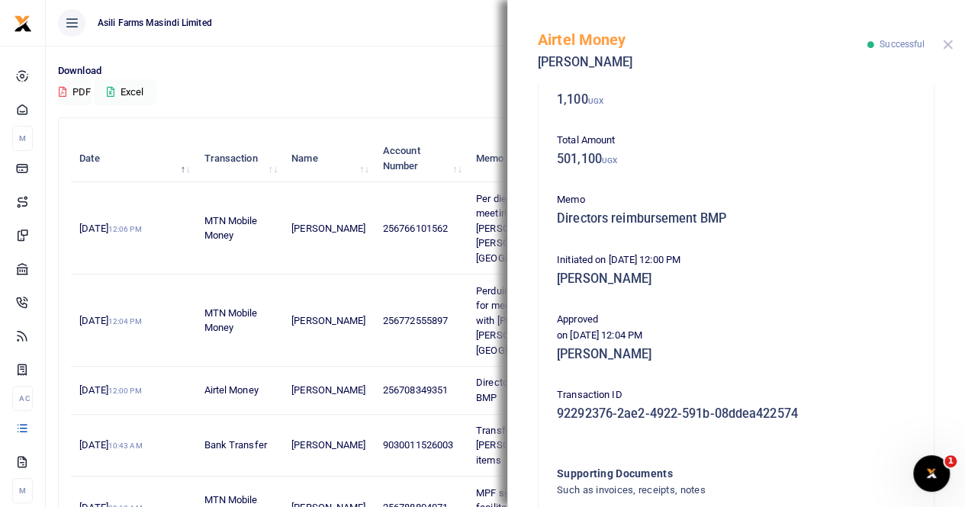
click at [947, 46] on button "Close" at bounding box center [948, 45] width 10 height 10
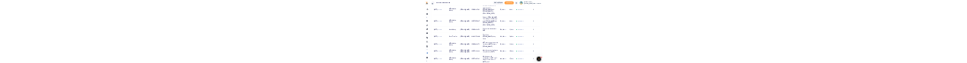
scroll to position [255, 0]
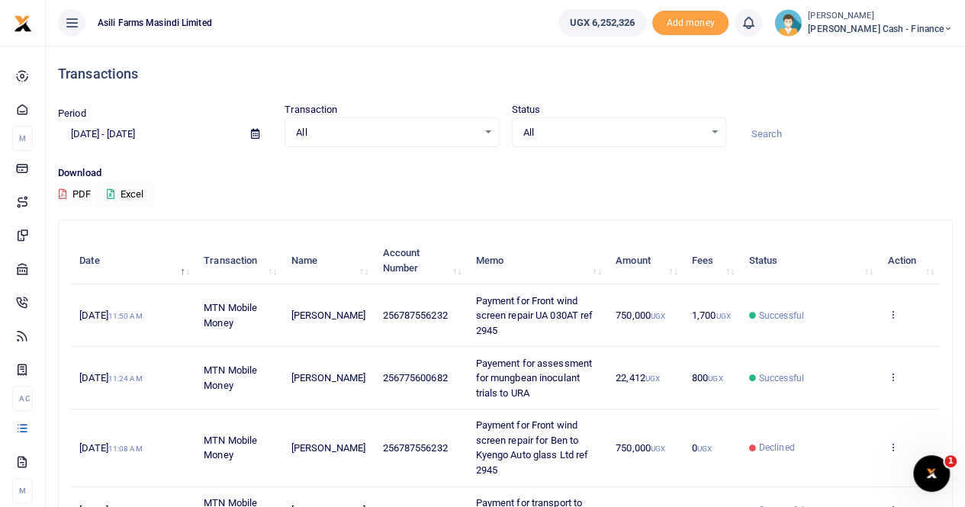
click at [253, 133] on icon at bounding box center [255, 134] width 8 height 10
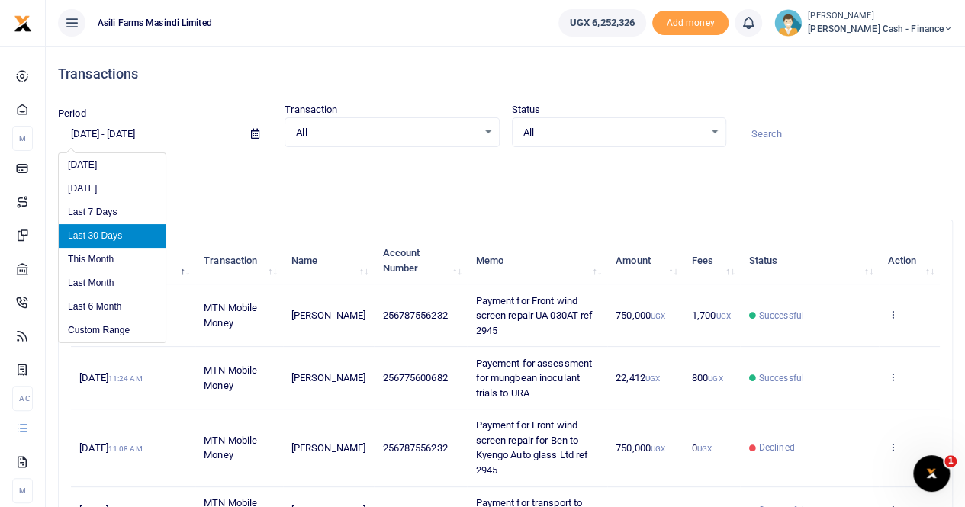
drag, startPoint x: 101, startPoint y: 329, endPoint x: 178, endPoint y: 325, distance: 77.1
click at [101, 329] on li "Custom Range" at bounding box center [112, 331] width 107 height 24
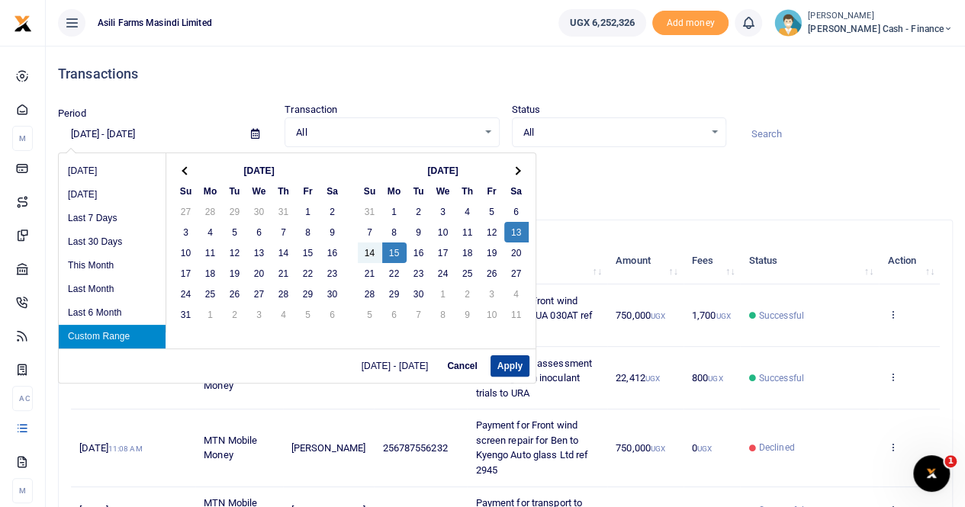
click at [506, 361] on button "Apply" at bounding box center [509, 365] width 39 height 21
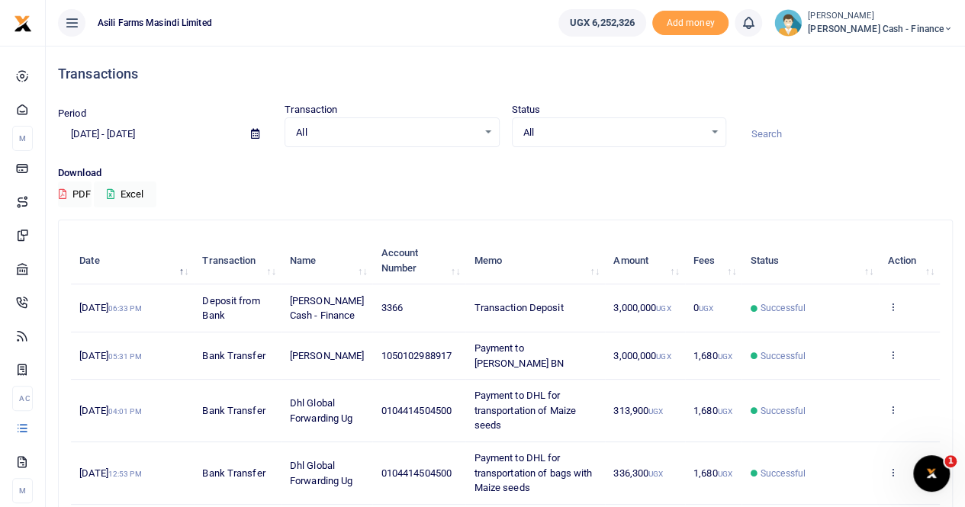
click at [255, 137] on icon at bounding box center [255, 134] width 8 height 10
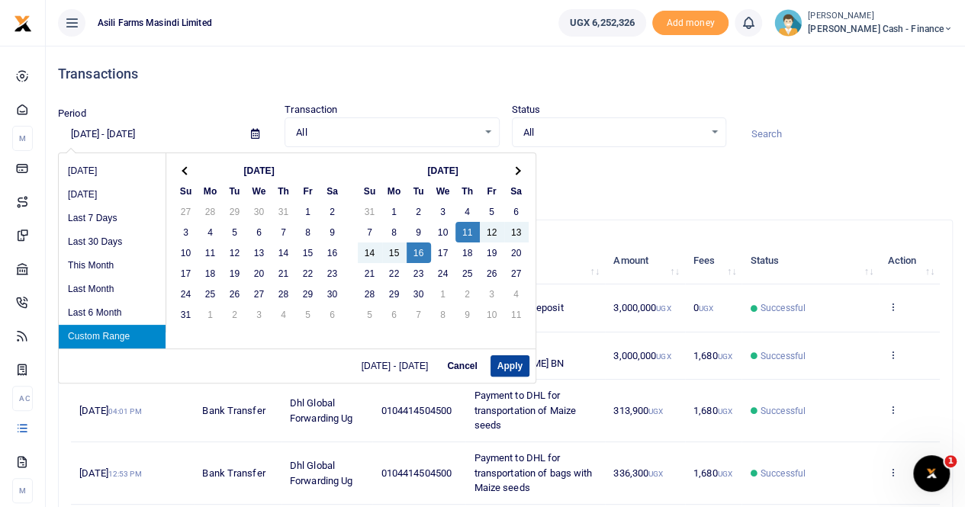
click at [506, 360] on button "Apply" at bounding box center [509, 365] width 39 height 21
type input "09/11/2025 - 09/16/2025"
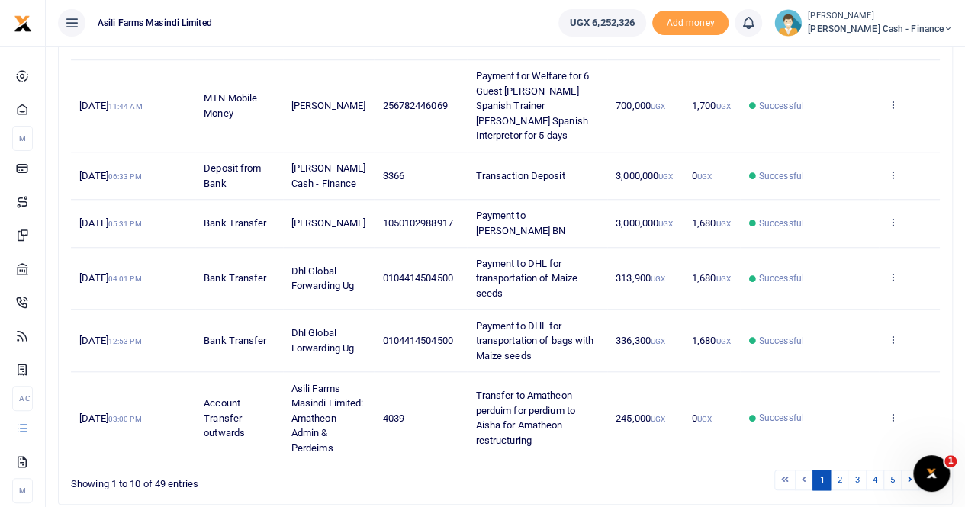
scroll to position [591, 0]
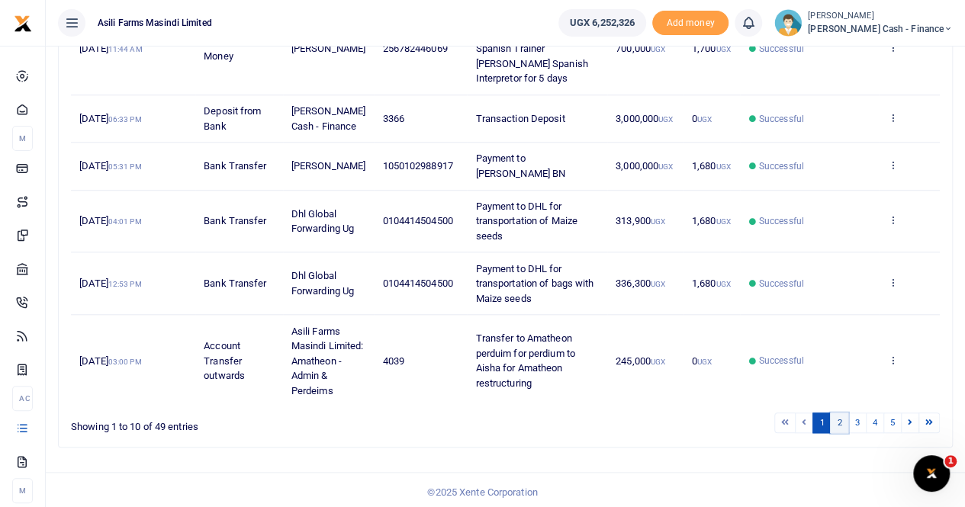
click at [844, 417] on link "2" at bounding box center [839, 423] width 18 height 21
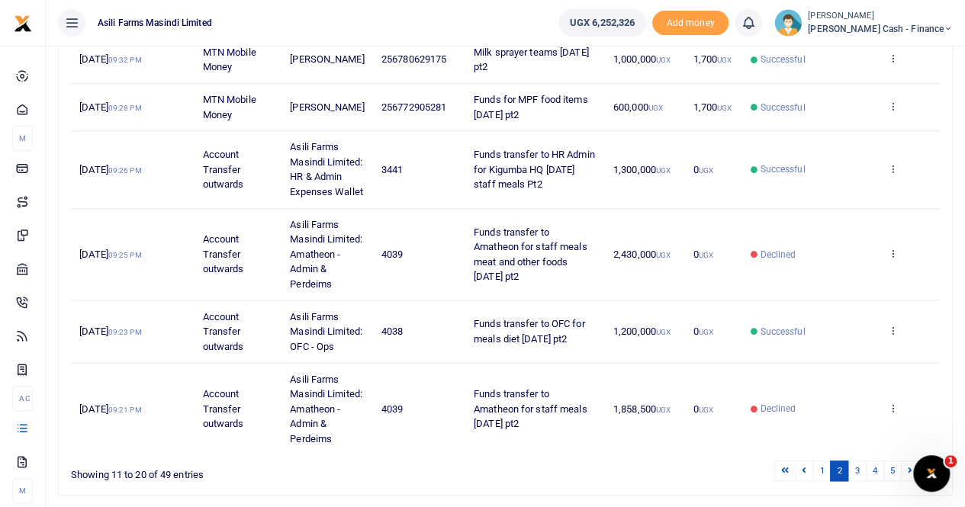
scroll to position [391, 0]
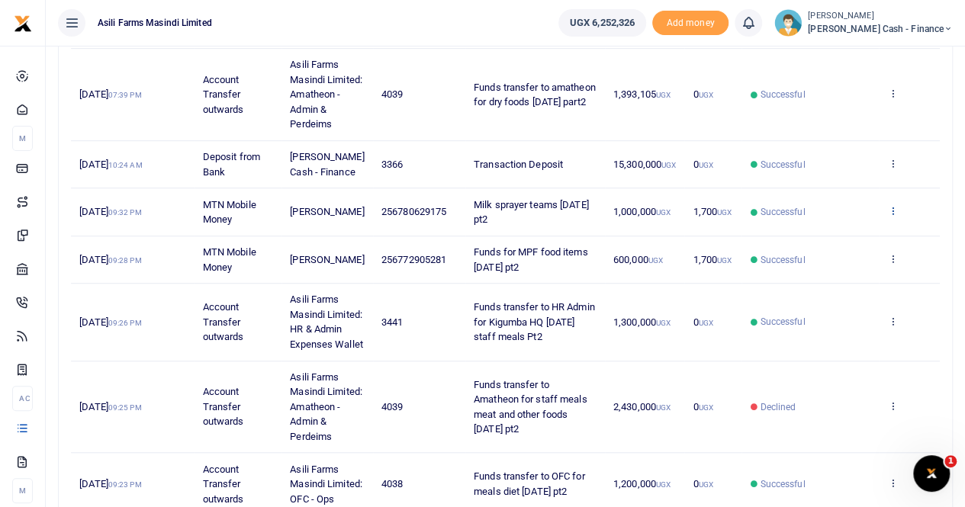
click at [892, 216] on icon at bounding box center [892, 210] width 10 height 11
click at [844, 266] on link "View details" at bounding box center [837, 265] width 121 height 21
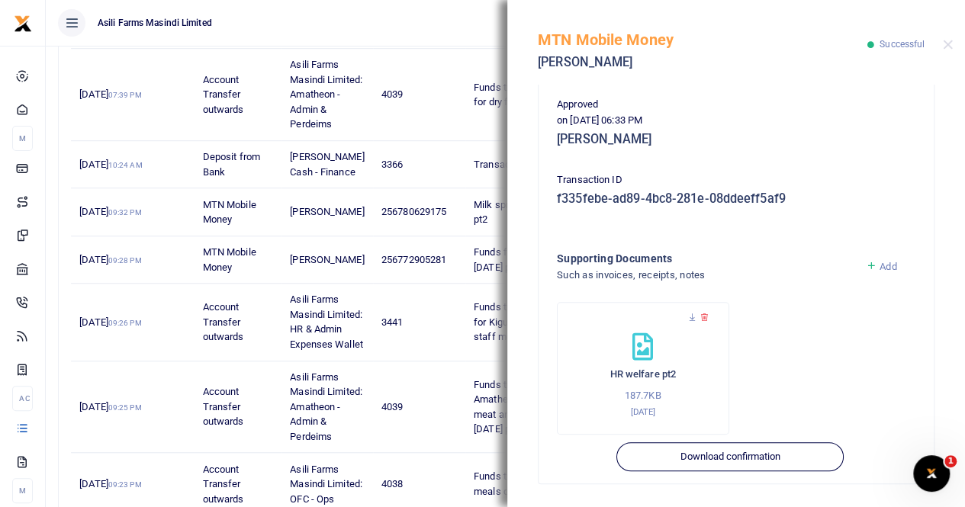
scroll to position [696, 0]
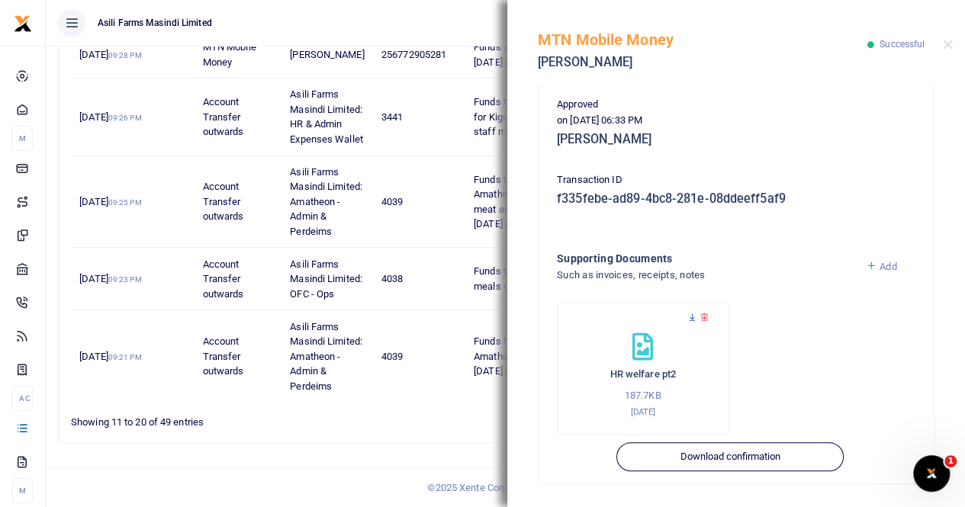
click at [693, 316] on icon at bounding box center [692, 318] width 10 height 10
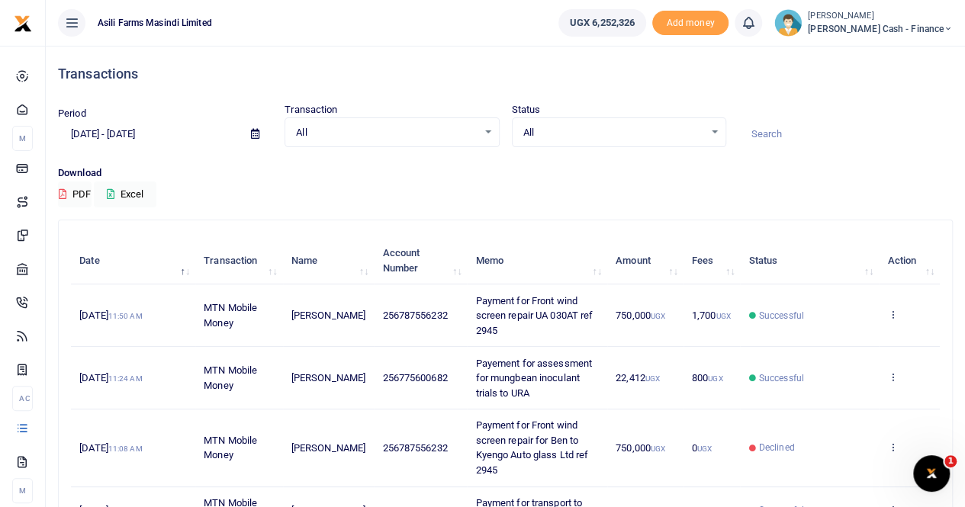
click at [255, 132] on icon at bounding box center [255, 134] width 8 height 10
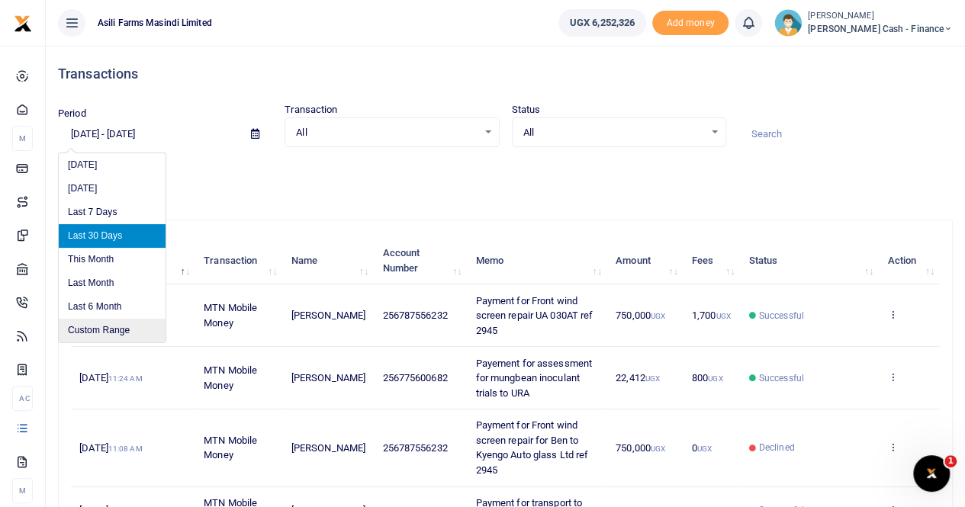
click at [108, 326] on li "Custom Range" at bounding box center [112, 331] width 107 height 24
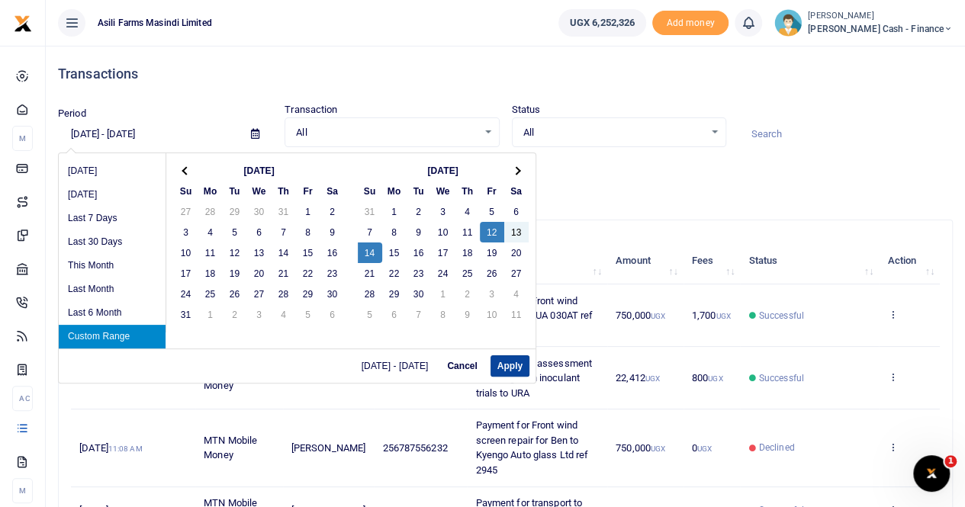
click at [503, 368] on button "Apply" at bounding box center [509, 365] width 39 height 21
type input "[DATE] - [DATE]"
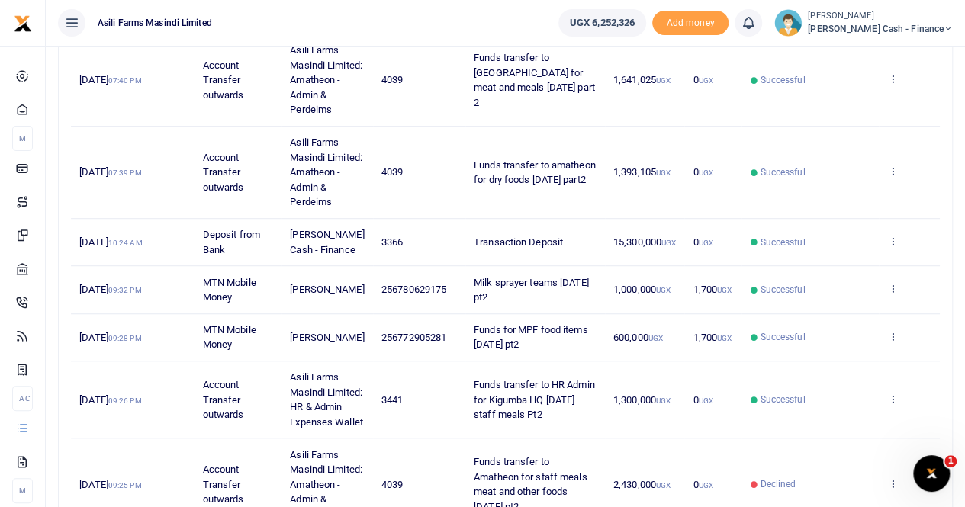
scroll to position [696, 0]
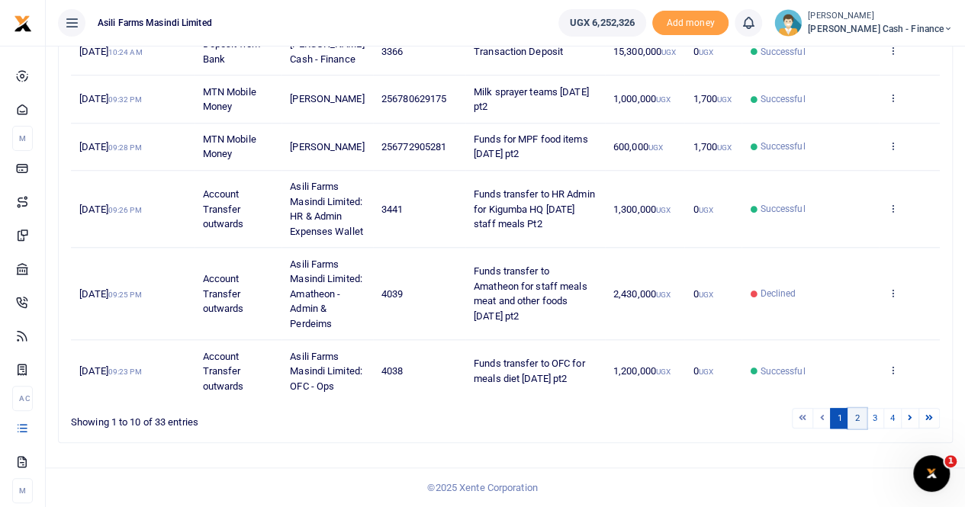
click at [855, 417] on link "2" at bounding box center [856, 418] width 18 height 21
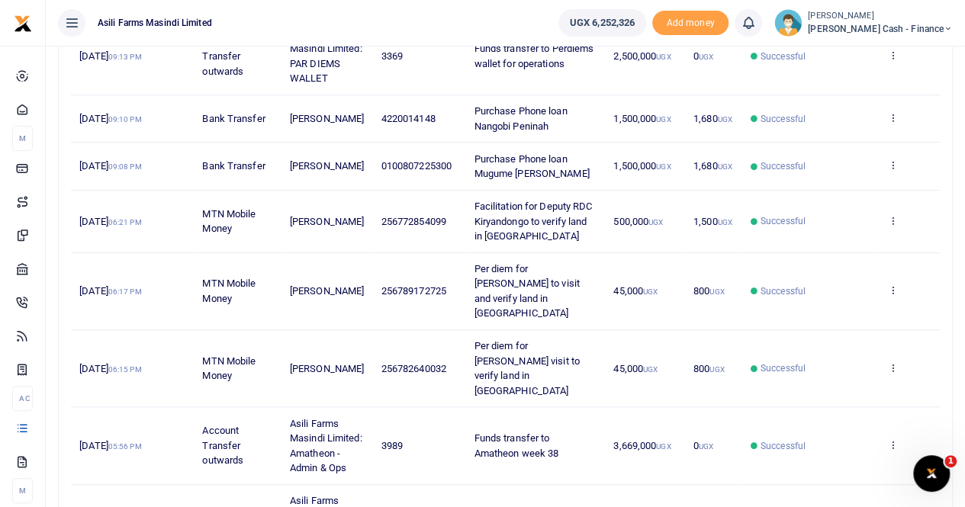
scroll to position [513, 0]
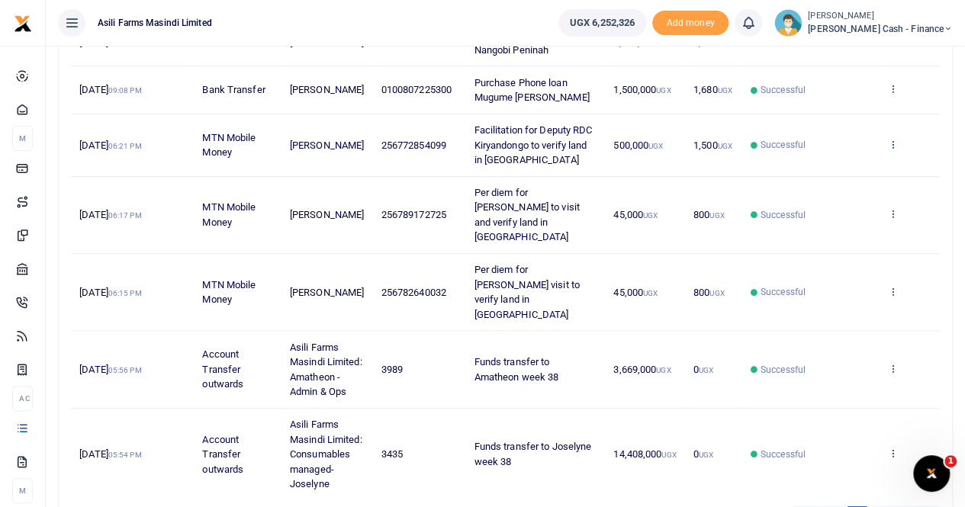
click at [893, 150] on icon at bounding box center [892, 144] width 10 height 11
click at [854, 226] on link "View details" at bounding box center [837, 227] width 121 height 21
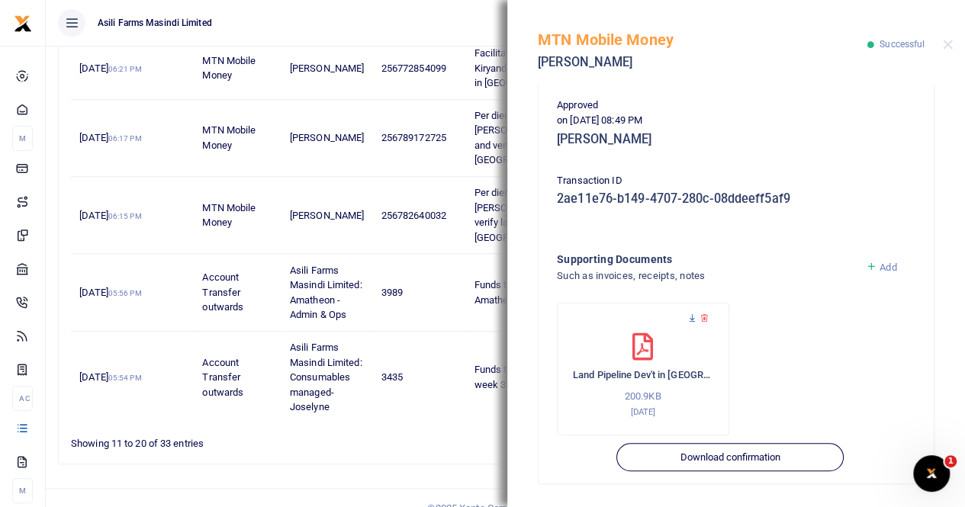
scroll to position [665, 0]
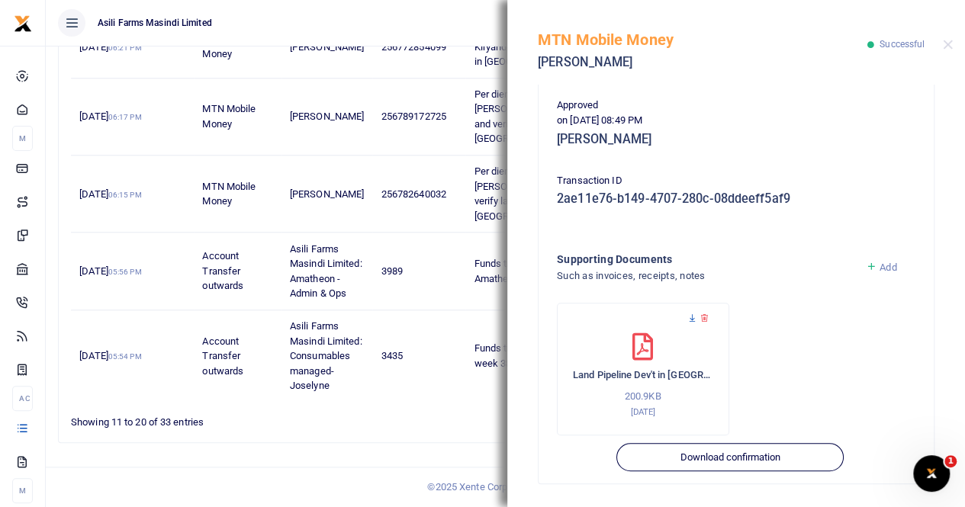
click at [690, 319] on icon at bounding box center [692, 319] width 10 height 10
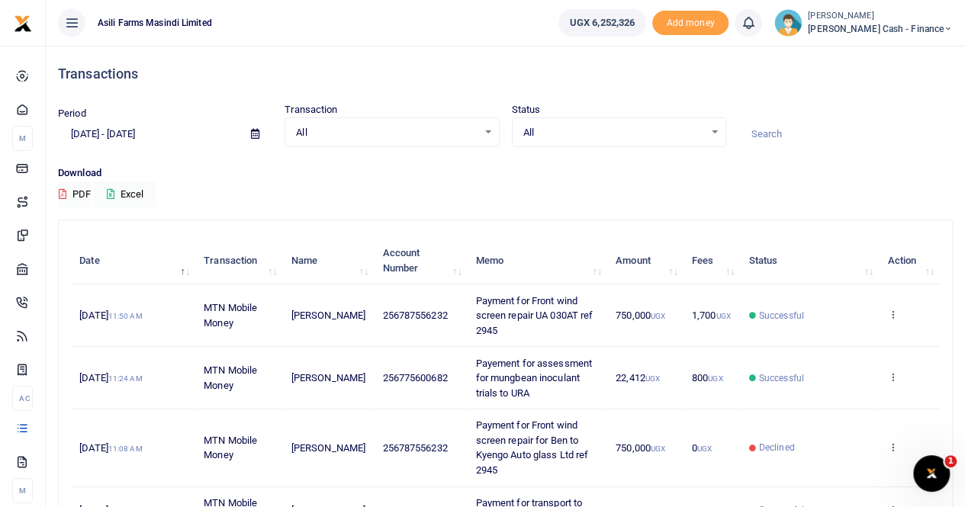
click at [253, 133] on icon at bounding box center [255, 134] width 8 height 10
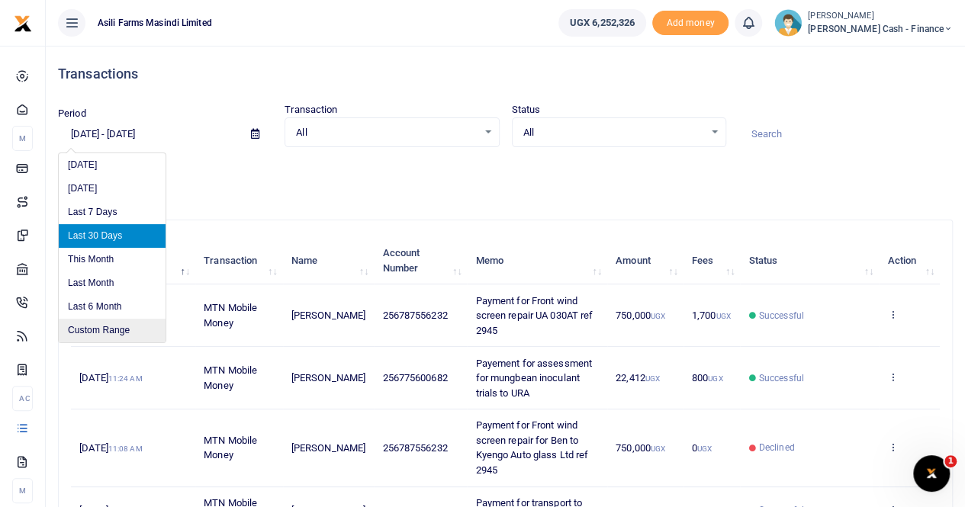
click at [106, 332] on li "Custom Range" at bounding box center [112, 331] width 107 height 24
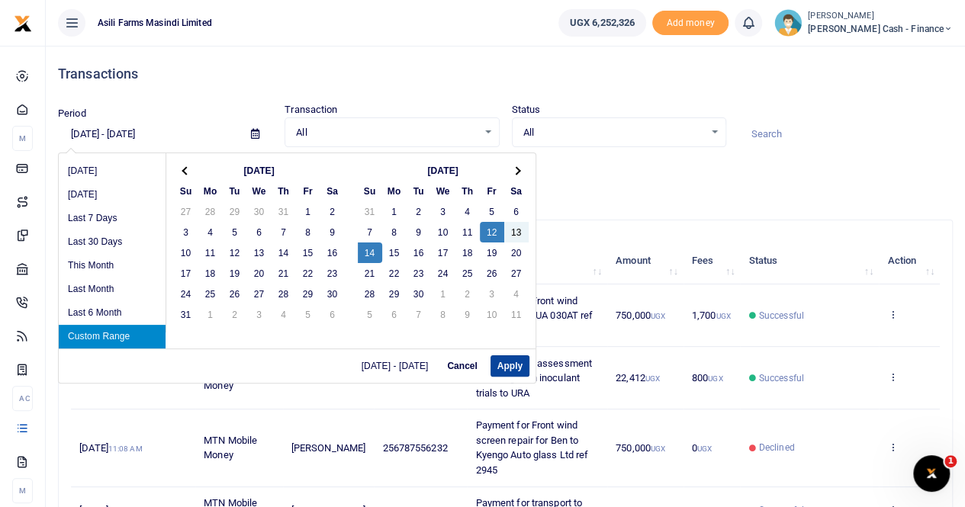
click at [505, 365] on button "Apply" at bounding box center [509, 365] width 39 height 21
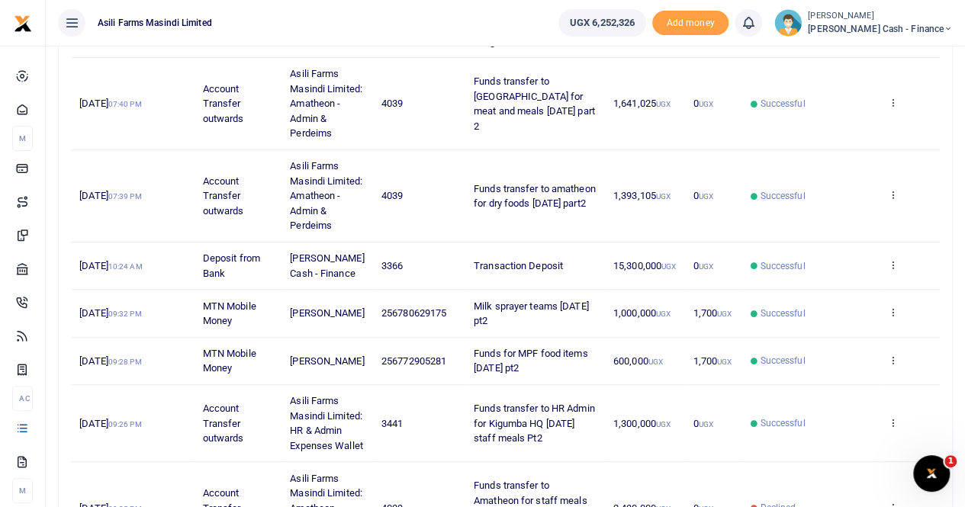
scroll to position [696, 0]
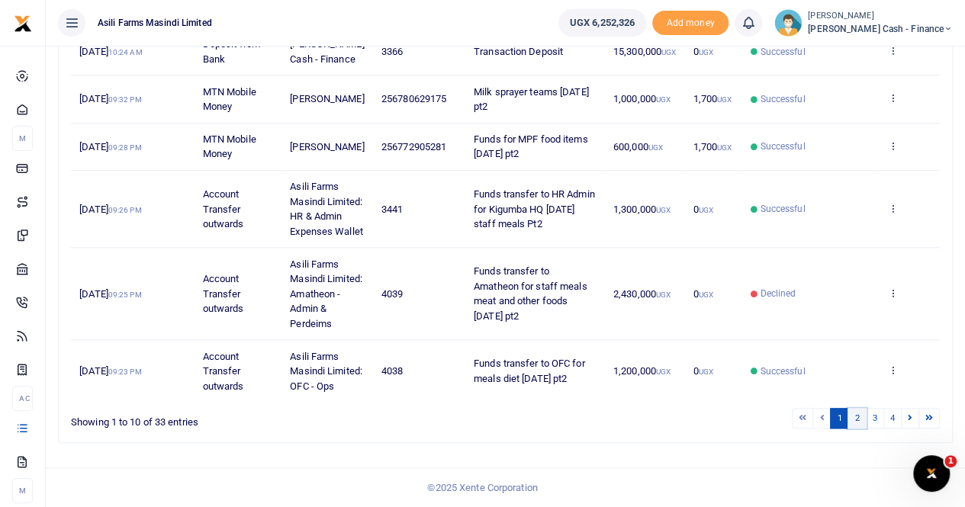
click at [863, 422] on link "2" at bounding box center [856, 418] width 18 height 21
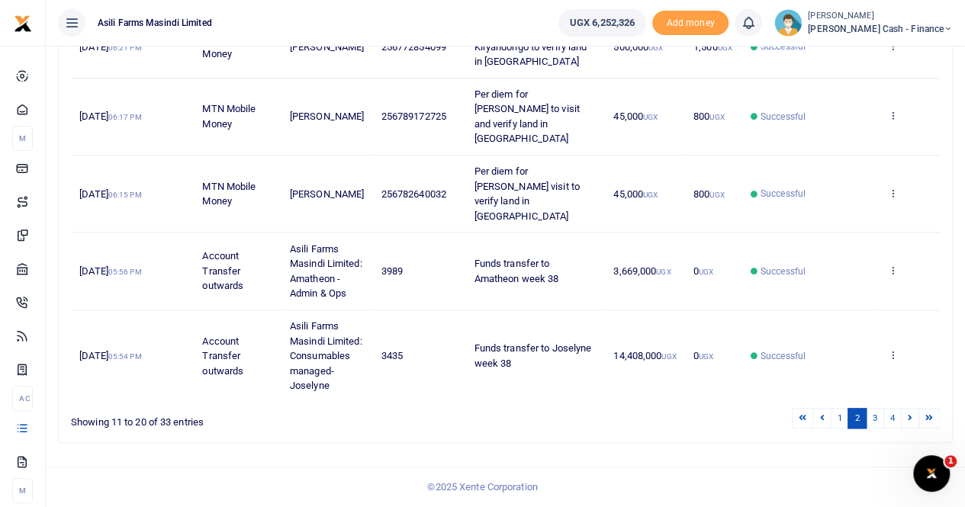
scroll to position [665, 0]
click at [873, 421] on link "3" at bounding box center [875, 418] width 18 height 21
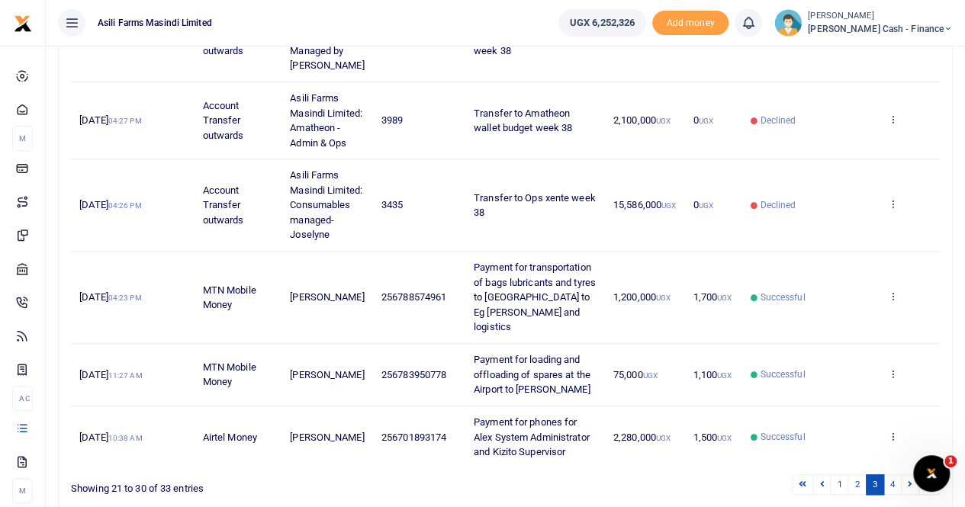
scroll to position [651, 0]
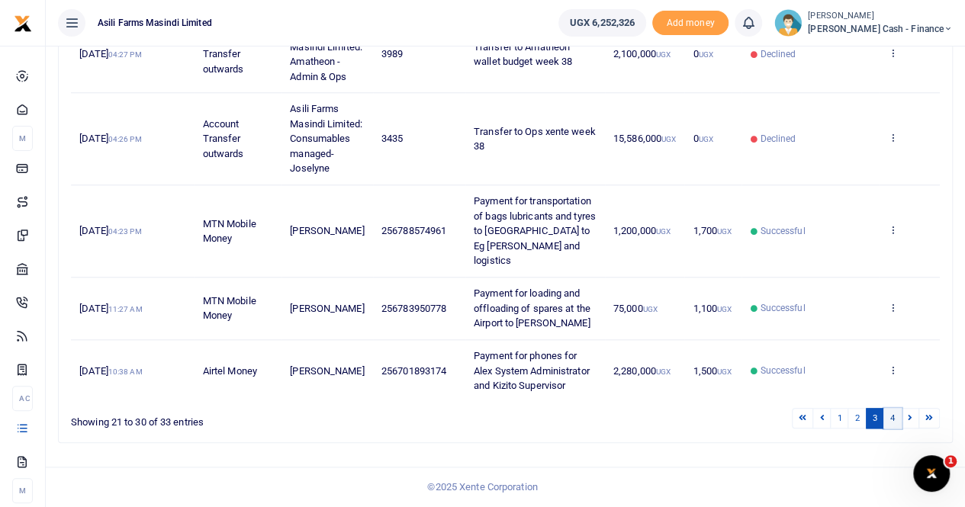
click at [892, 416] on link "4" at bounding box center [892, 418] width 18 height 21
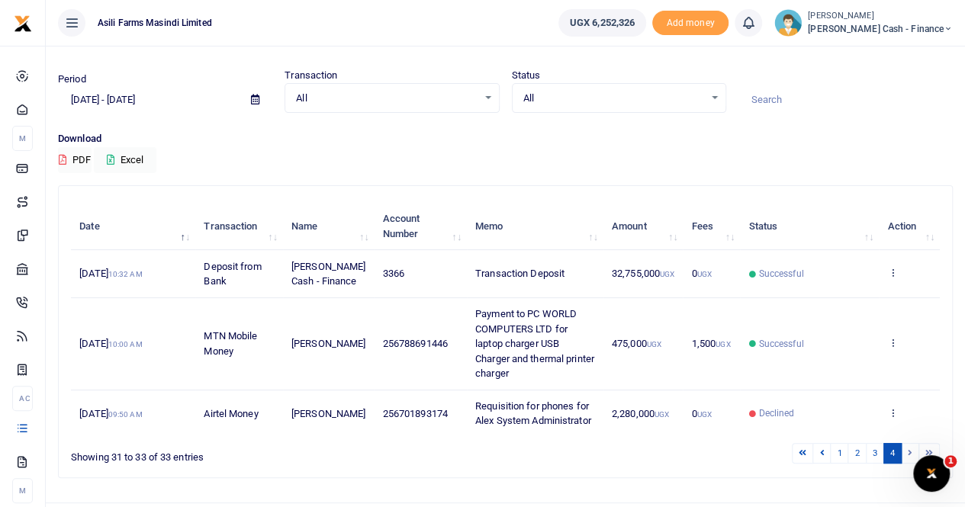
scroll to position [66, 0]
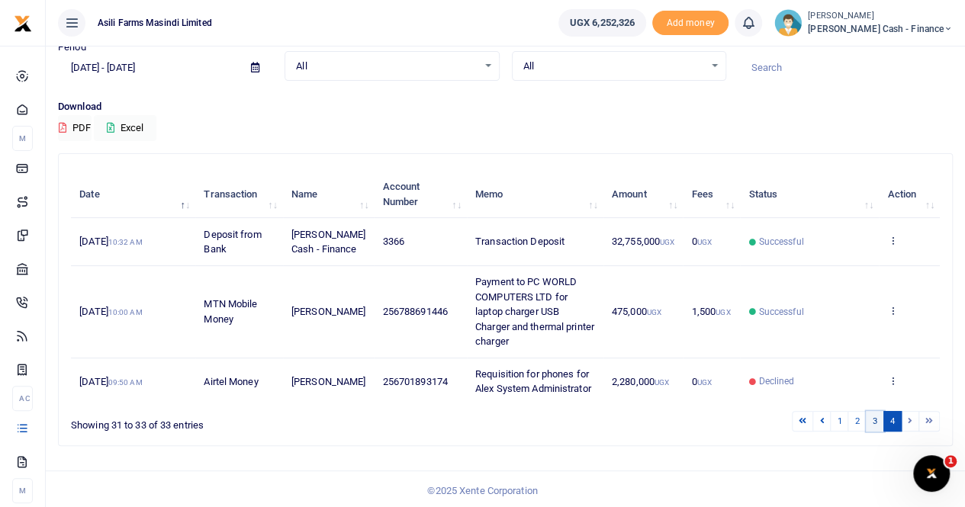
click at [880, 419] on link "3" at bounding box center [875, 421] width 18 height 21
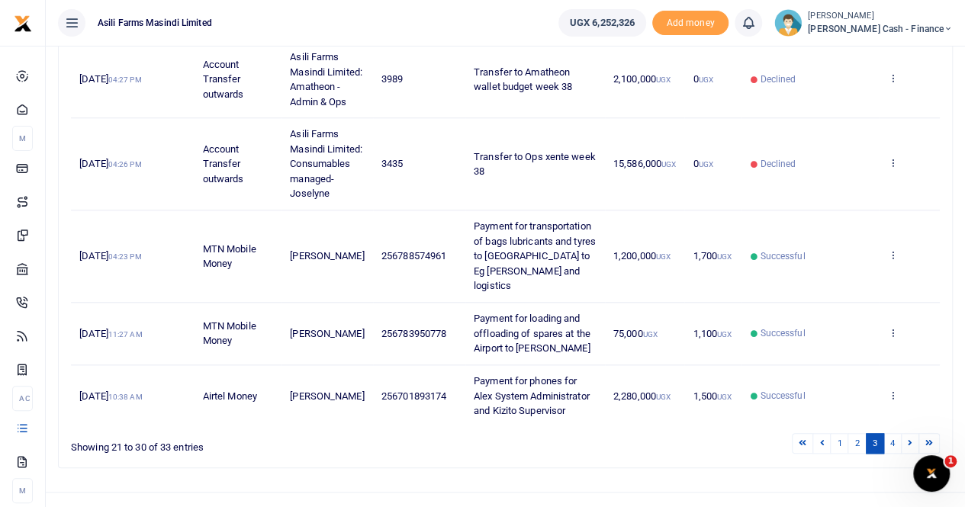
scroll to position [651, 0]
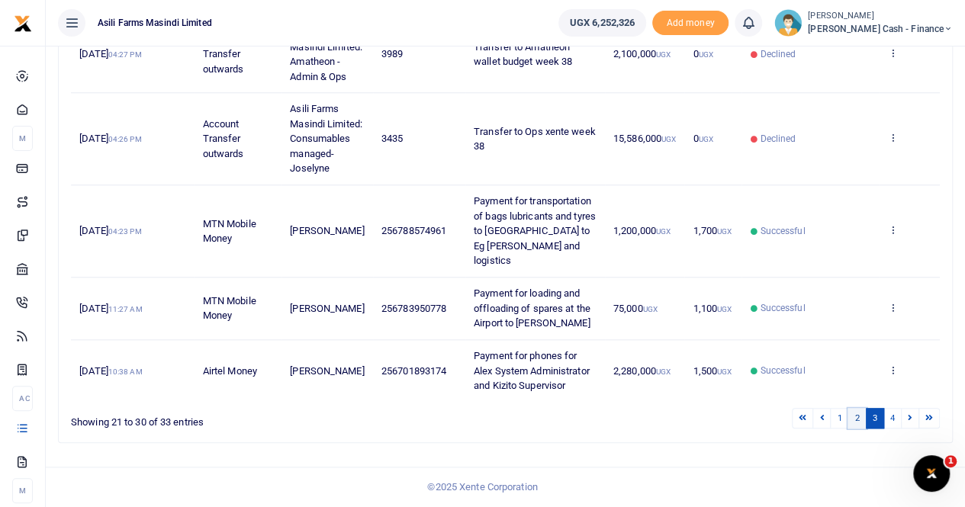
click at [856, 420] on link "2" at bounding box center [856, 418] width 18 height 21
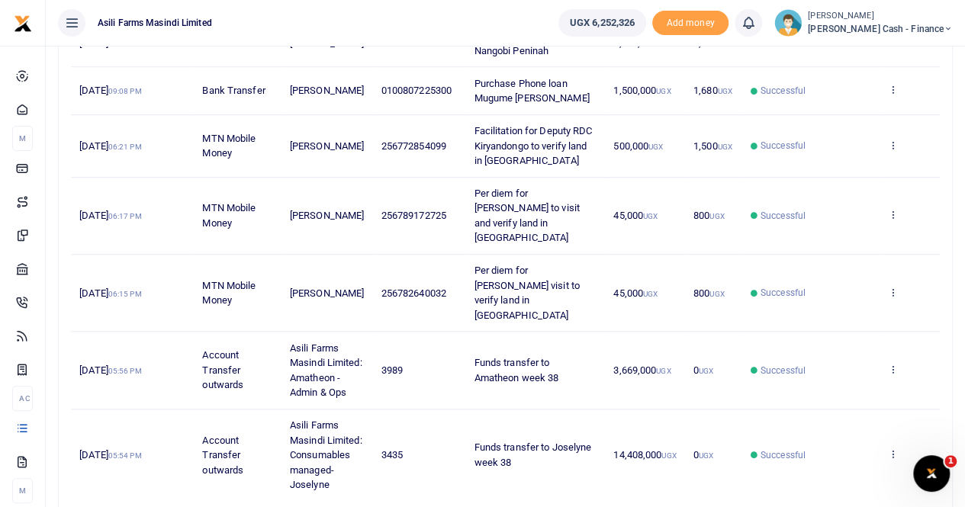
scroll to position [665, 0]
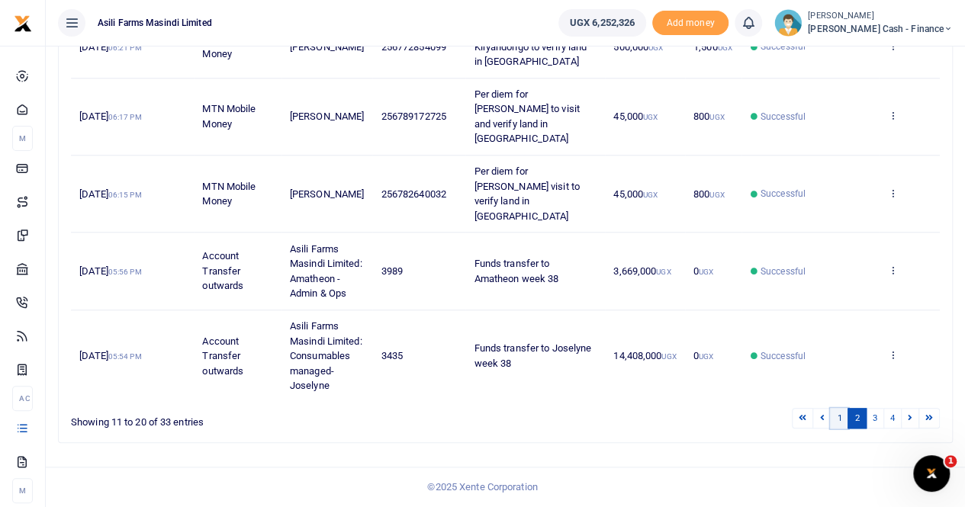
click at [841, 420] on link "1" at bounding box center [839, 418] width 18 height 21
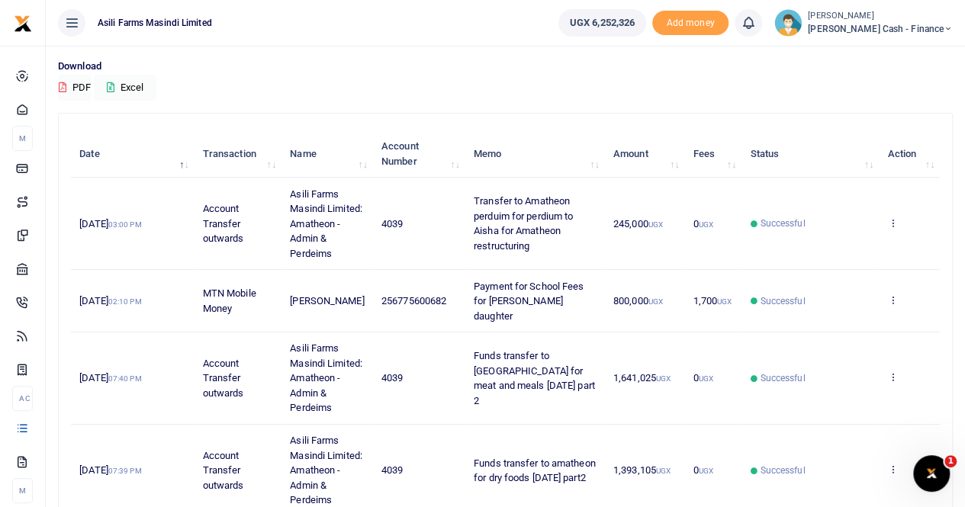
scroll to position [0, 0]
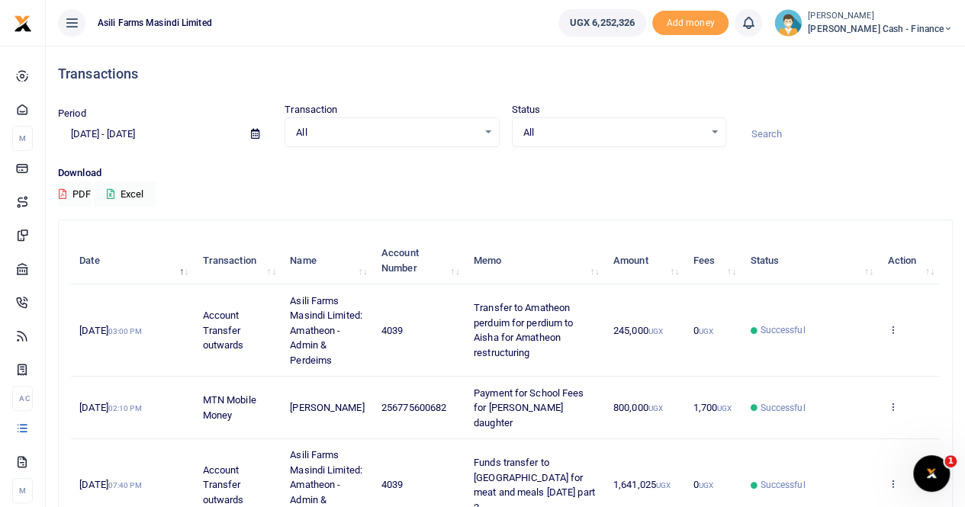
click at [252, 130] on icon at bounding box center [255, 134] width 8 height 10
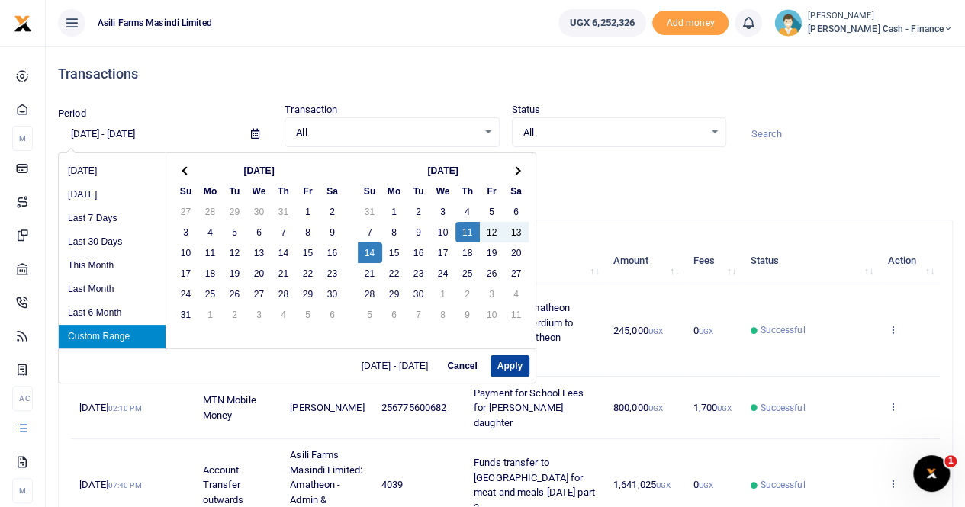
click at [508, 366] on button "Apply" at bounding box center [509, 365] width 39 height 21
type input "09/11/2025 - 09/14/2025"
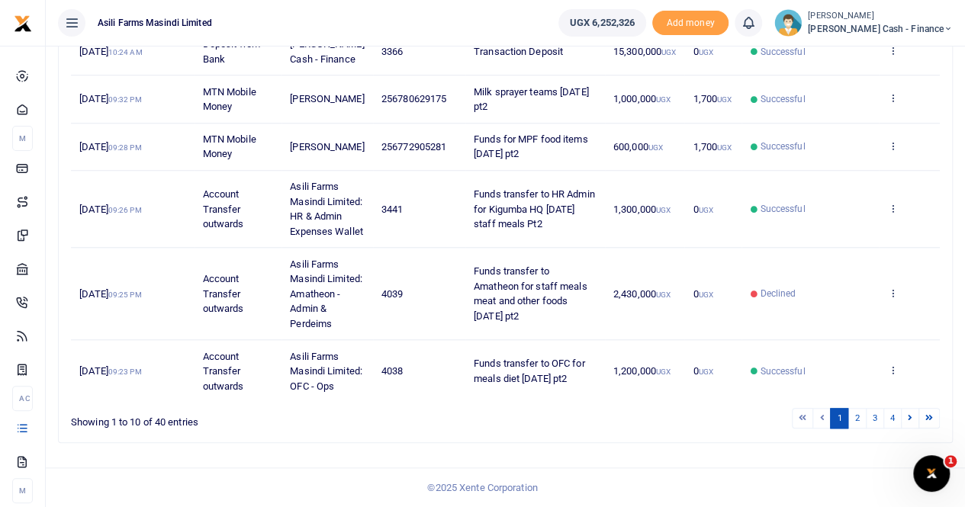
scroll to position [696, 0]
click at [851, 416] on link "2" at bounding box center [856, 418] width 18 height 21
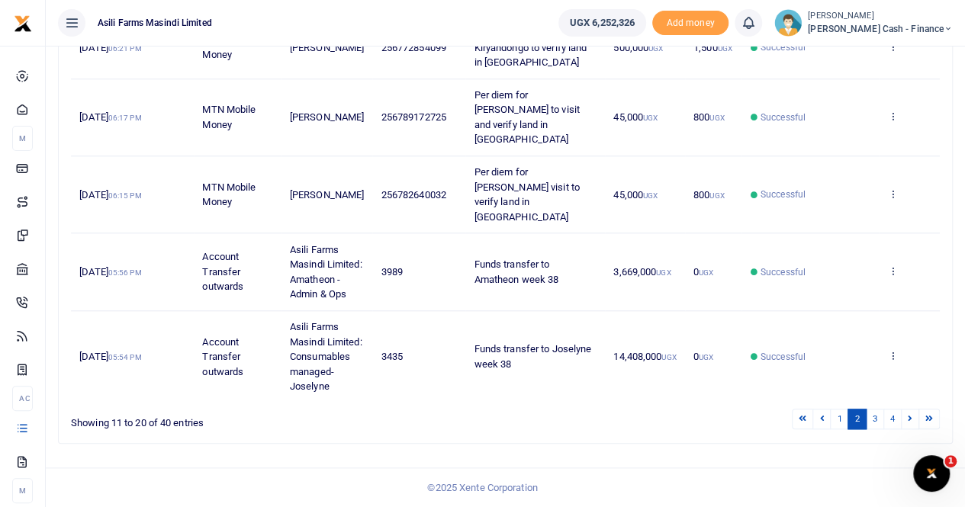
scroll to position [665, 0]
click at [872, 419] on link "3" at bounding box center [875, 418] width 18 height 21
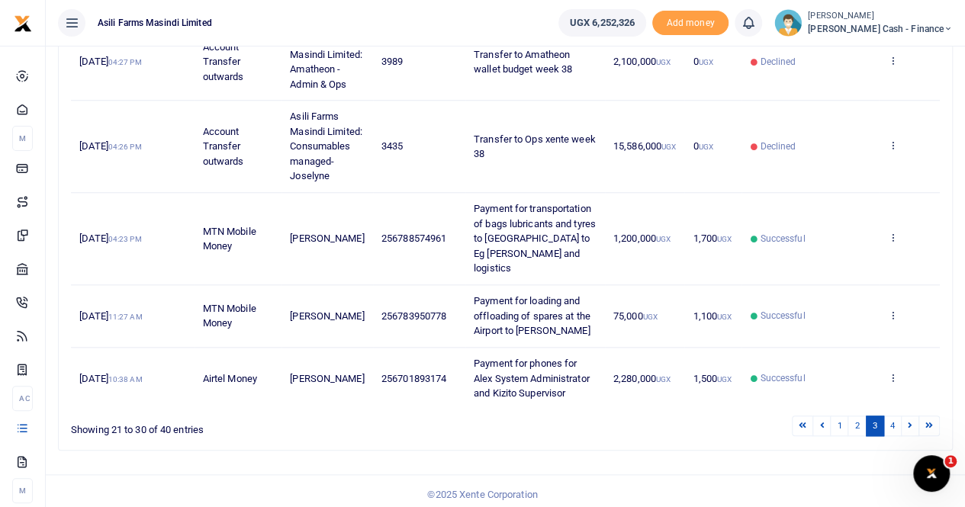
scroll to position [651, 0]
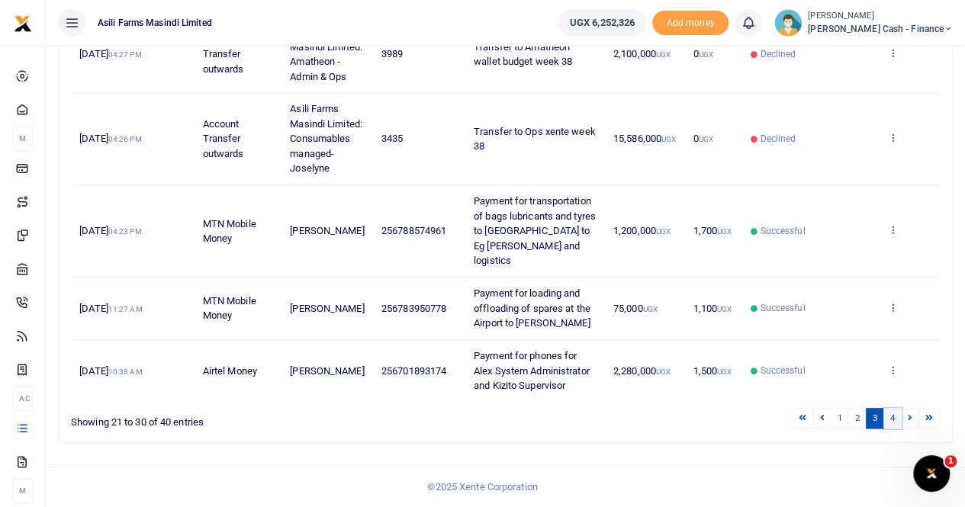
click at [894, 416] on link "4" at bounding box center [892, 418] width 18 height 21
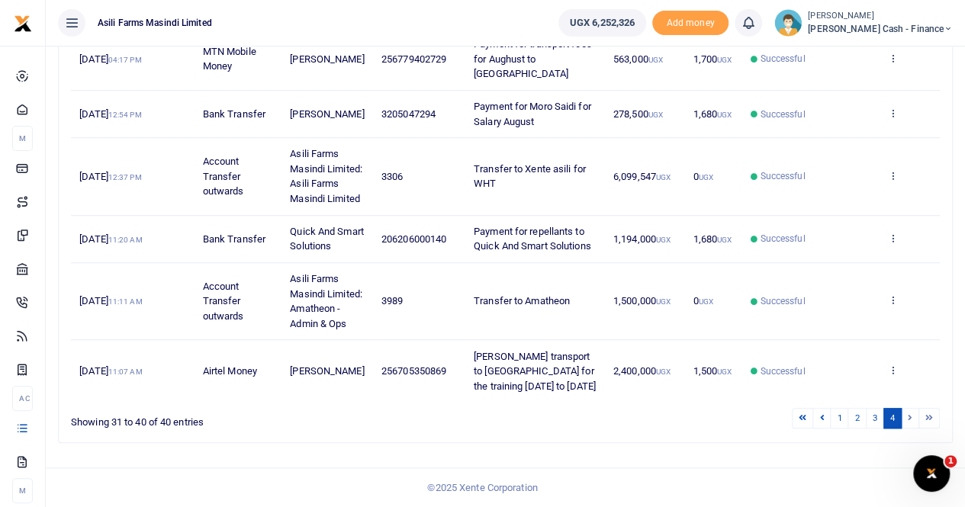
scroll to position [546, 0]
click at [908, 417] on li at bounding box center [911, 418] width 18 height 21
click at [880, 419] on link "3" at bounding box center [875, 418] width 18 height 21
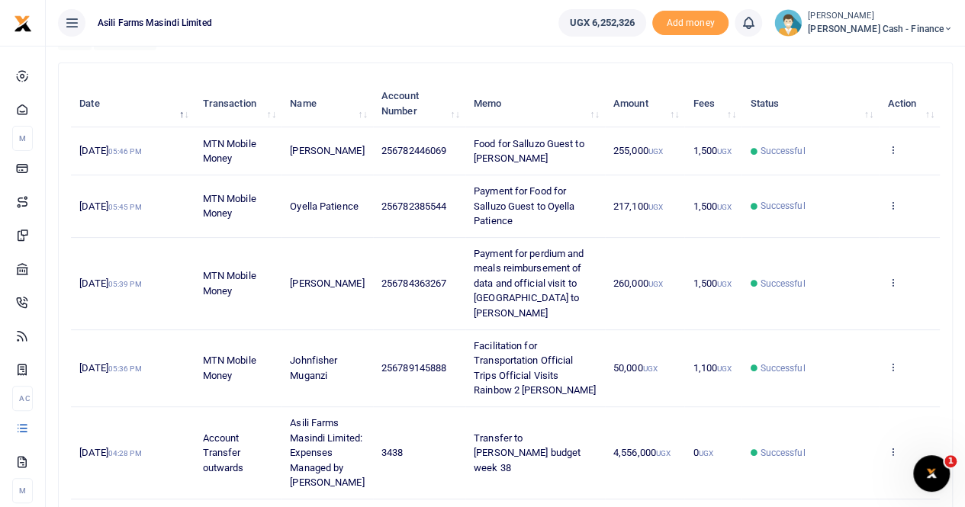
scroll to position [229, 0]
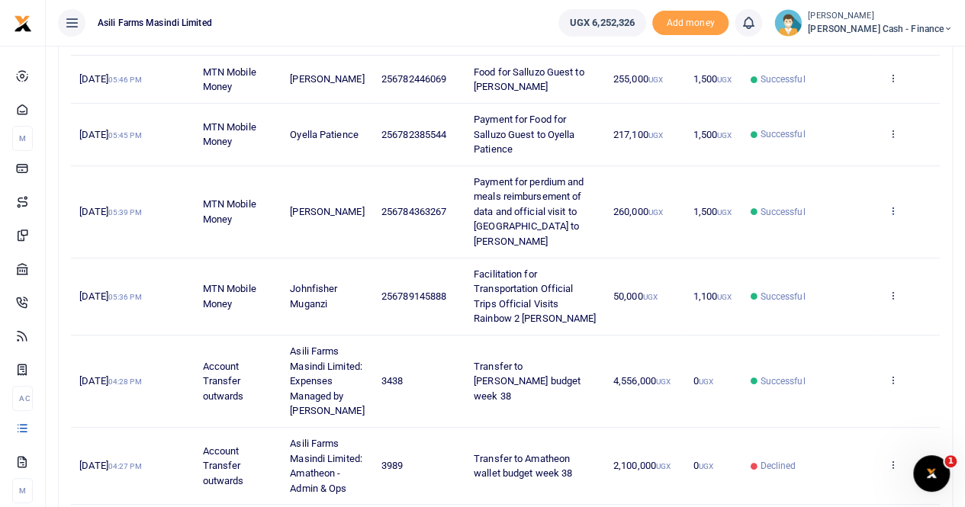
click at [892, 205] on icon at bounding box center [892, 210] width 10 height 11
click at [845, 230] on link "View details" at bounding box center [837, 227] width 121 height 21
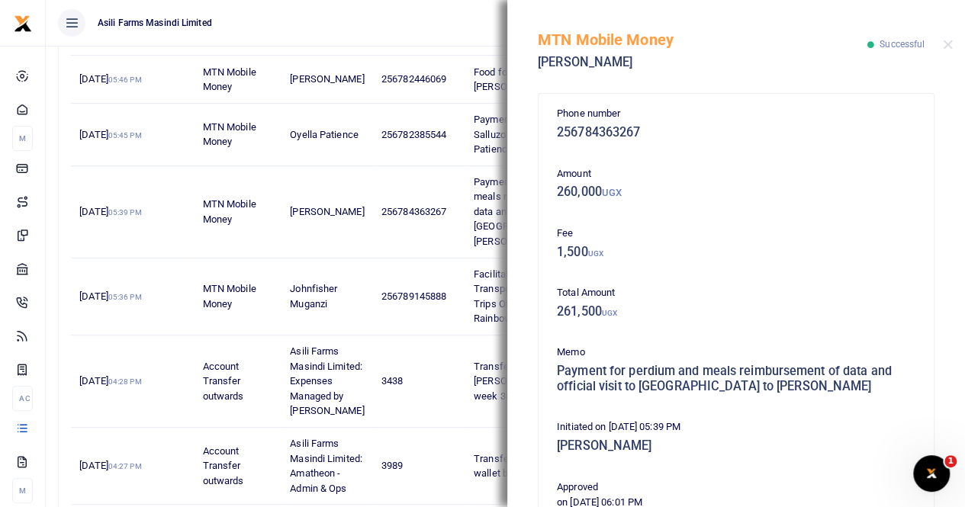
scroll to position [382, 0]
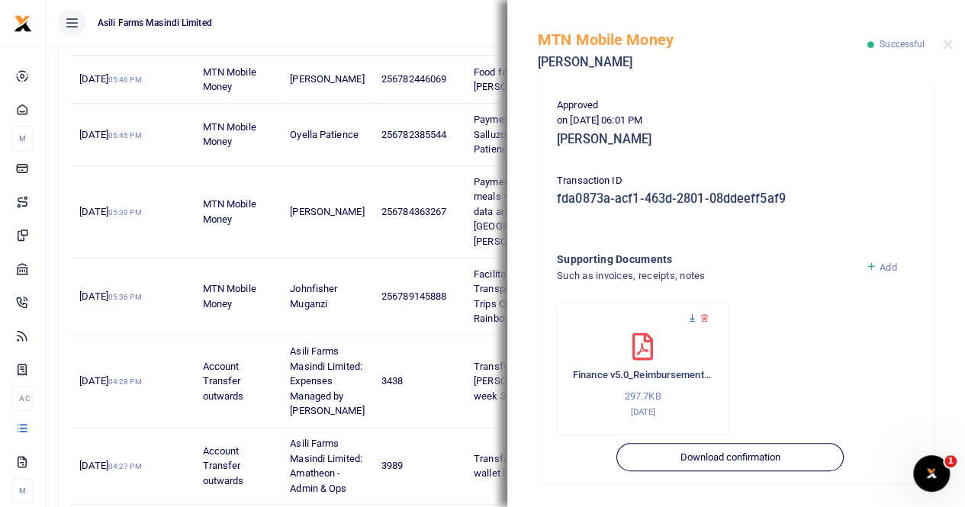
click at [691, 317] on icon at bounding box center [692, 319] width 10 height 10
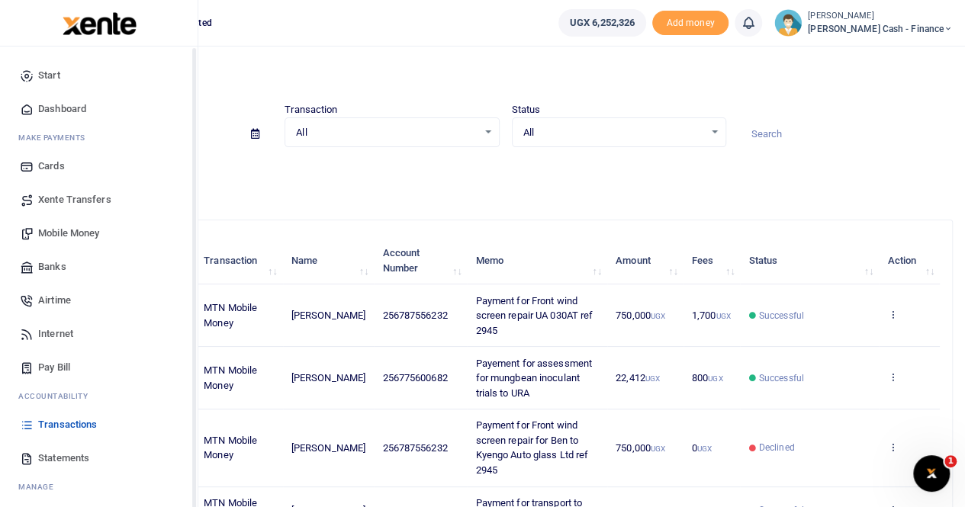
click at [77, 230] on span "Mobile Money" at bounding box center [68, 233] width 61 height 15
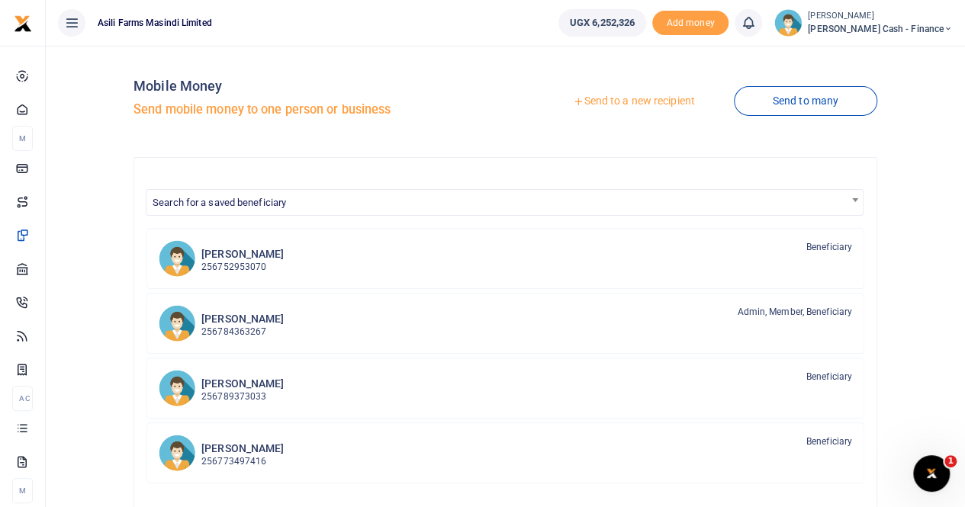
click at [621, 103] on link "Send to a new recipient" at bounding box center [633, 101] width 199 height 27
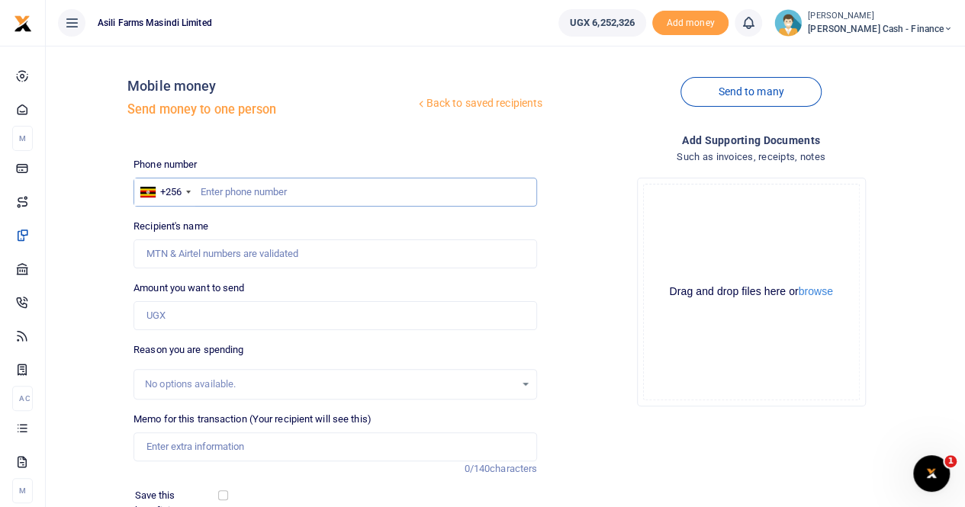
click at [230, 186] on input "text" at bounding box center [335, 192] width 404 height 29
paste input "0775279425"
type input "0775279425"
type input "[PERSON_NAME]"
type input "0775279425"
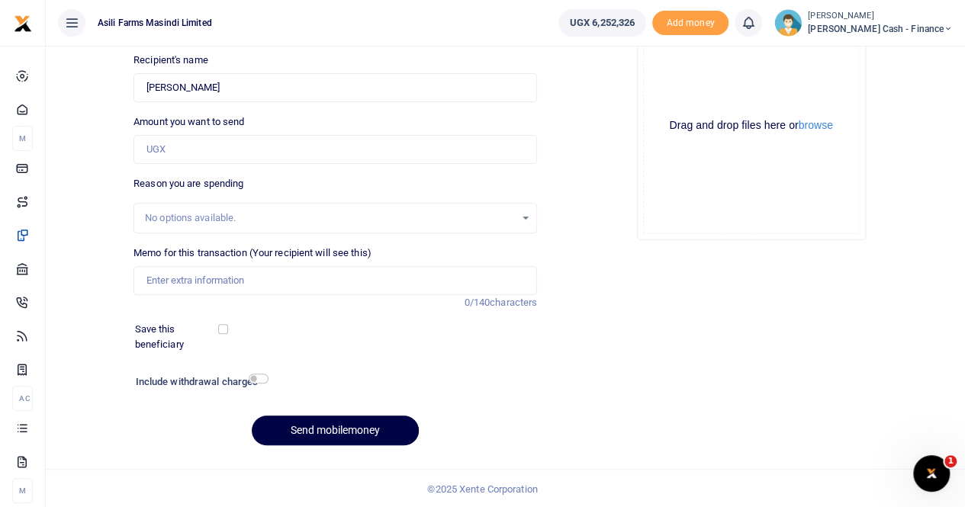
scroll to position [166, 0]
click at [175, 273] on input "Memo for this transaction (Your recipient will see this)" at bounding box center [335, 280] width 404 height 29
paste input "Martine Onedo Assit site engineer MPF 30% of his salary as condolences he lost …"
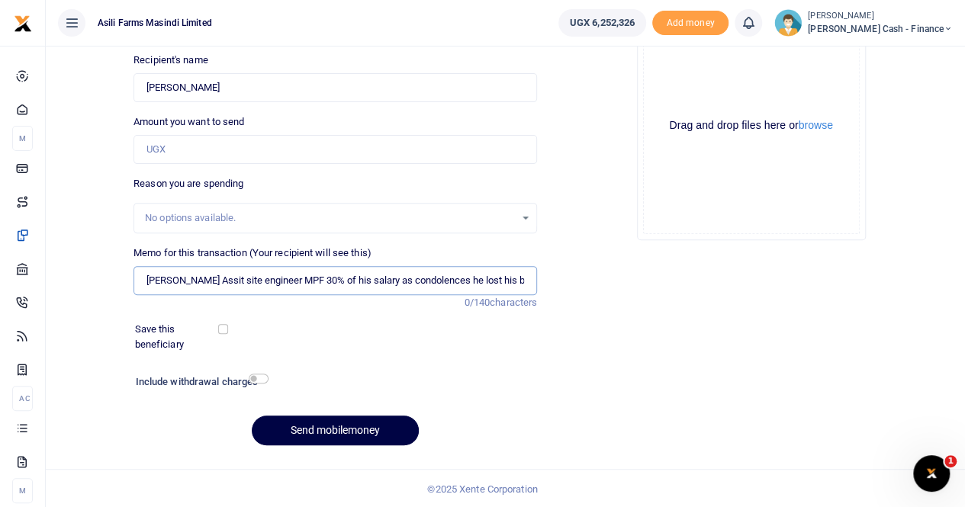
scroll to position [0, 53]
click at [141, 281] on input "Martine Onedo Assit site engineer MPF 30% of his salary as condolences he lost …" at bounding box center [335, 280] width 404 height 29
click at [156, 278] on input "Martine Onedo Assit site engineer MPF 30% of his salary as condolences he lost …" at bounding box center [335, 280] width 404 height 29
click at [146, 281] on input "Martine Onedo Assit site engineer MPF 30% of his salary as condolences he lost …" at bounding box center [335, 280] width 404 height 29
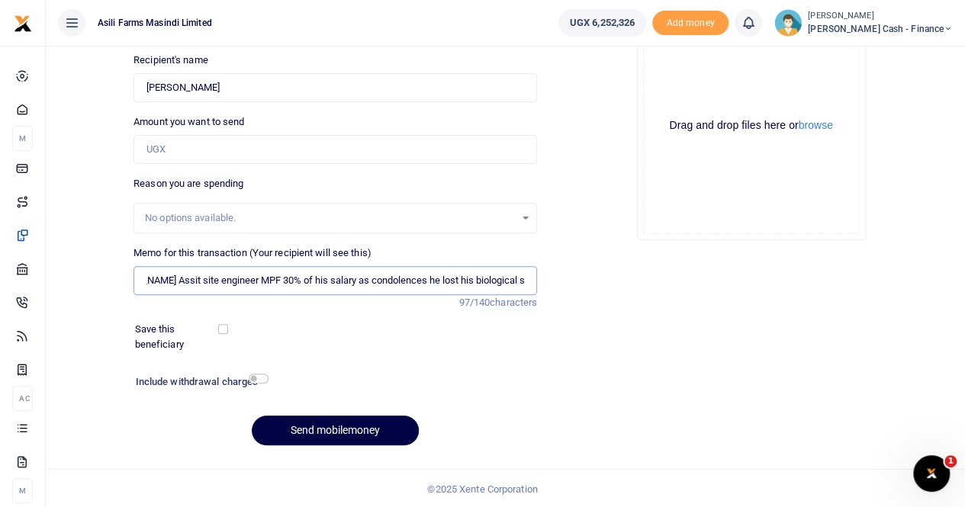
drag, startPoint x: 143, startPoint y: 283, endPoint x: 191, endPoint y: 285, distance: 48.1
click at [191, 285] on input "Martine Onedo Assit site engineer MPF 30% of his salary as condolences he lost …" at bounding box center [335, 280] width 404 height 29
click at [374, 281] on input "Martine Onedo Assit site engineer MPF 30% of his salary as condolences he lost …" at bounding box center [335, 280] width 404 height 29
drag, startPoint x: 362, startPoint y: 279, endPoint x: 110, endPoint y: 272, distance: 251.8
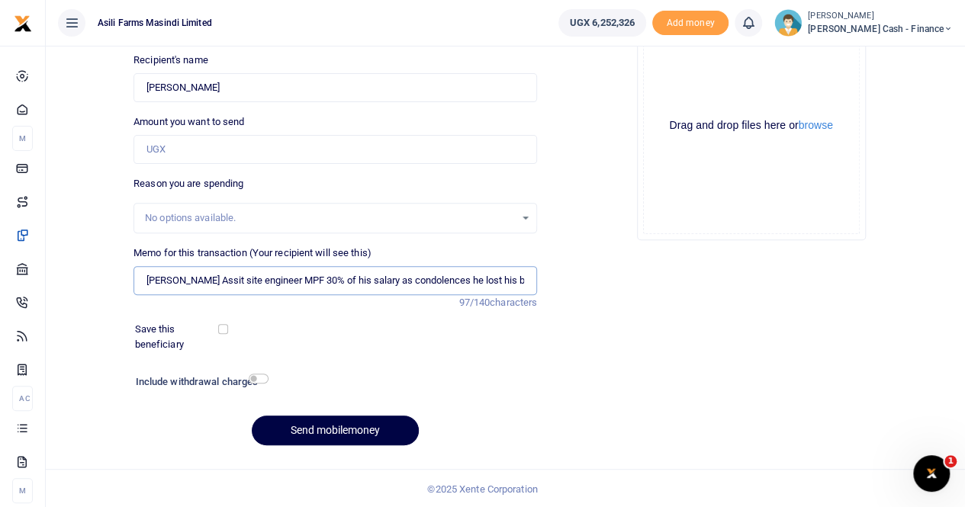
click at [110, 272] on div "Back to saved recipients Mobile money Send money to one person Send to many Pho…" at bounding box center [505, 175] width 907 height 566
click at [263, 276] on input "Payment for condolences he lost his biological son" at bounding box center [335, 280] width 404 height 29
paste input "Martine Onedo Assit site engineer MPF 30% of his salary"
click at [528, 281] on input "Payment for condolences for Martine Onedo Assit site engineer MPF 30% of his sa…" at bounding box center [335, 280] width 404 height 29
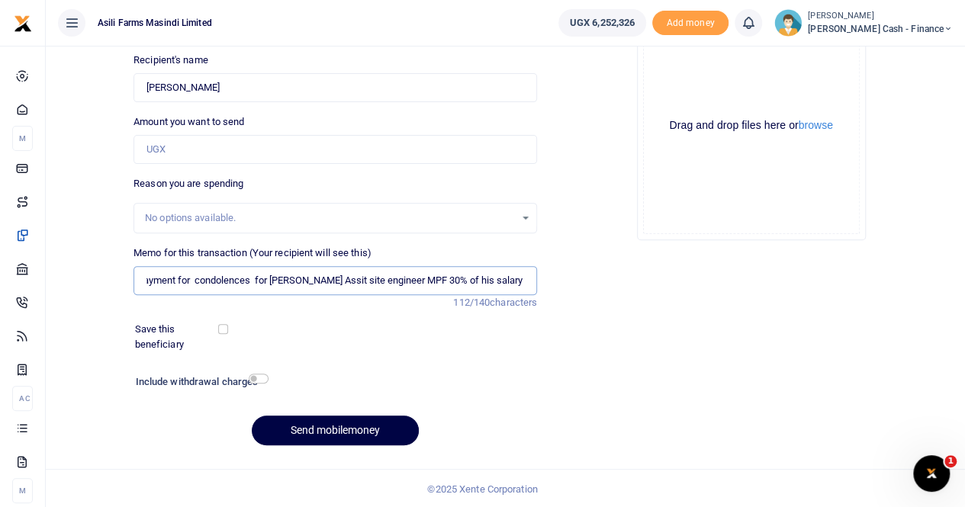
click at [255, 278] on input "Payment for condolences for Martine Onedo Assit site engineer MPF 30% of his sa…" at bounding box center [335, 280] width 404 height 29
click at [269, 279] on input "Payment for condolences for Martine Onedo Assit site engineer MPF 30% of his sa…" at bounding box center [335, 280] width 404 height 29
click at [525, 281] on input "Payment for condolences to Martine Onedo Assit site engineer MPF 30% of his sal…" at bounding box center [335, 280] width 404 height 29
click at [526, 278] on input "Payment for condolences to Martine Onedo Assit site engineer MPF 30% of his sal…" at bounding box center [335, 280] width 404 height 29
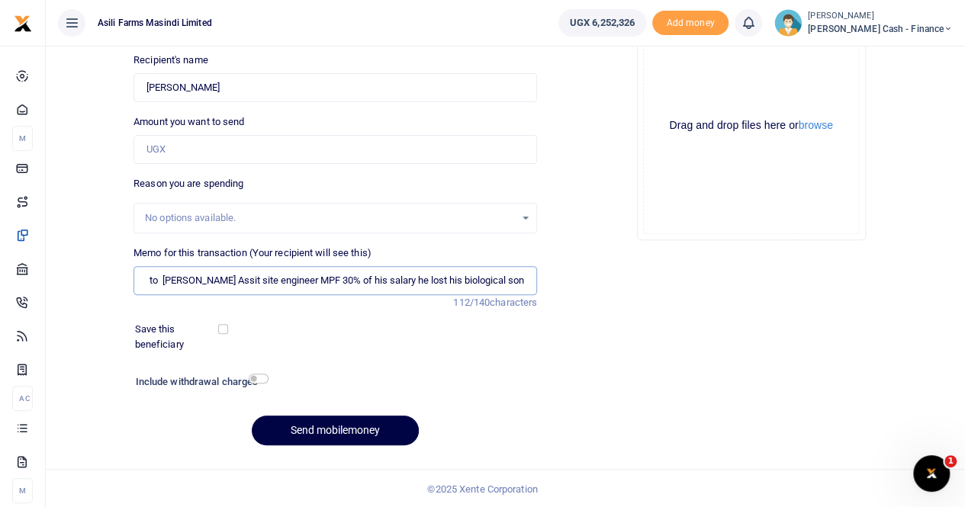
drag, startPoint x: 445, startPoint y: 275, endPoint x: 412, endPoint y: 280, distance: 33.1
click at [412, 280] on input "Payment for condolences to Martine Onedo Assit site engineer MPF 30% of his sal…" at bounding box center [335, 280] width 404 height 29
click at [450, 278] on input "Payment for condolences to Martine Onedo Assit site engineer MPF for the he los…" at bounding box center [335, 280] width 404 height 29
click at [455, 277] on input "Payment for condolences to Martine Onedo Assit site engineer MPF for the he los…" at bounding box center [335, 280] width 404 height 29
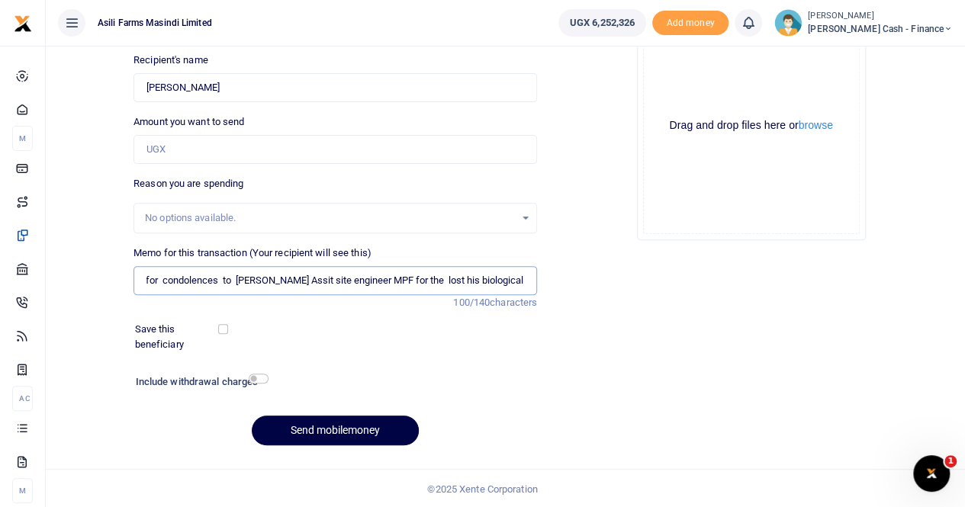
drag, startPoint x: 462, startPoint y: 275, endPoint x: 474, endPoint y: 287, distance: 16.7
click at [462, 275] on input "Payment for condolences to Martine Onedo Assit site engineer MPF for the lost h…" at bounding box center [335, 280] width 404 height 29
type input "Payment for condolences to Martine Onedo Assit site engineer MPF for the loss h…"
click at [816, 126] on button "browse" at bounding box center [816, 125] width 34 height 11
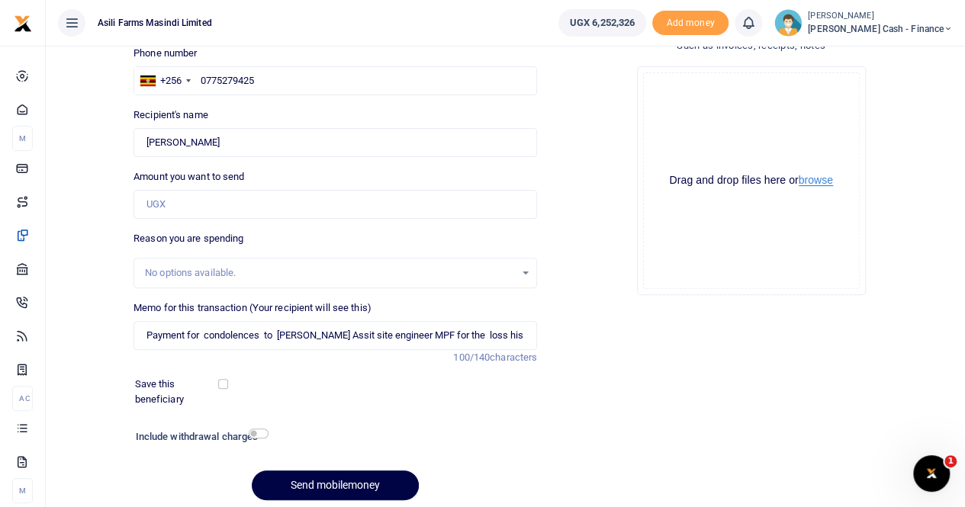
scroll to position [90, 0]
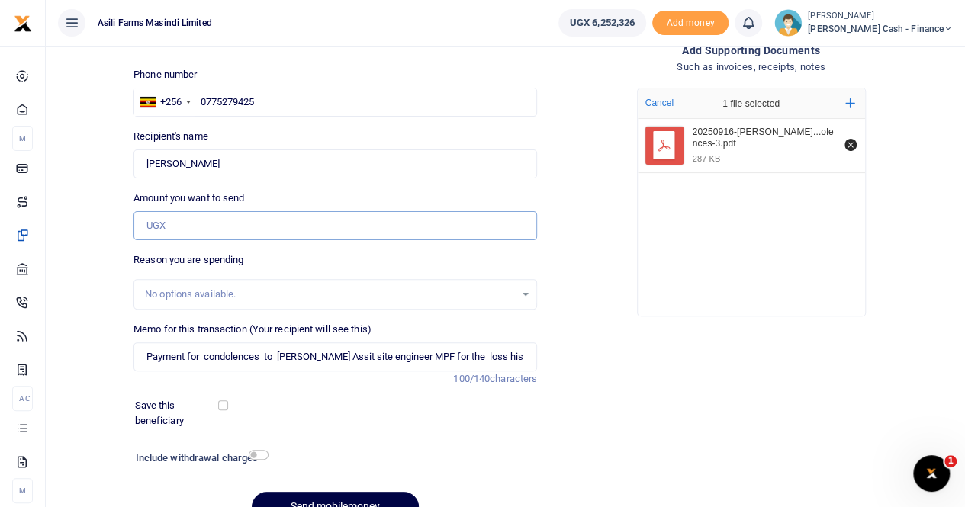
click at [163, 215] on input "Amount you want to send" at bounding box center [335, 225] width 404 height 29
paste input "432,461"
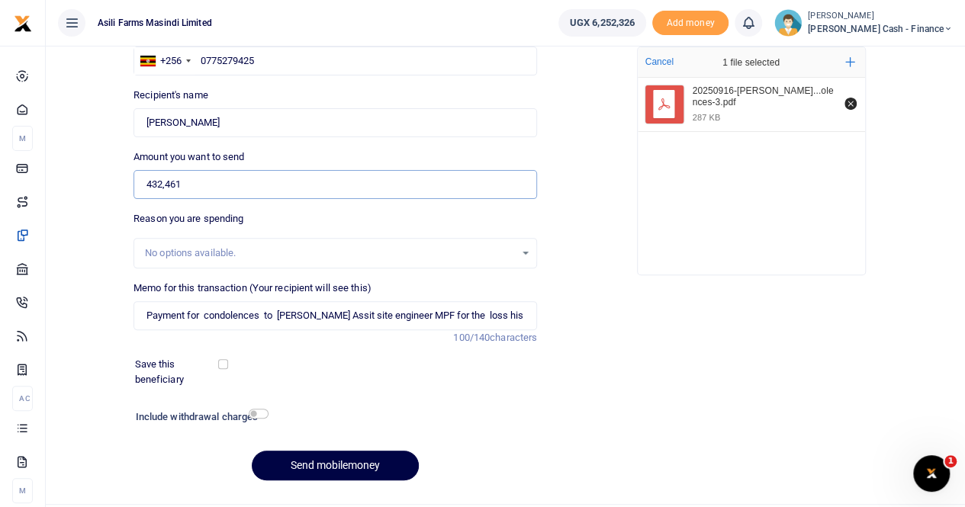
scroll to position [166, 0]
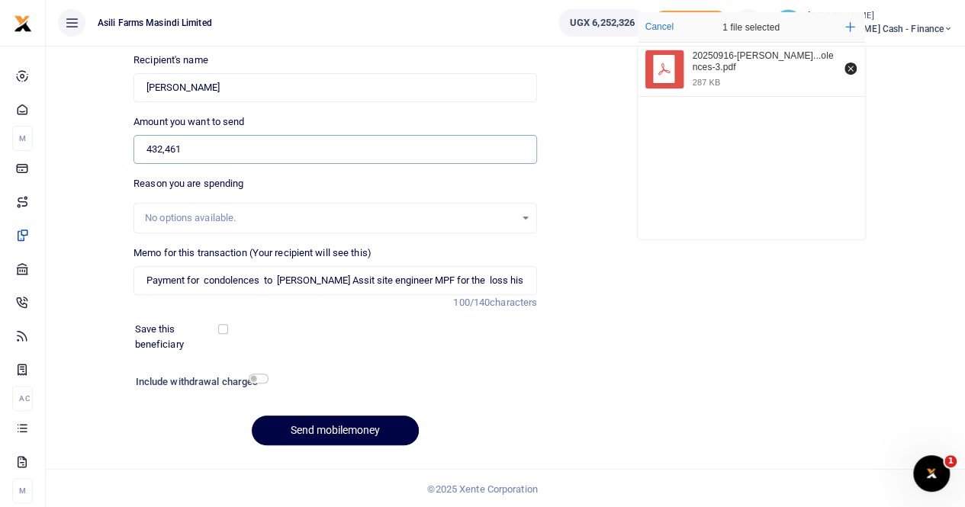
type input "432,461"
click at [363, 277] on input "Payment for condolences to Martine Onedo Assit site engineer MPF for the loss h…" at bounding box center [335, 280] width 404 height 29
click at [368, 278] on input "Payment for condolences to Martine Onedo Assit site engineer MPF for the loss h…" at bounding box center [335, 280] width 404 height 29
click at [371, 278] on input "Payment for condolences to Martine Onedo Assit site engineer MPF for the loss h…" at bounding box center [335, 280] width 404 height 29
click at [352, 280] on input "Payment for condolences to Martine Onedo Assistant site engineer MPF for the lo…" at bounding box center [335, 280] width 404 height 29
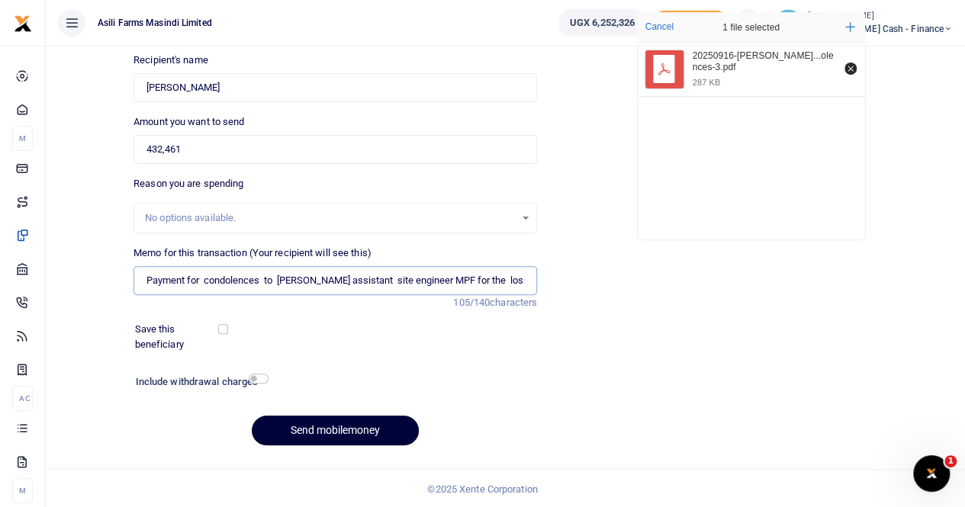
type input "Payment for condolences to Martine Onedo assistant site engineer MPF for the lo…"
click at [307, 417] on button "Send mobilemoney" at bounding box center [335, 431] width 167 height 30
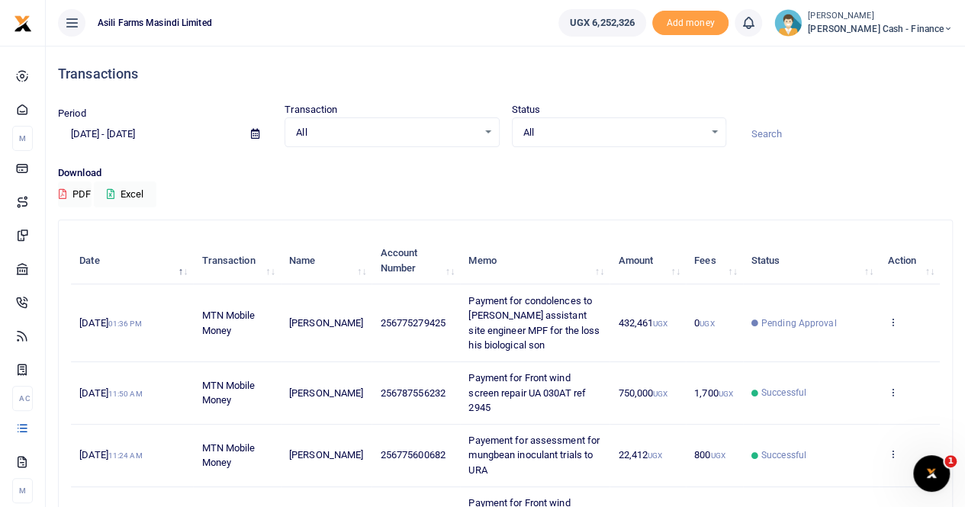
click at [253, 133] on icon at bounding box center [255, 134] width 8 height 10
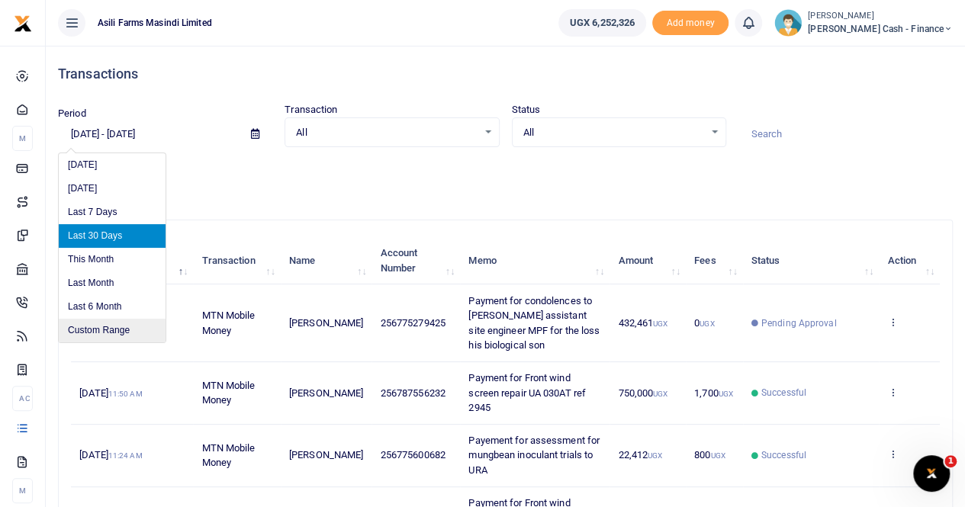
click at [93, 328] on li "Custom Range" at bounding box center [112, 331] width 107 height 24
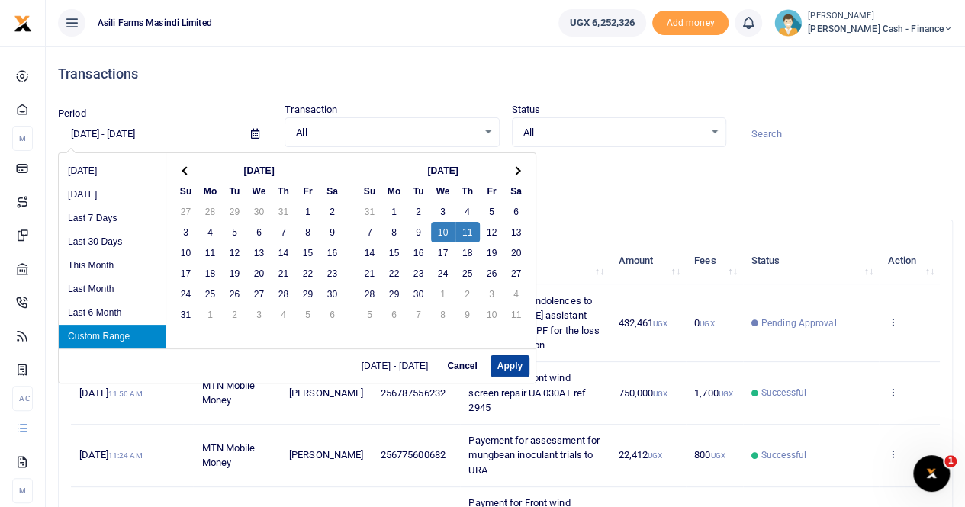
click at [515, 362] on button "Apply" at bounding box center [509, 365] width 39 height 21
type input "[DATE] - [DATE]"
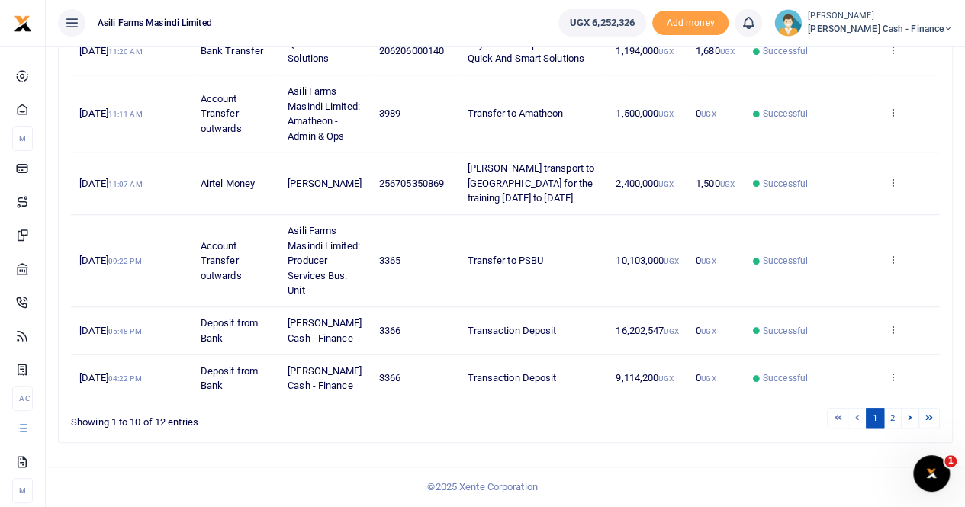
scroll to position [561, 0]
click at [894, 416] on link "2" at bounding box center [892, 418] width 18 height 21
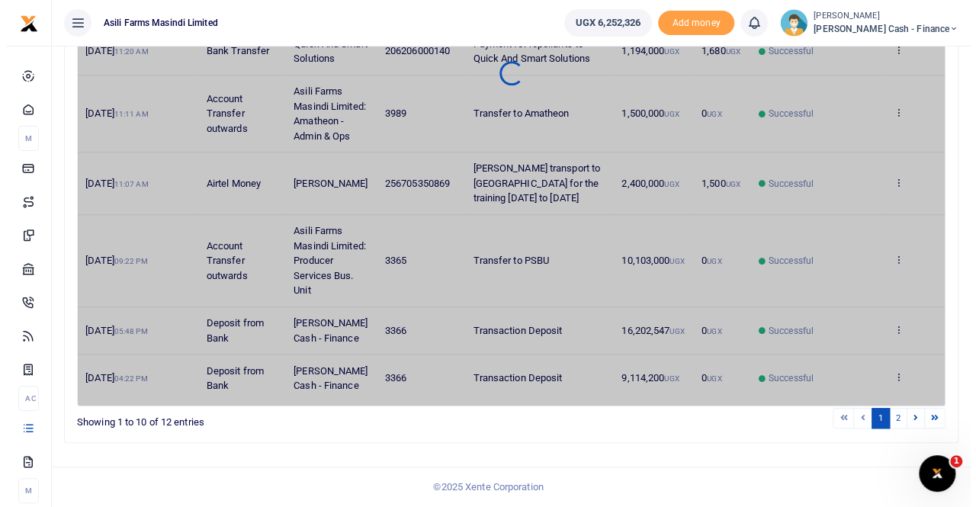
scroll to position [0, 0]
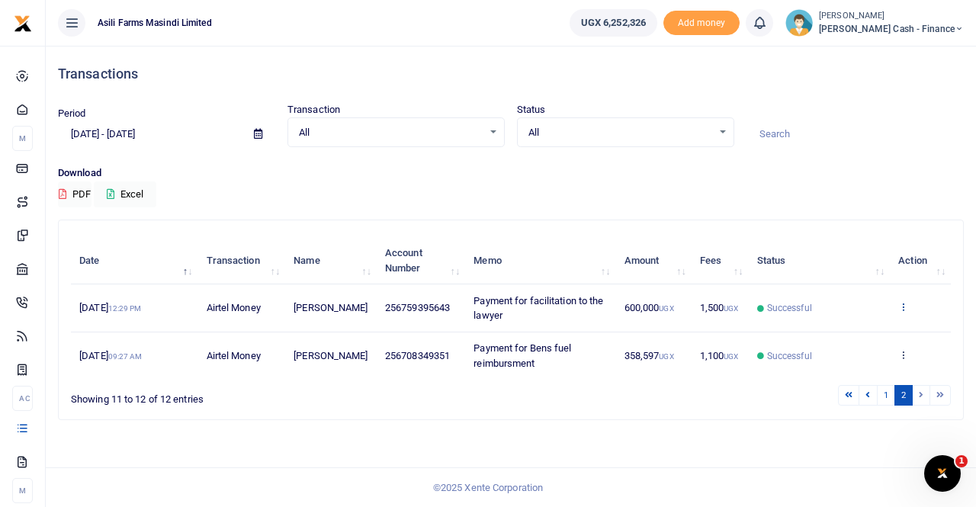
click at [906, 303] on icon at bounding box center [904, 306] width 10 height 11
click at [834, 333] on link "View details" at bounding box center [848, 333] width 121 height 21
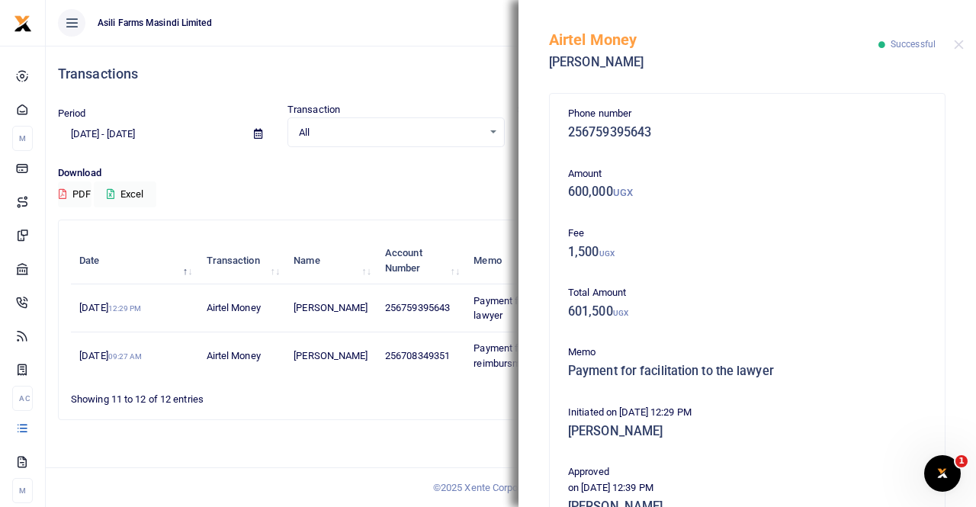
scroll to position [368, 0]
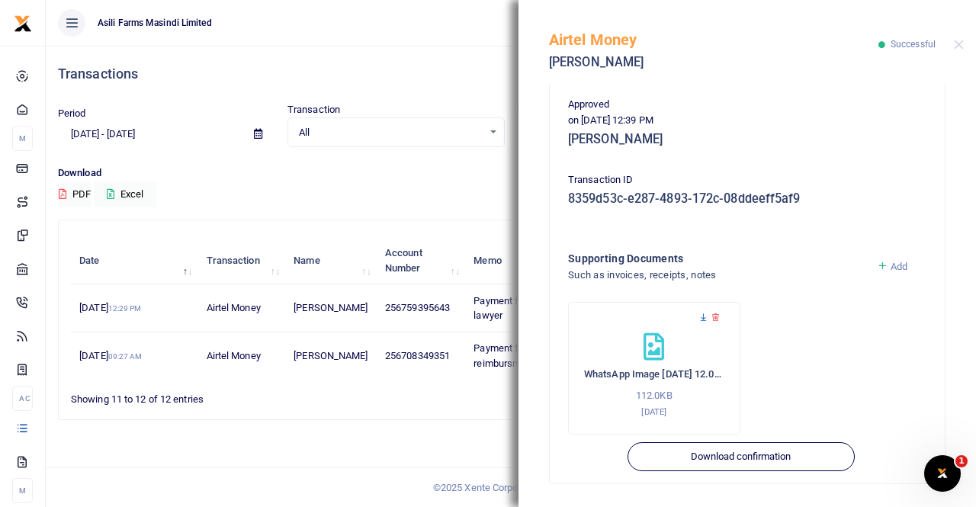
click at [699, 317] on icon at bounding box center [704, 318] width 10 height 10
